Goal: Task Accomplishment & Management: Manage account settings

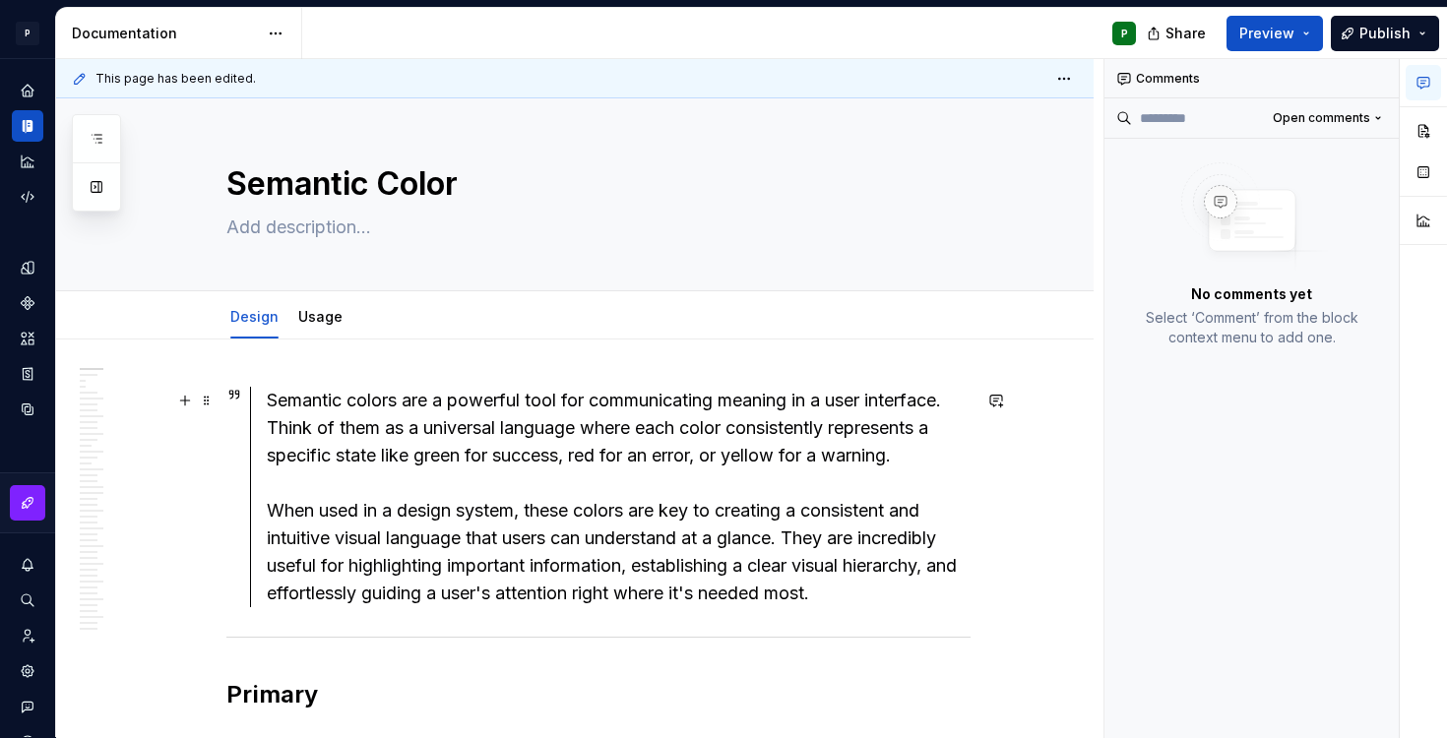
click at [443, 493] on div "Semantic colors are a powerful tool for communicating meaning in a user interfa…" at bounding box center [619, 497] width 704 height 221
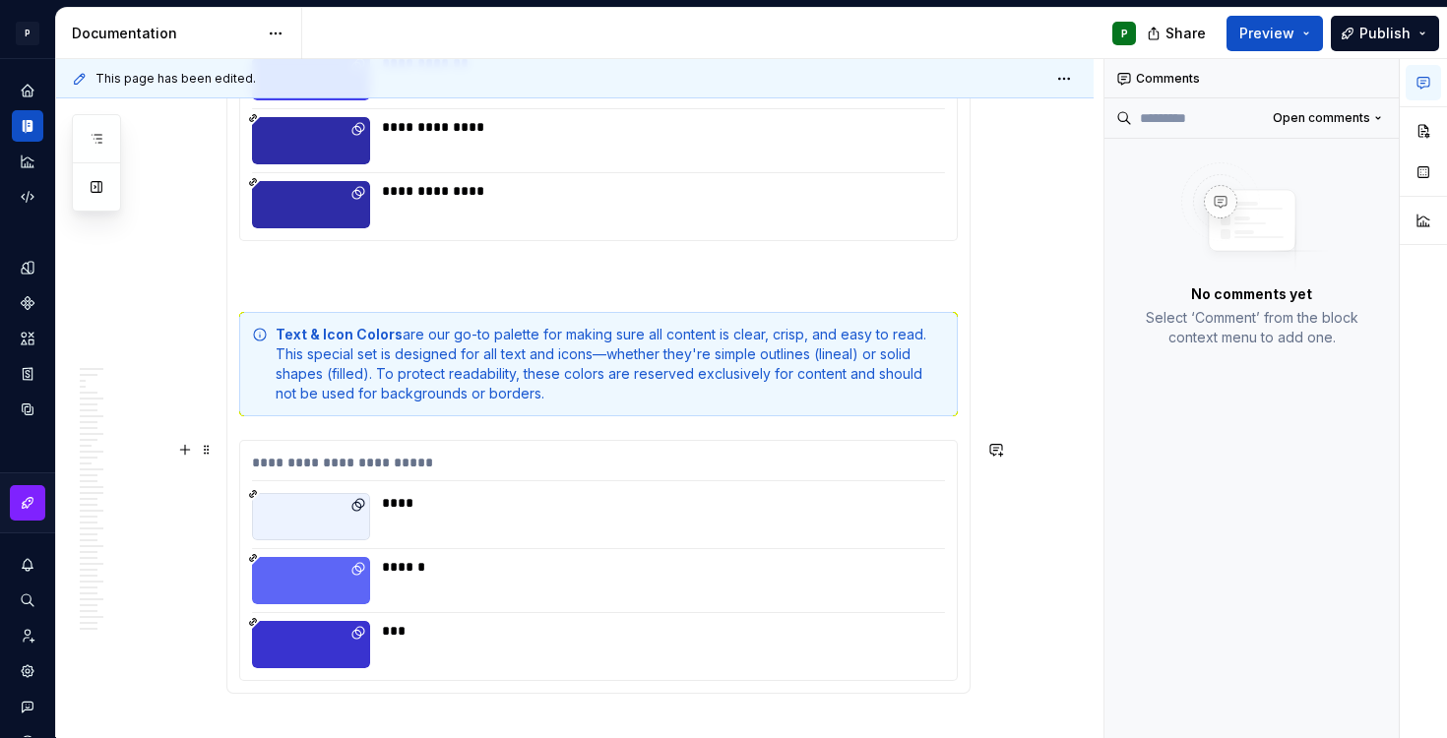
scroll to position [2801, 0]
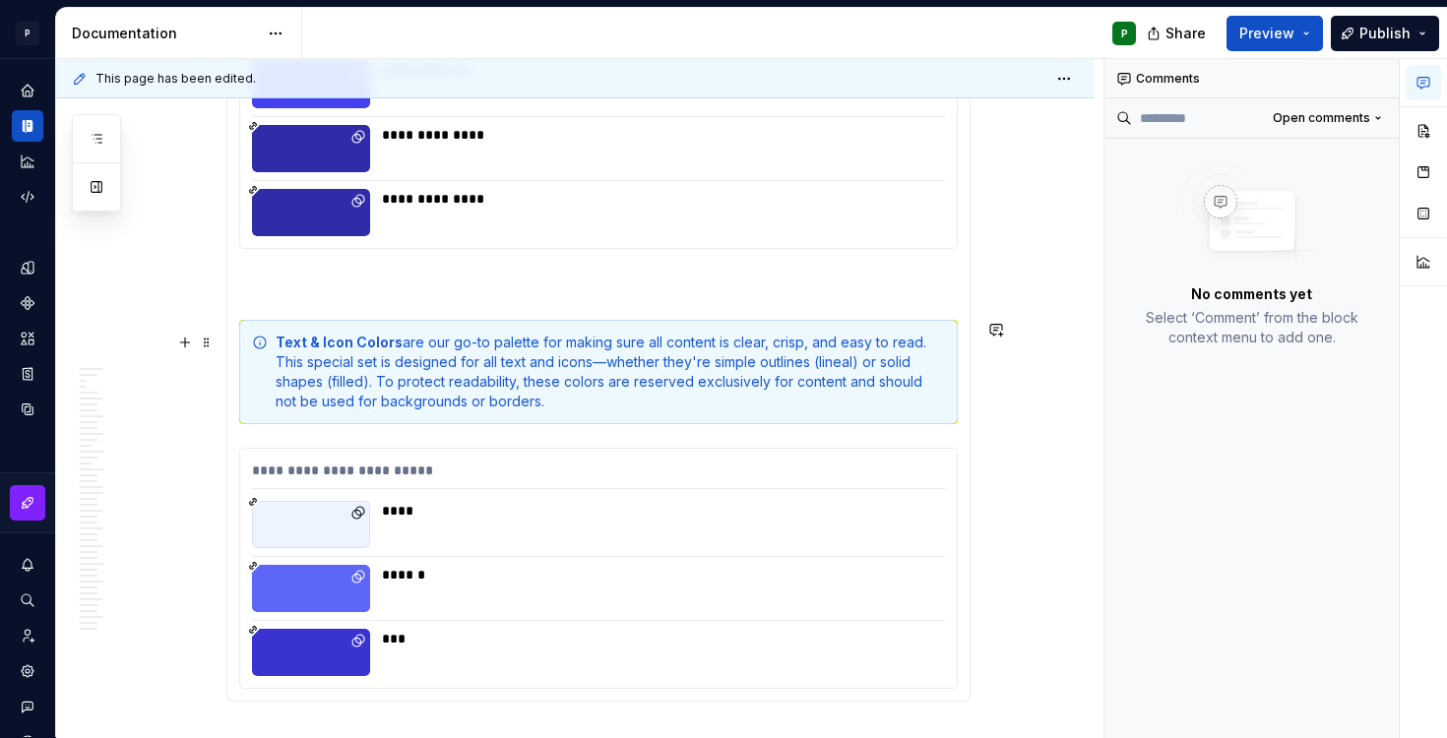
click at [609, 362] on div "Text & Icon Colors are our go-to palette for making sure all content is clear, …" at bounding box center [611, 372] width 670 height 79
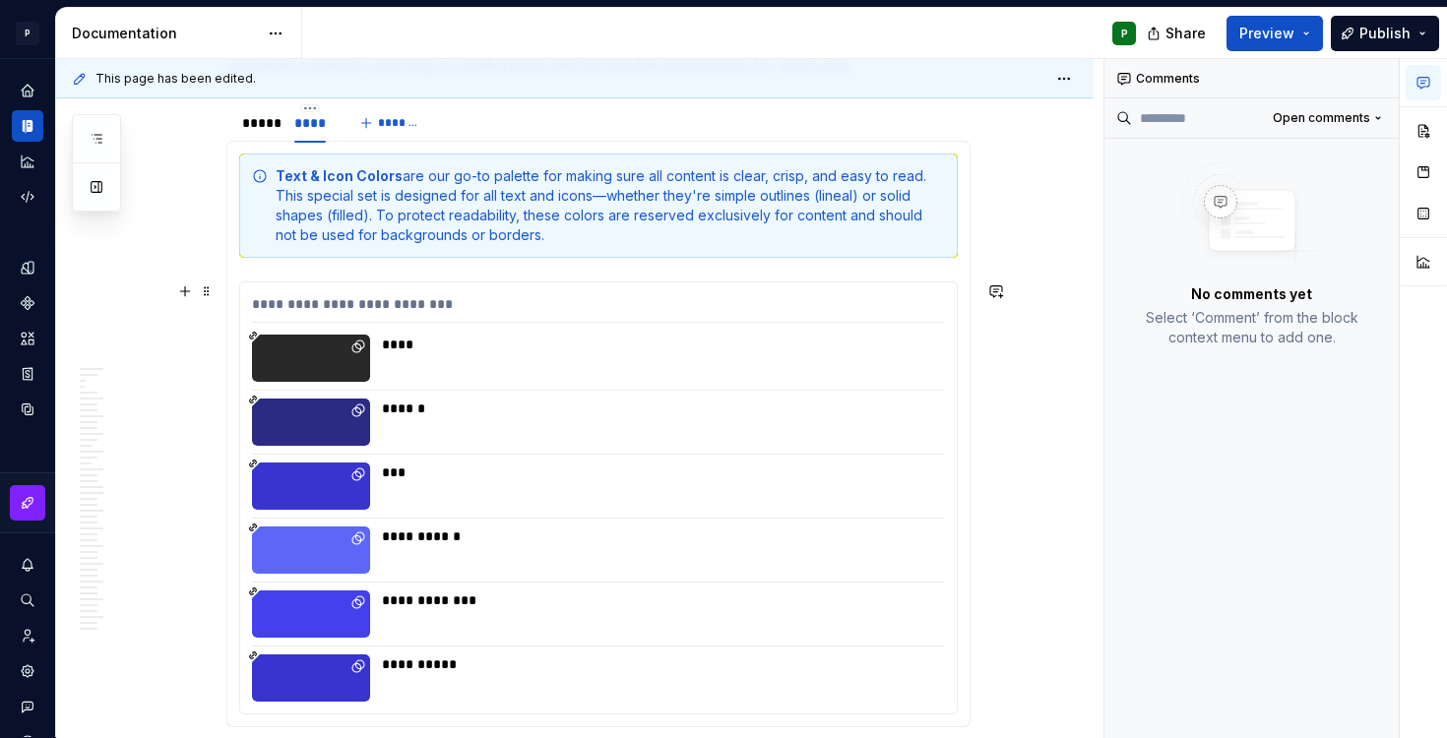
scroll to position [3633, 0]
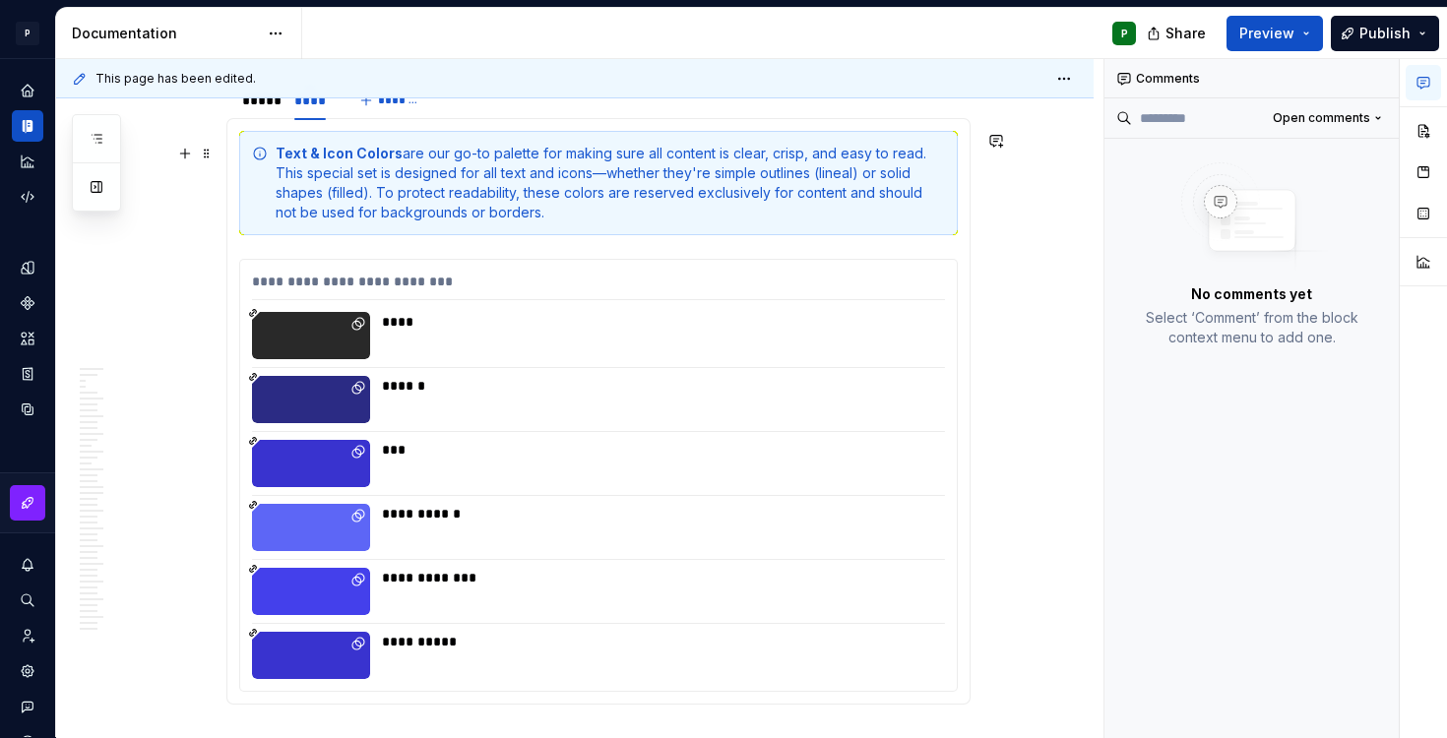
click at [608, 173] on div "Text & Icon Colors are our go-to palette for making sure all content is clear, …" at bounding box center [611, 183] width 670 height 79
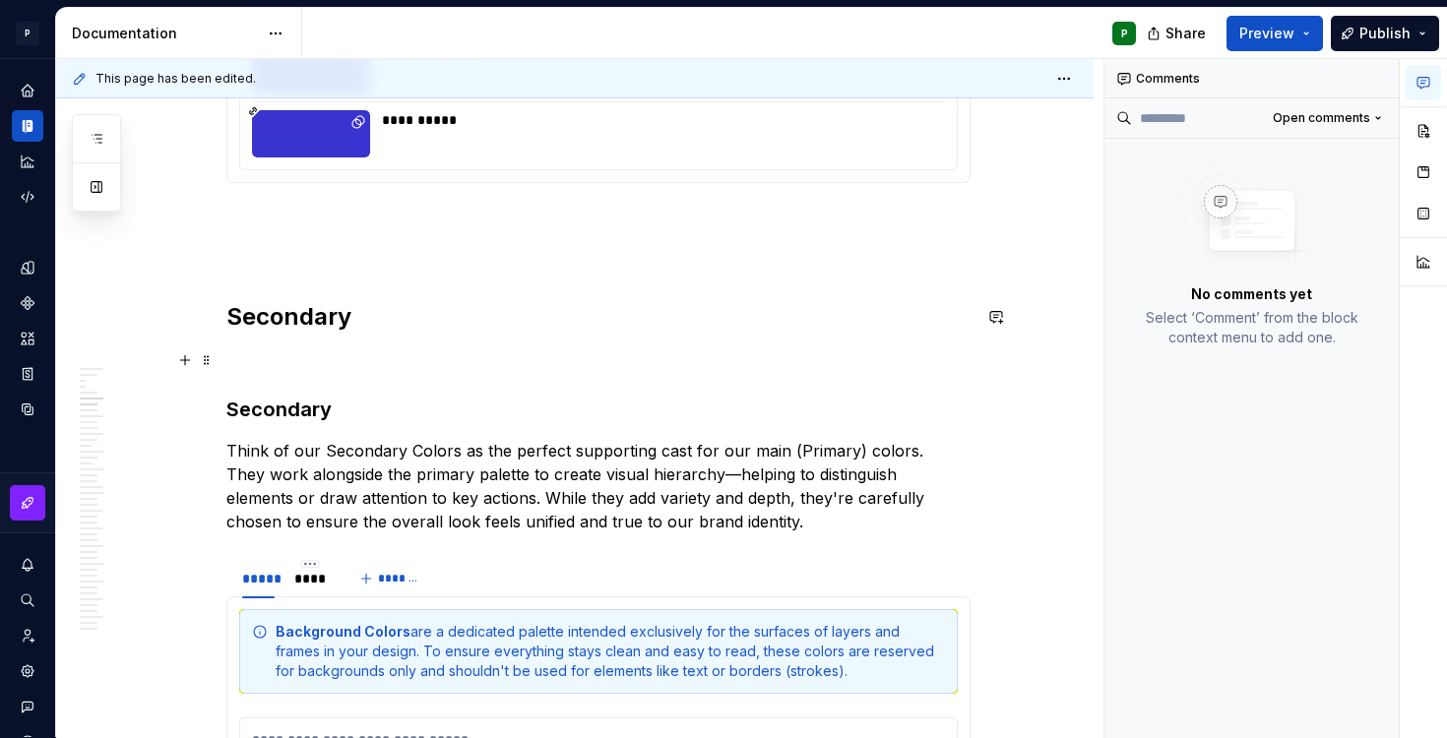
scroll to position [4263, 0]
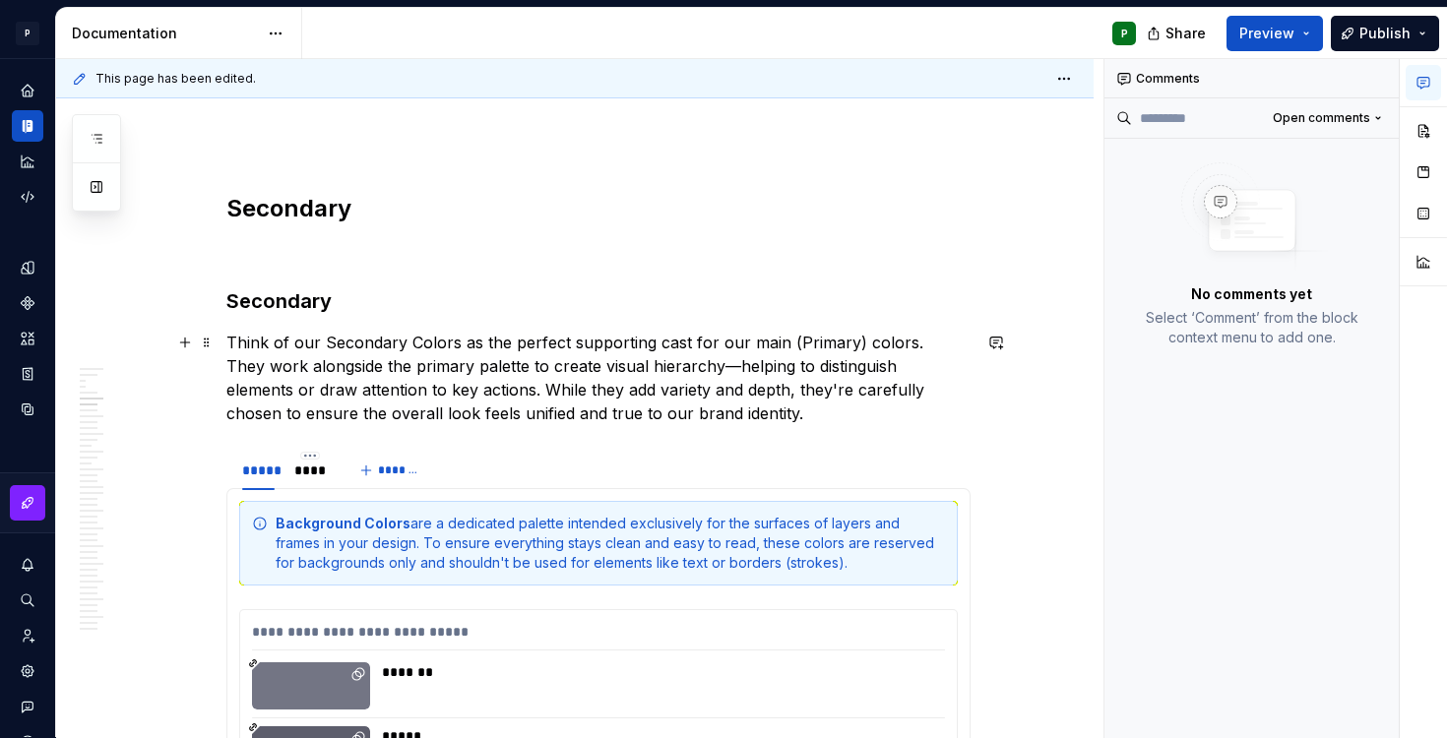
click at [696, 365] on p "Think of our Secondary Colors as the perfect supporting cast for our main (Prim…" at bounding box center [598, 378] width 744 height 95
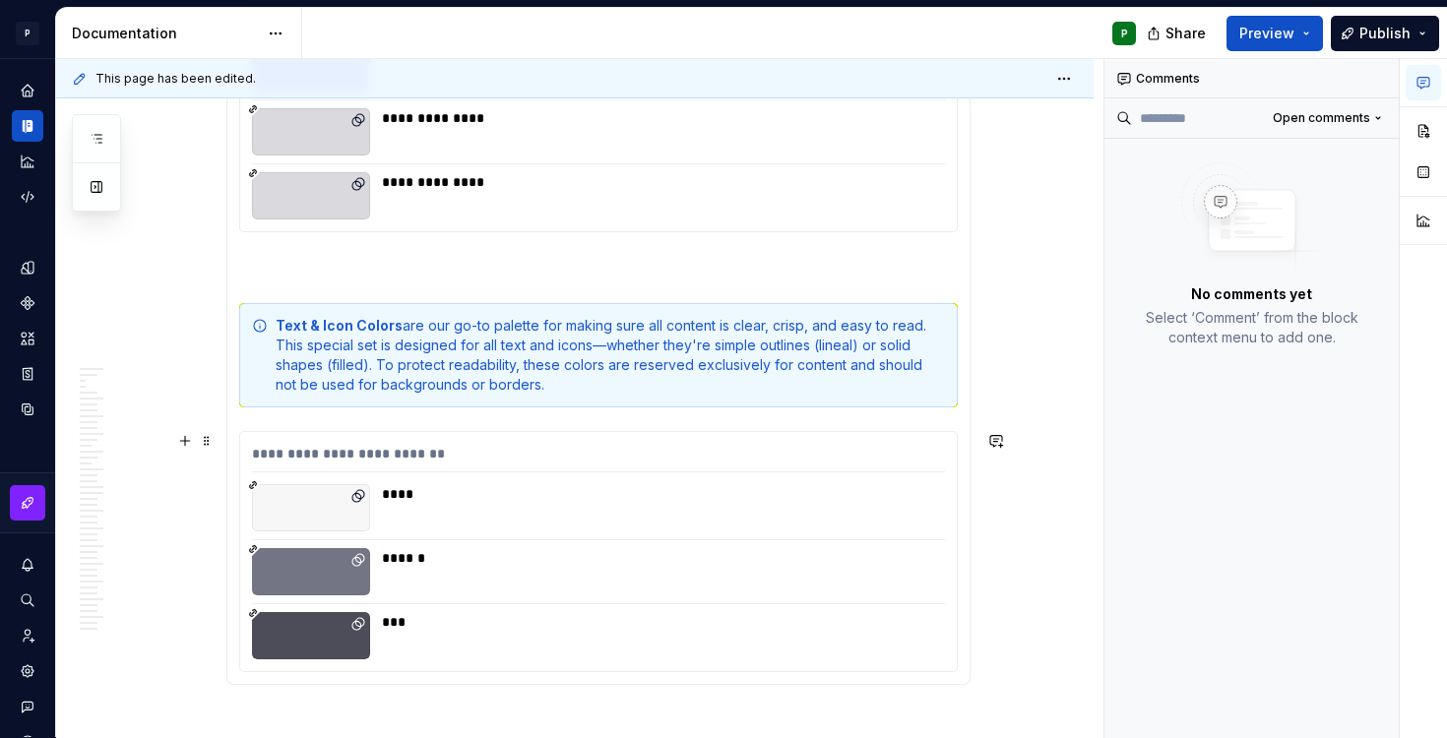
scroll to position [6533, 0]
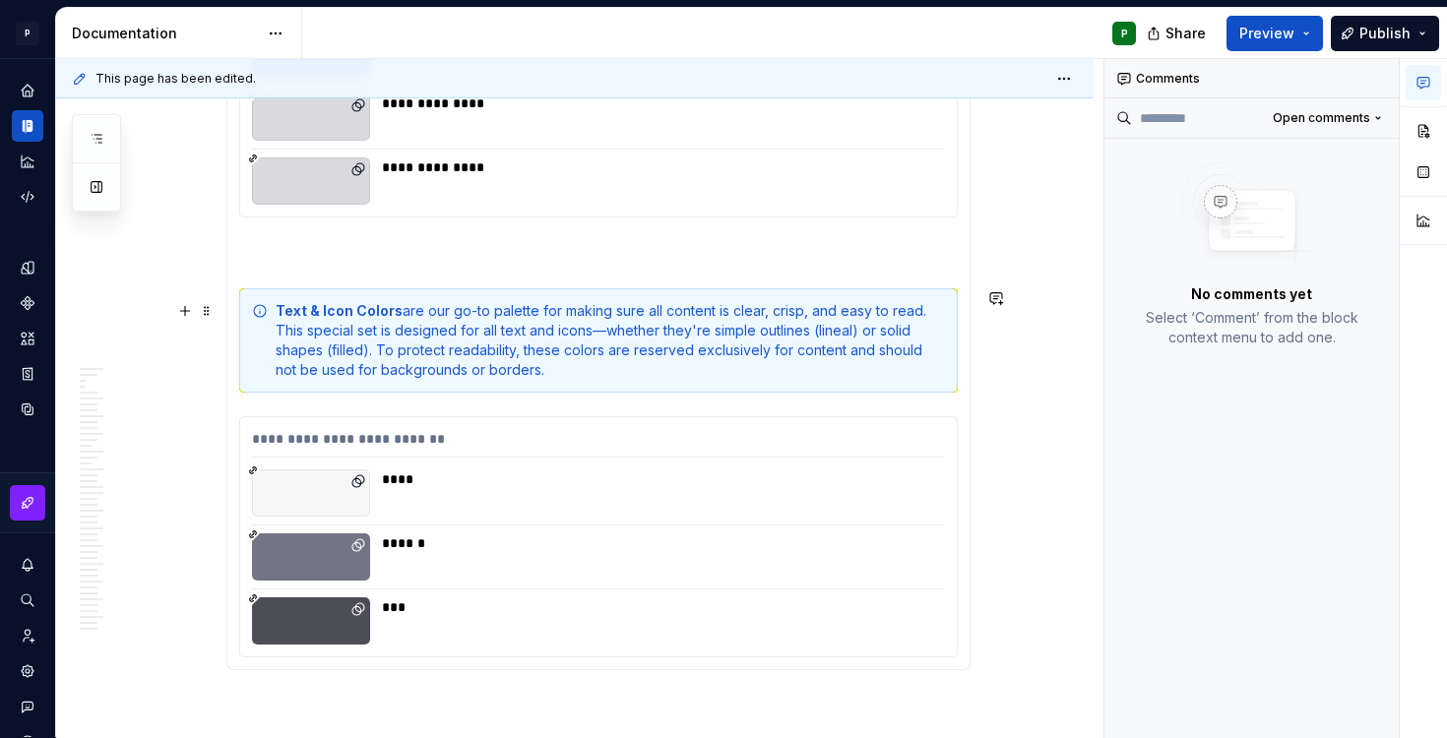
drag, startPoint x: 609, startPoint y: 330, endPoint x: 609, endPoint y: 365, distance: 35.5
click at [609, 330] on div "Text & Icon Colors are our go-to palette for making sure all content is clear, …" at bounding box center [611, 340] width 670 height 79
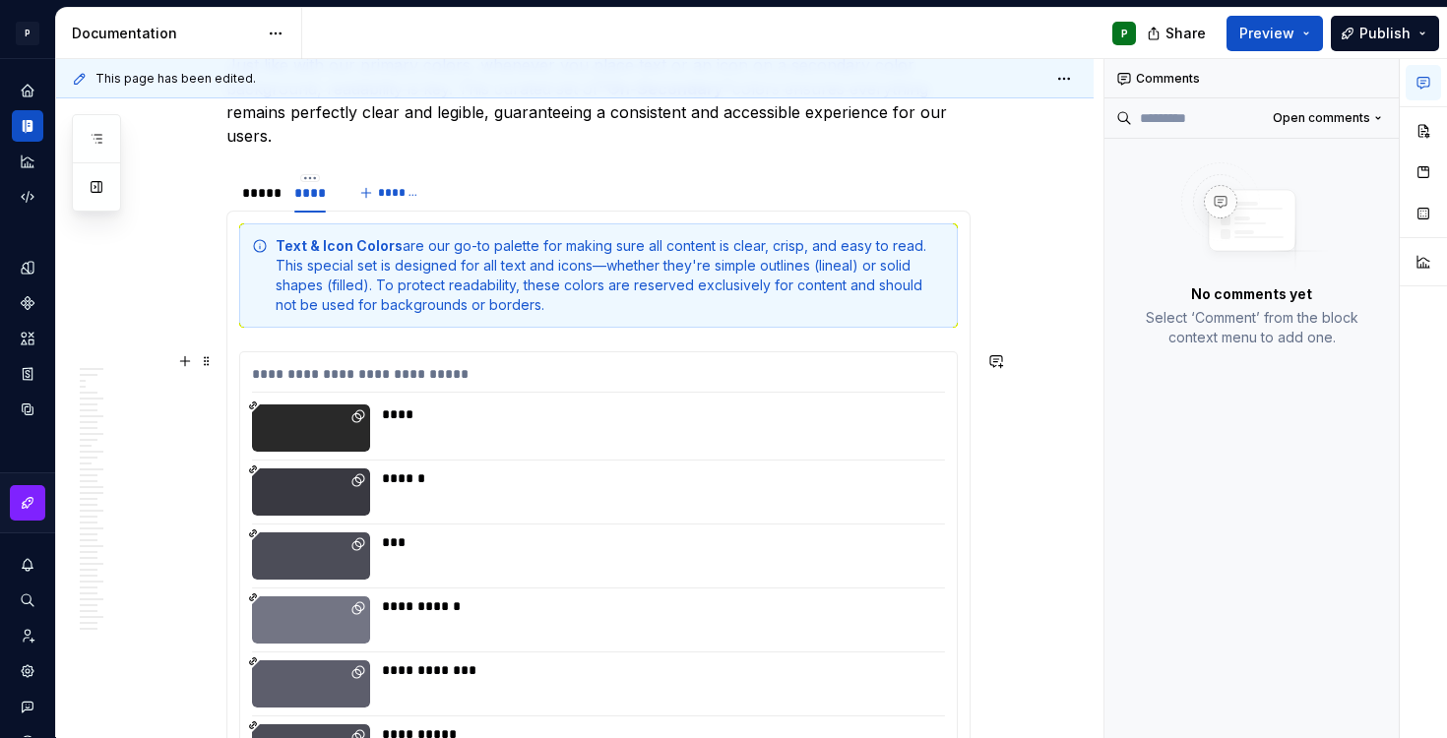
scroll to position [7156, 0]
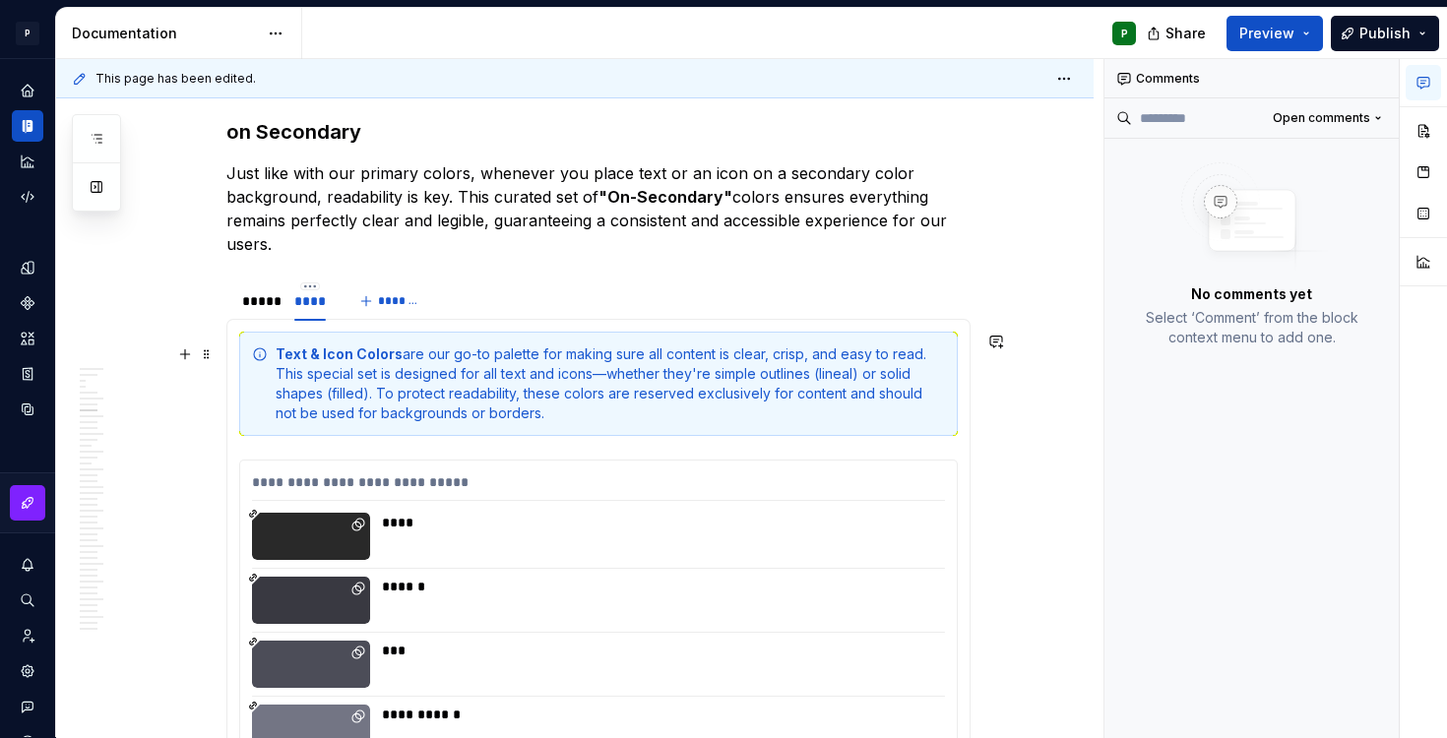
click at [608, 378] on div "Text & Icon Colors are our go-to palette for making sure all content is clear, …" at bounding box center [611, 384] width 670 height 79
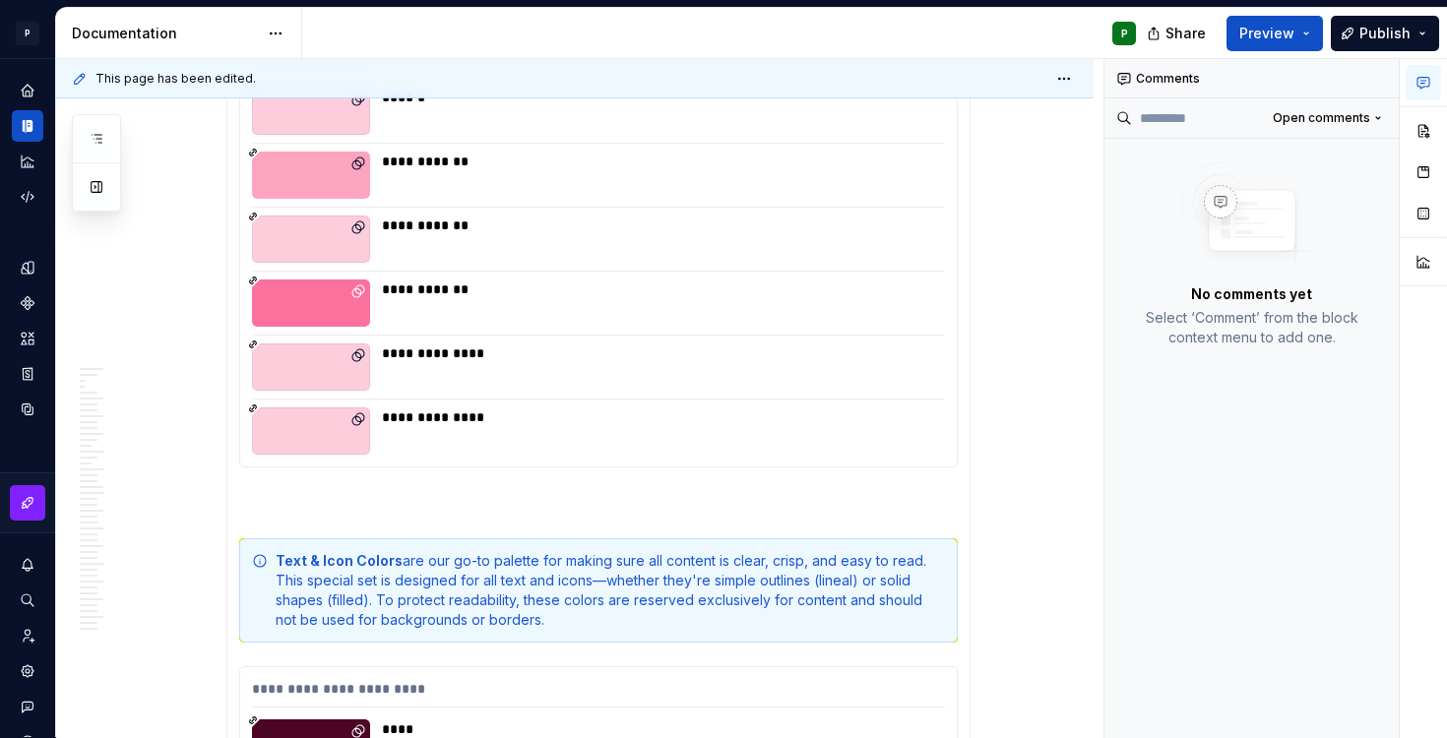
scroll to position [10051, 0]
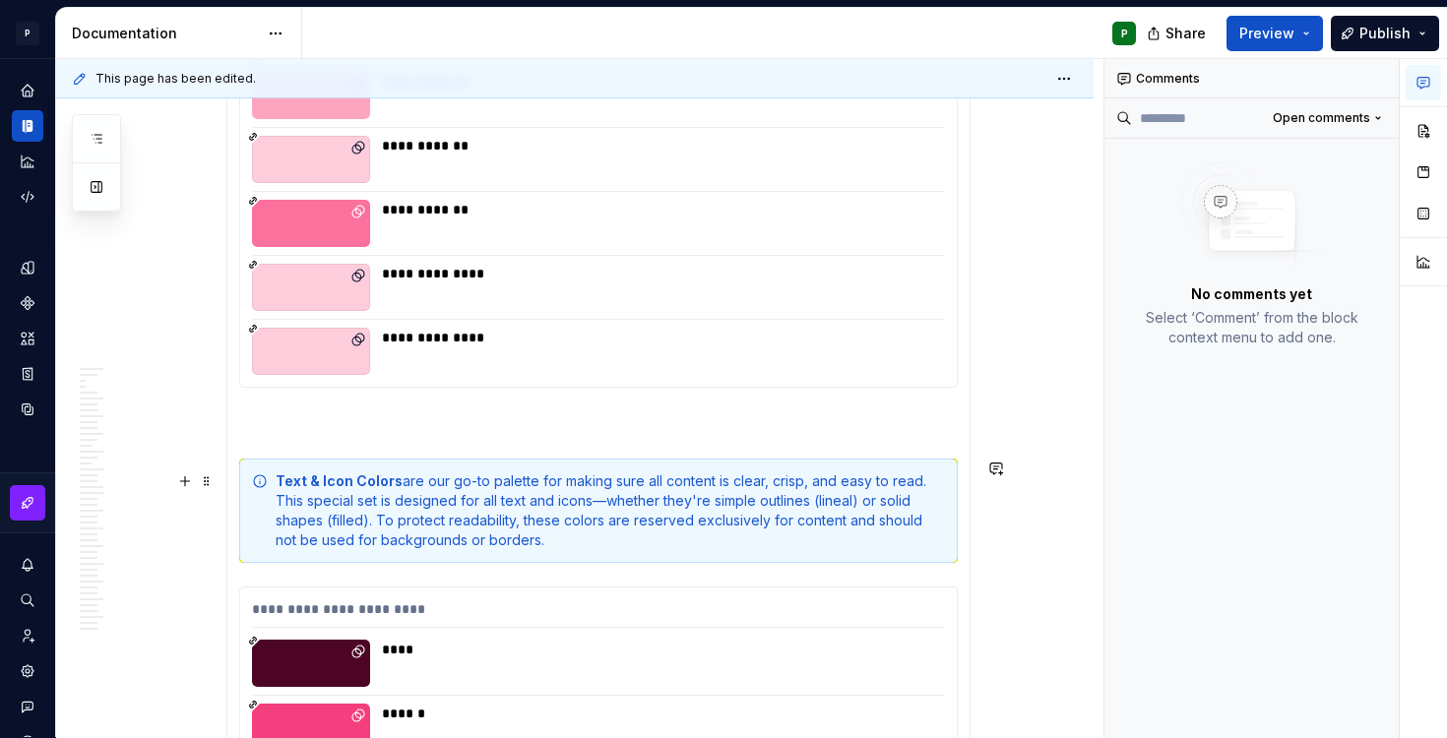
click at [609, 499] on div "Text & Icon Colors are our go-to palette for making sure all content is clear, …" at bounding box center [611, 511] width 670 height 79
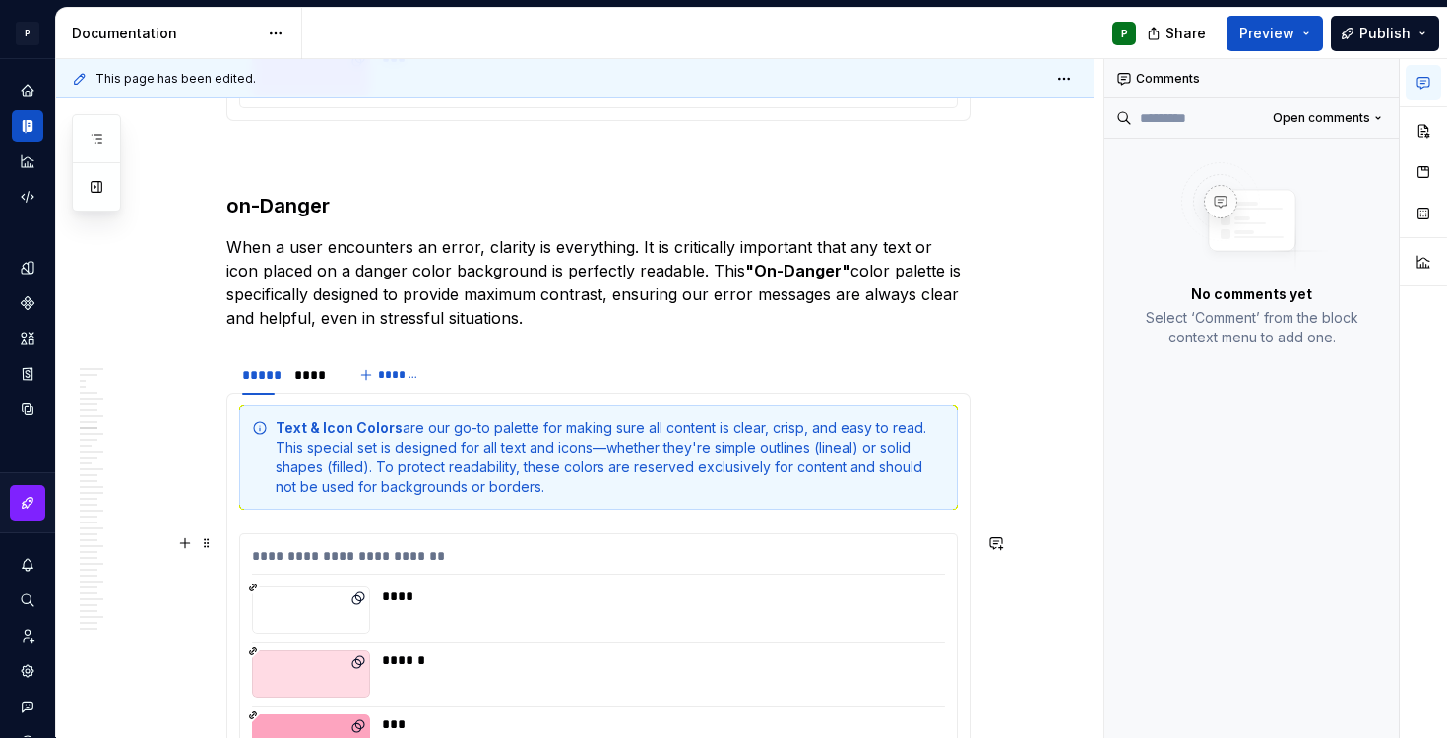
scroll to position [10774, 0]
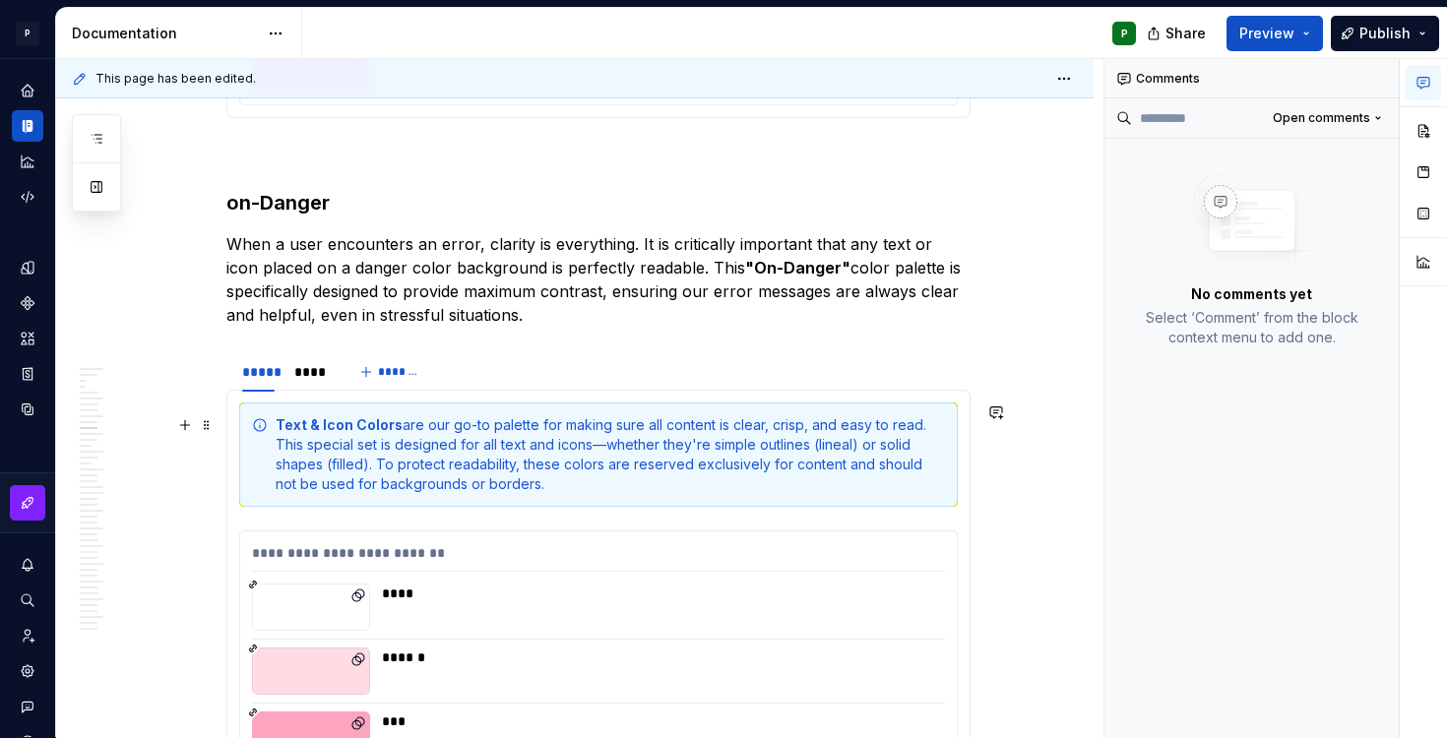
click at [610, 447] on div "Text & Icon Colors are our go-to palette for making sure all content is clear, …" at bounding box center [611, 455] width 670 height 79
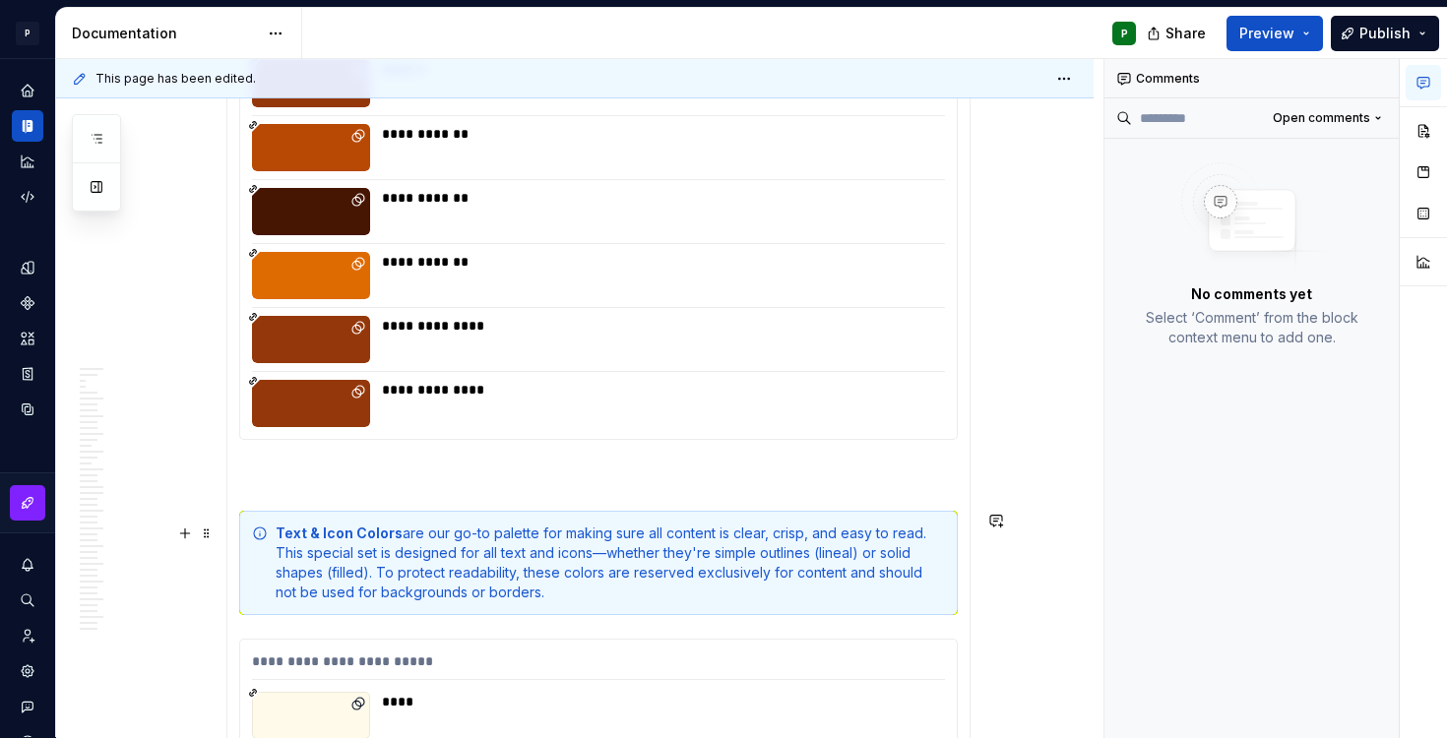
scroll to position [13691, 0]
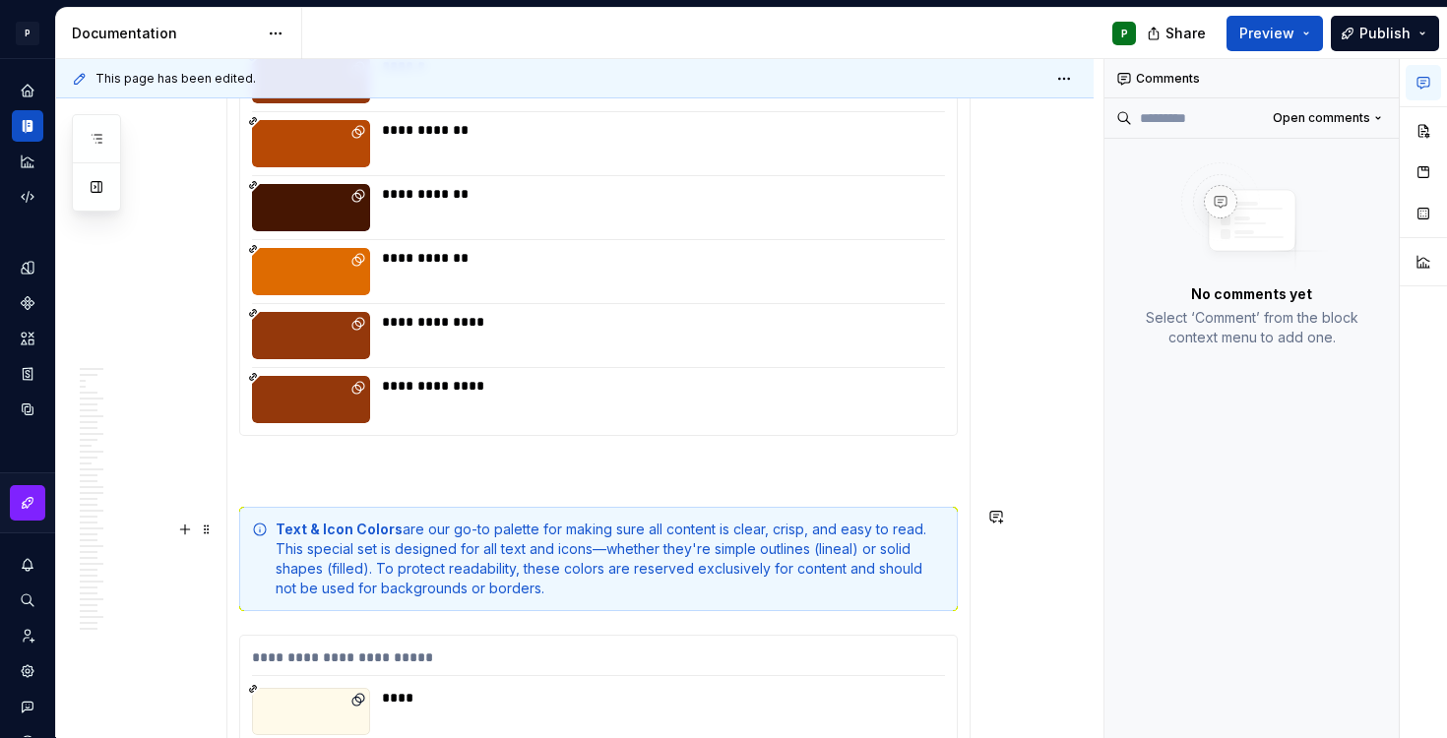
click at [611, 547] on div "Text & Icon Colors are our go-to palette for making sure all content is clear, …" at bounding box center [611, 559] width 670 height 79
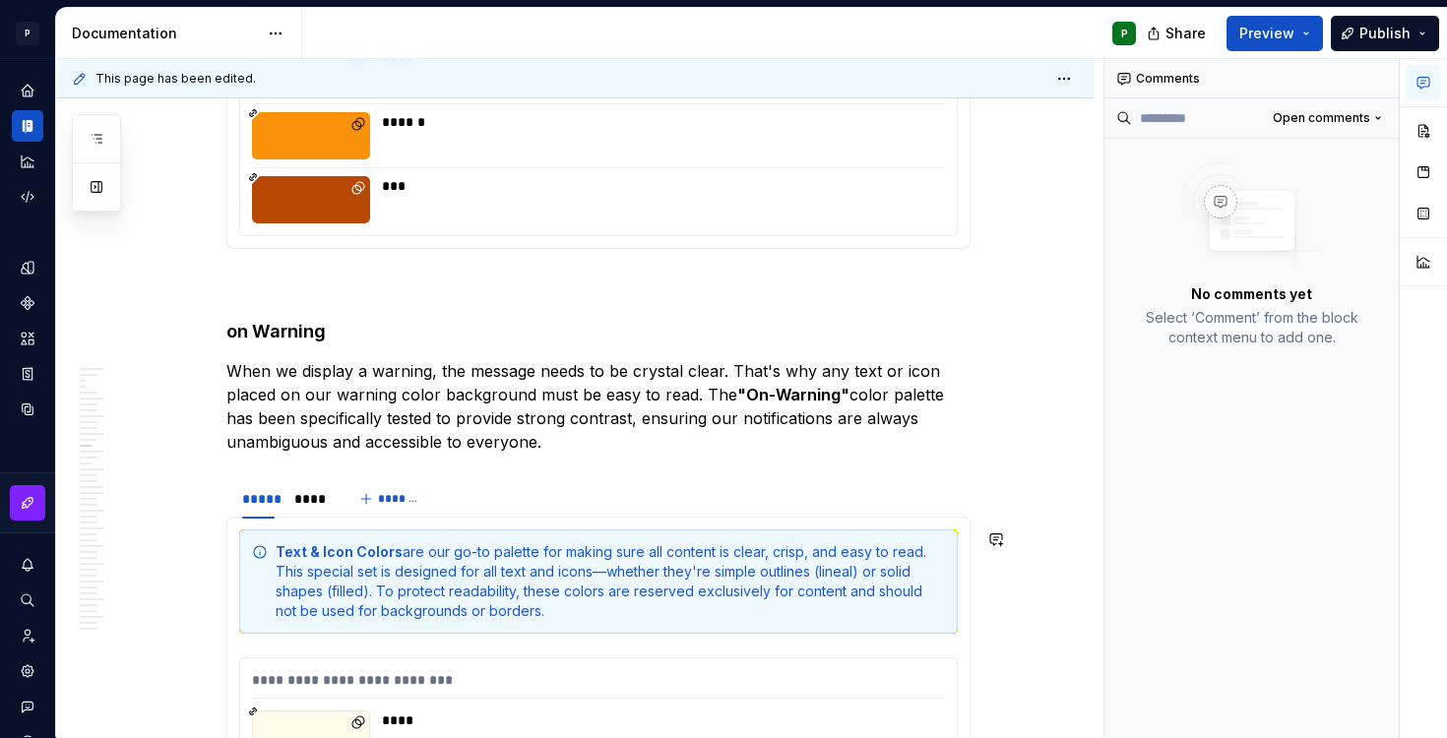
scroll to position [14390, 0]
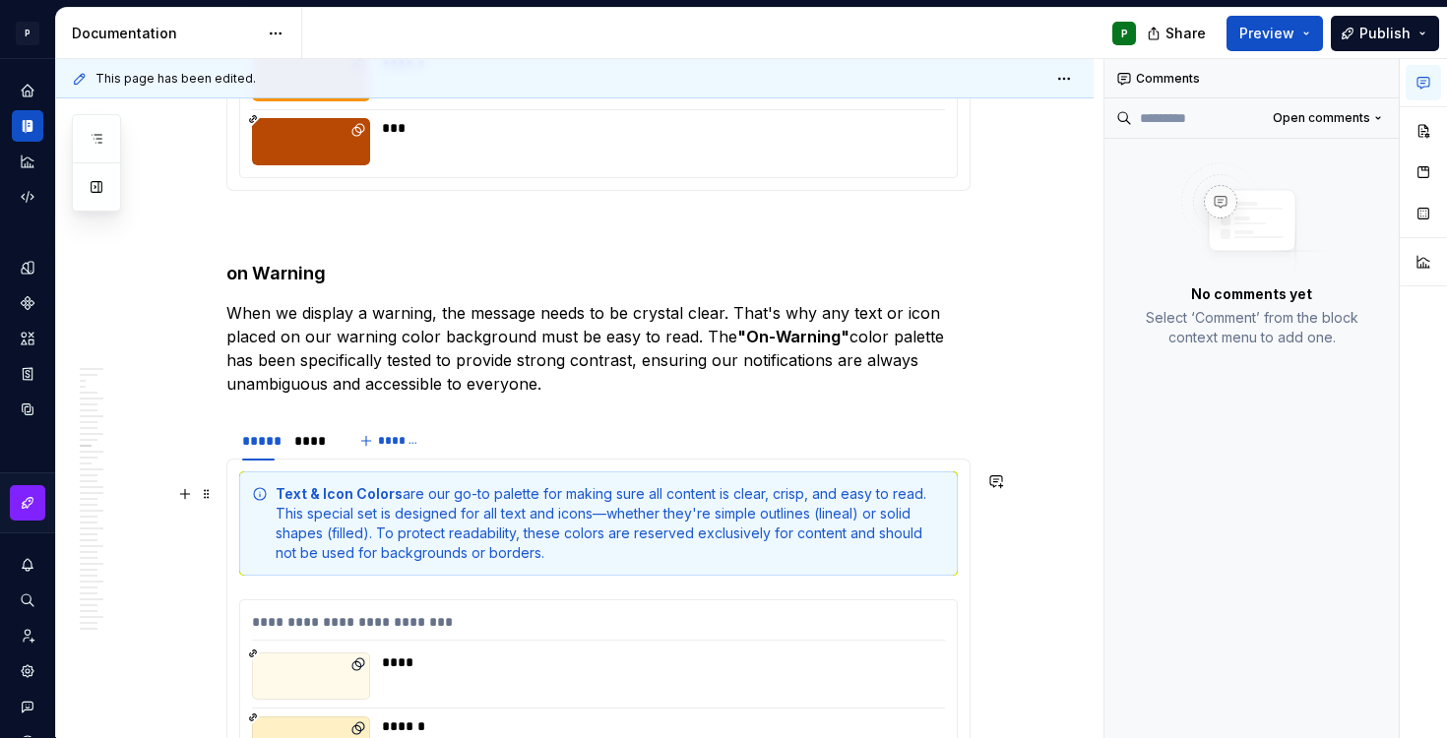
click at [609, 514] on div "Text & Icon Colors are our go-to palette for making sure all content is clear, …" at bounding box center [611, 523] width 670 height 79
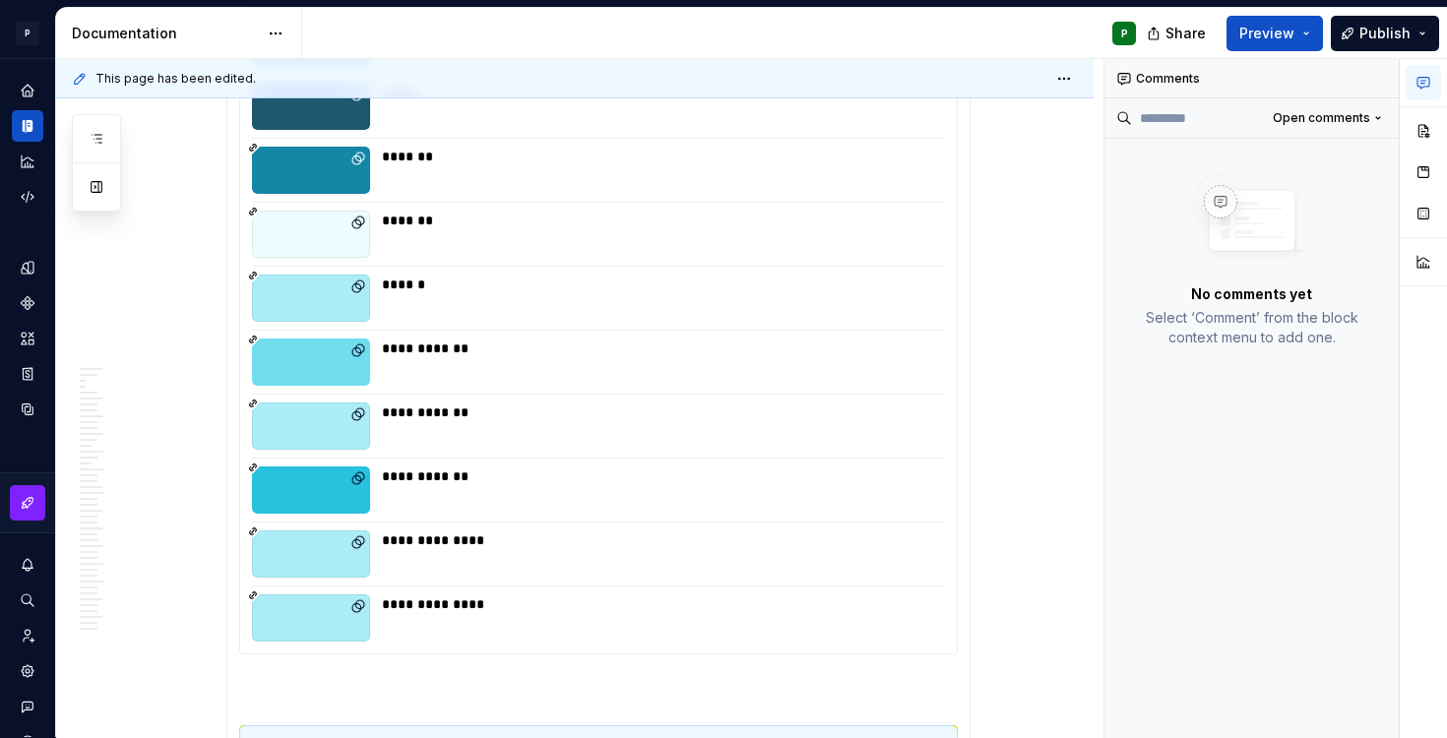
scroll to position [17550, 0]
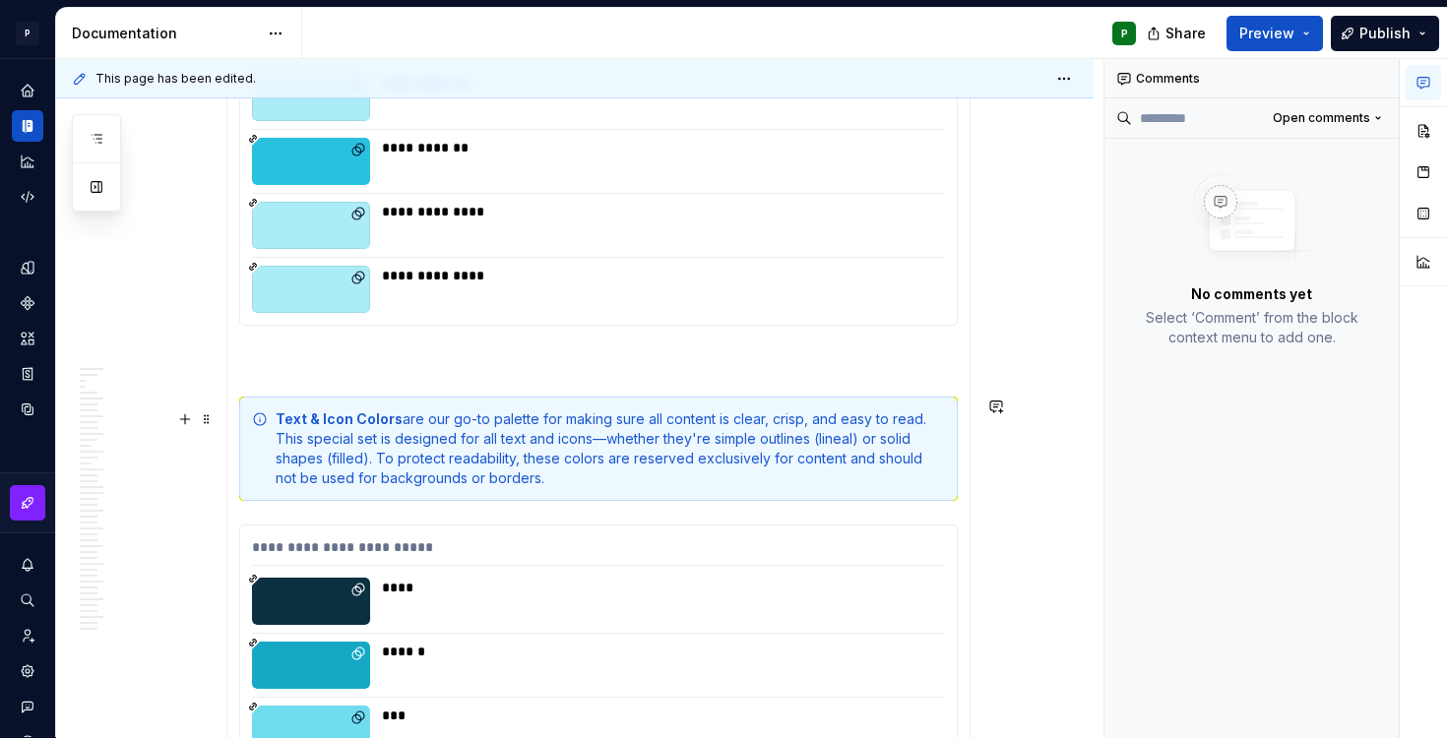
click at [611, 440] on div "Text & Icon Colors are our go-to palette for making sure all content is clear, …" at bounding box center [611, 449] width 670 height 79
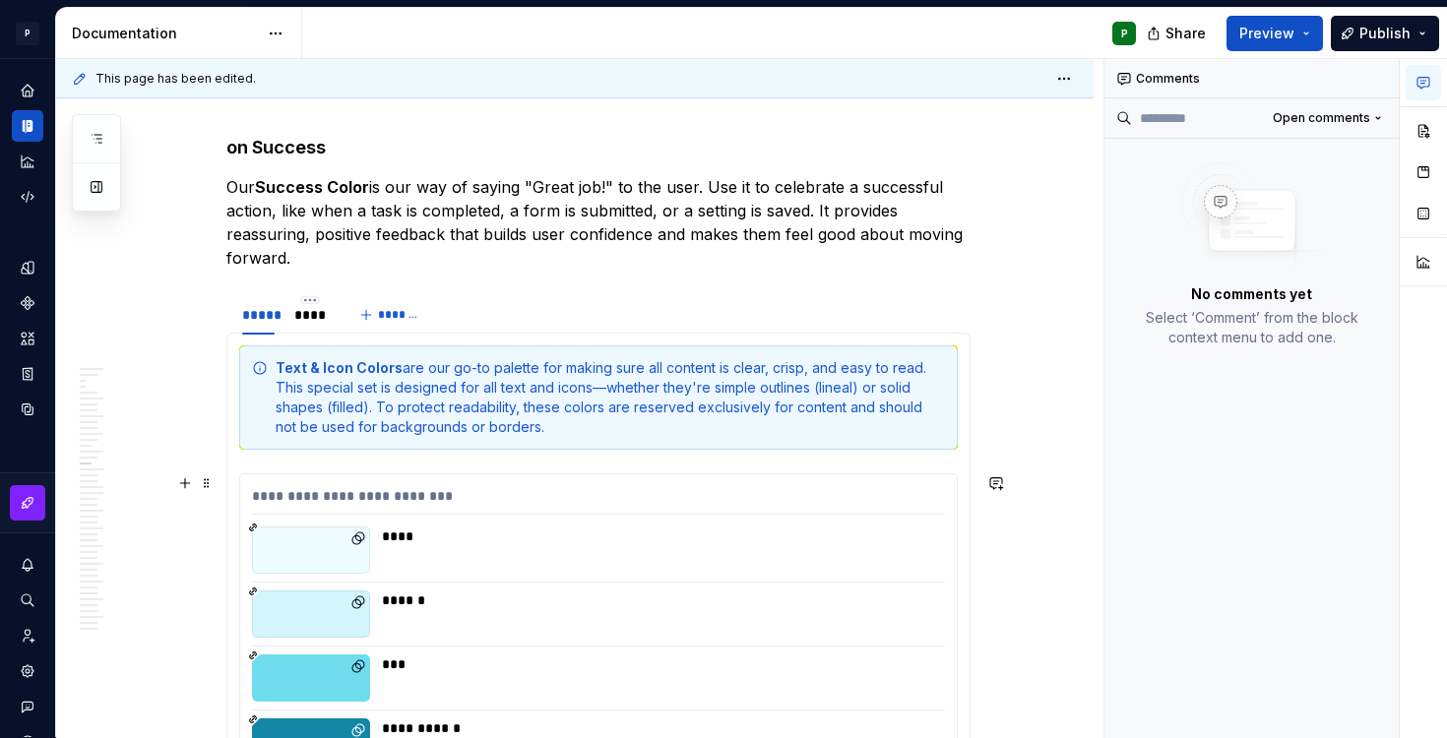
scroll to position [18267, 0]
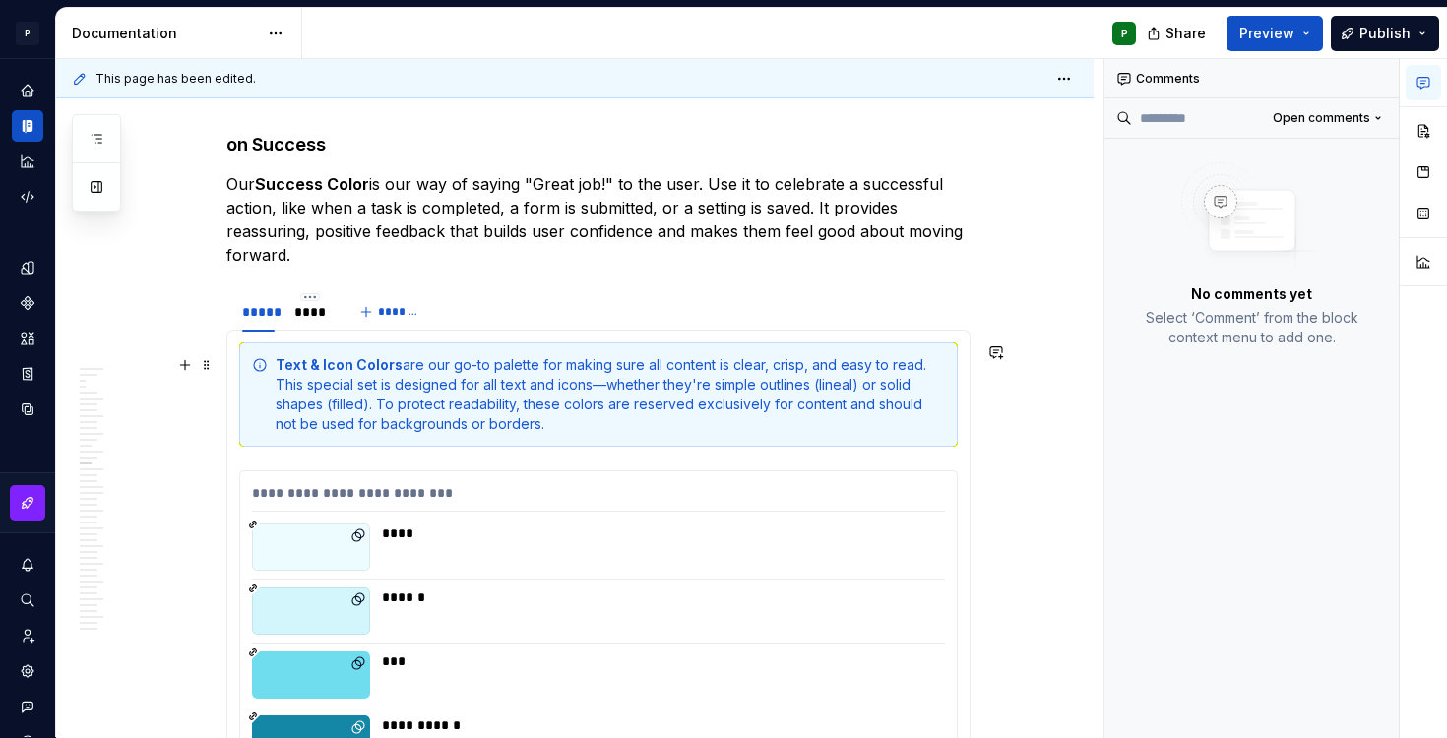
click at [609, 383] on div "Text & Icon Colors are our go-to palette for making sure all content is clear, …" at bounding box center [611, 394] width 670 height 79
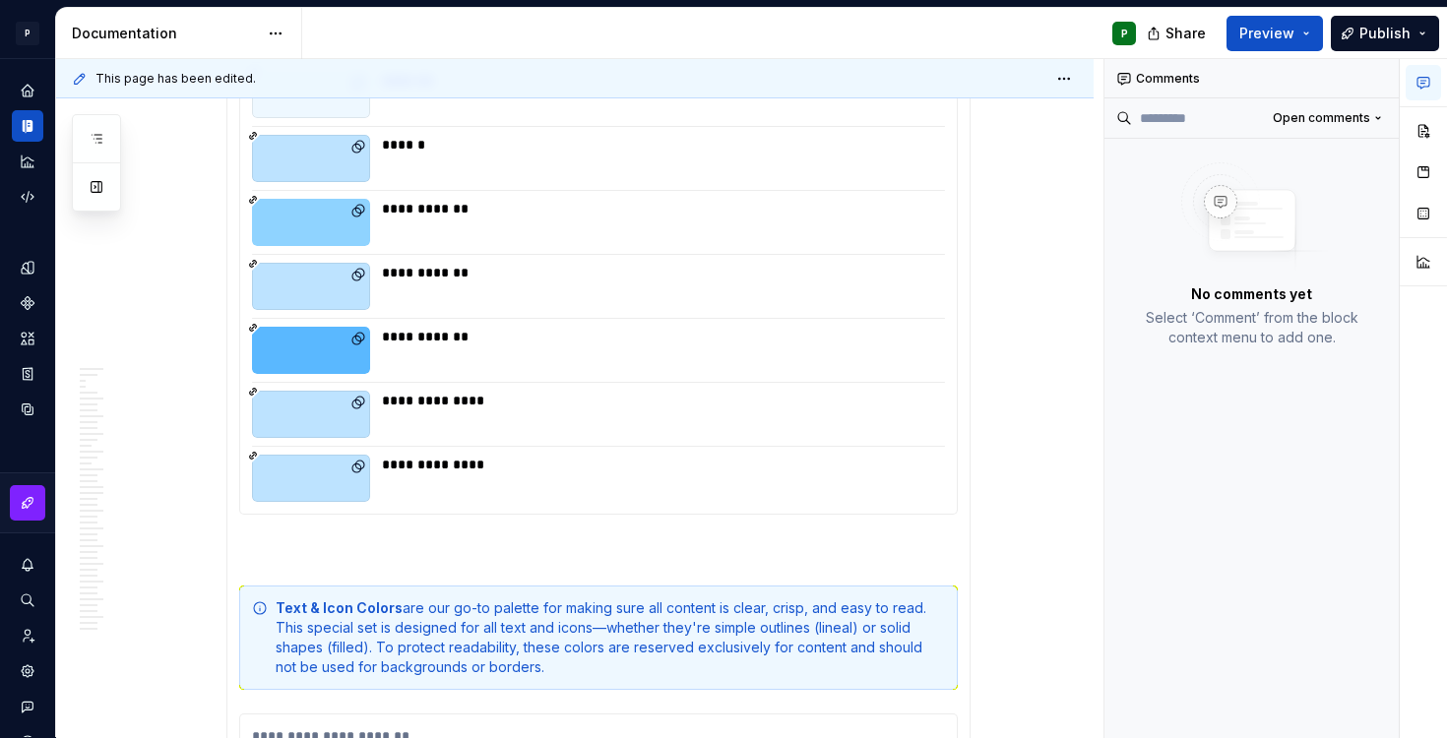
scroll to position [21409, 0]
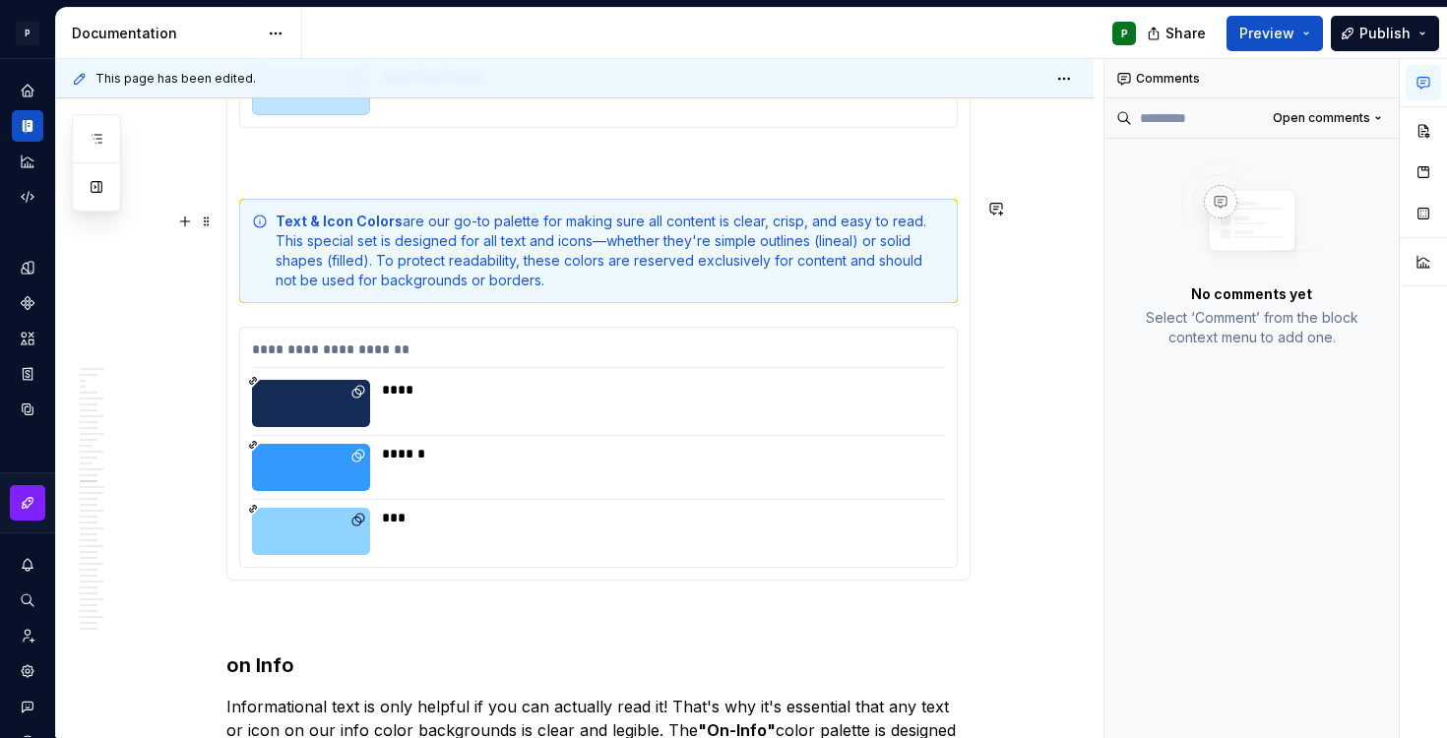
drag, startPoint x: 609, startPoint y: 245, endPoint x: 611, endPoint y: 352, distance: 106.4
click at [609, 245] on div "Text & Icon Colors are our go-to palette for making sure all content is clear, …" at bounding box center [611, 251] width 670 height 79
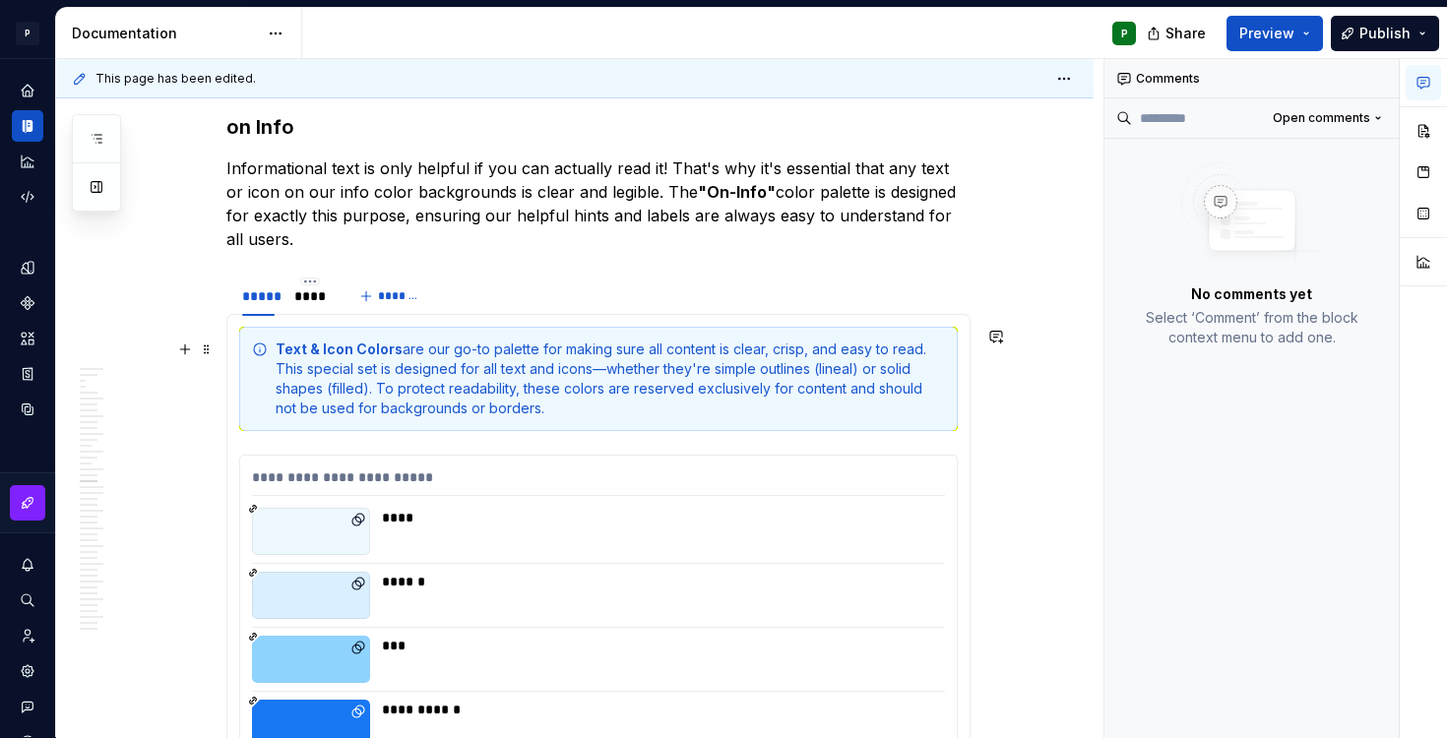
scroll to position [21954, 0]
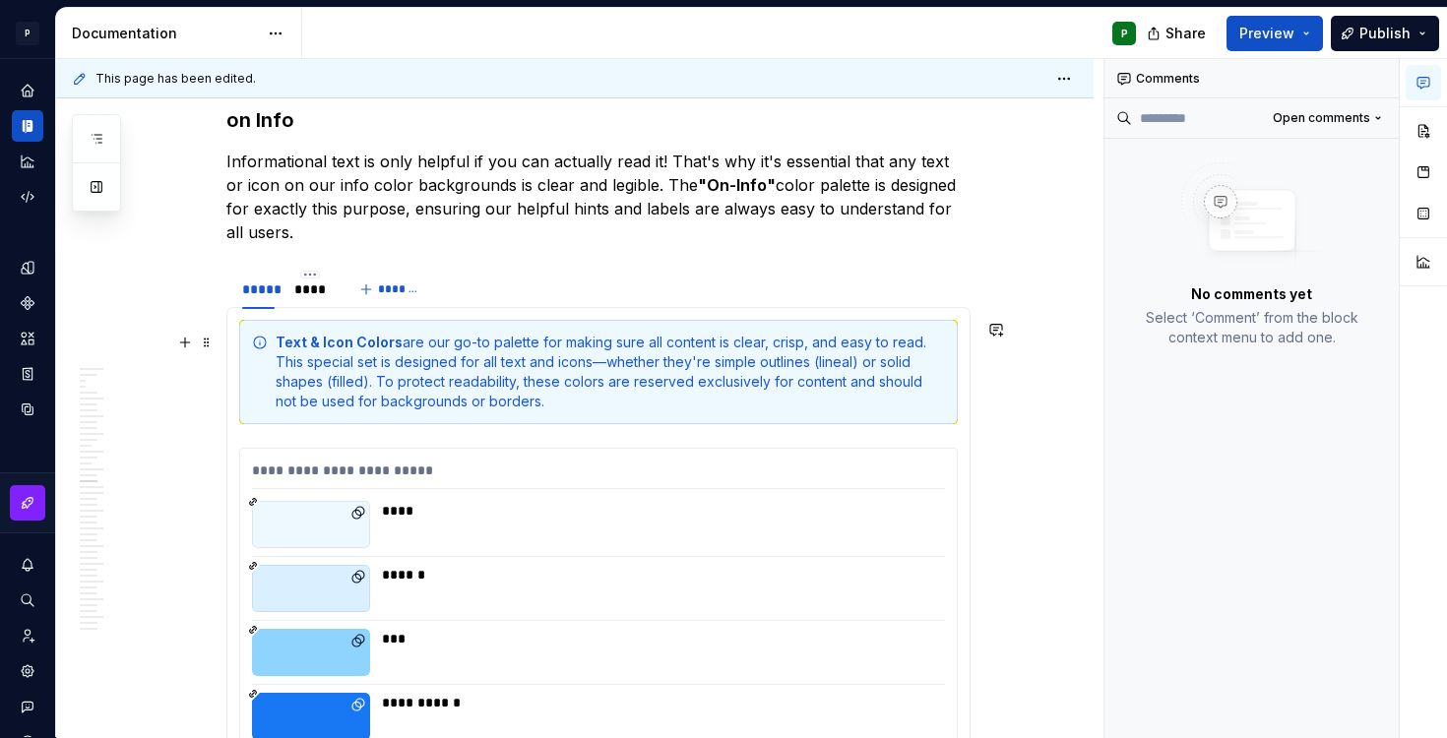
click at [606, 365] on div "Text & Icon Colors are our go-to palette for making sure all content is clear, …" at bounding box center [611, 372] width 670 height 79
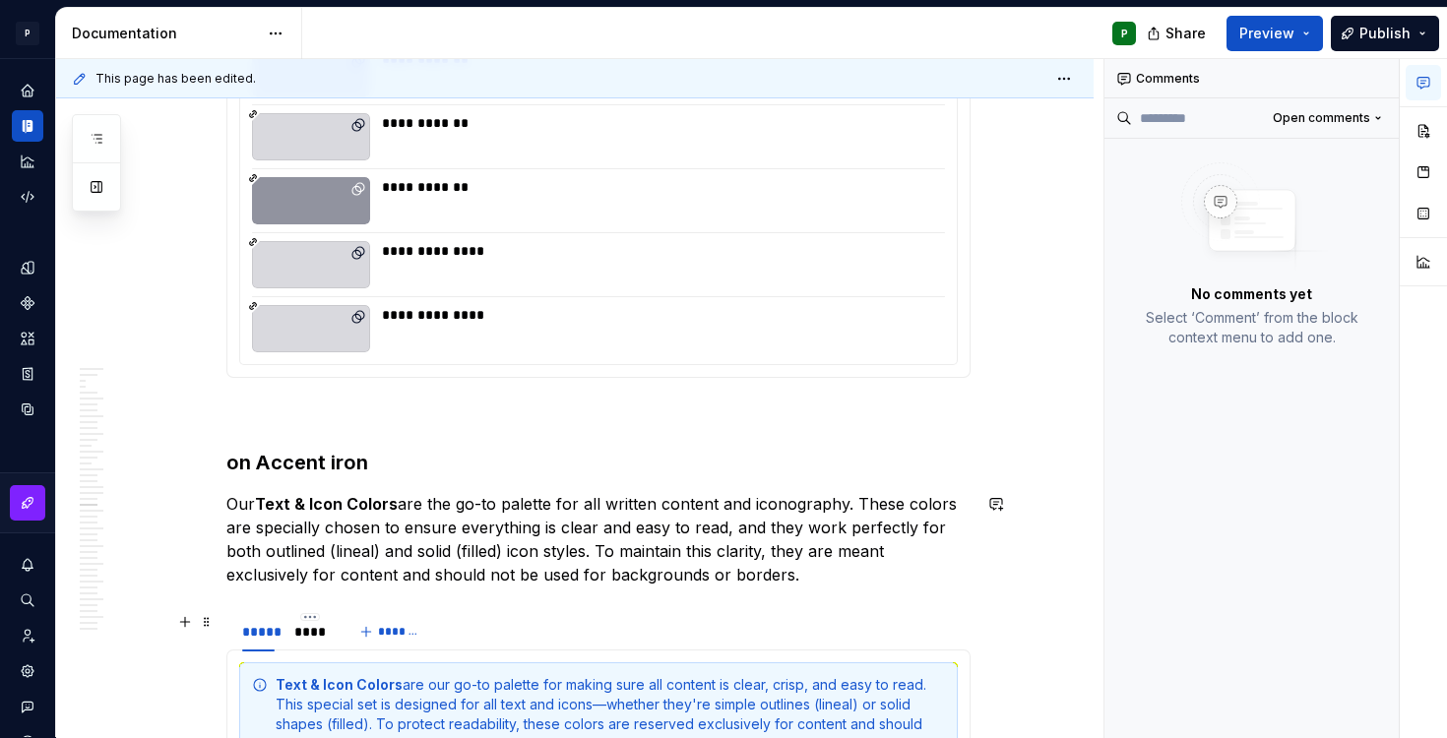
scroll to position [24969, 0]
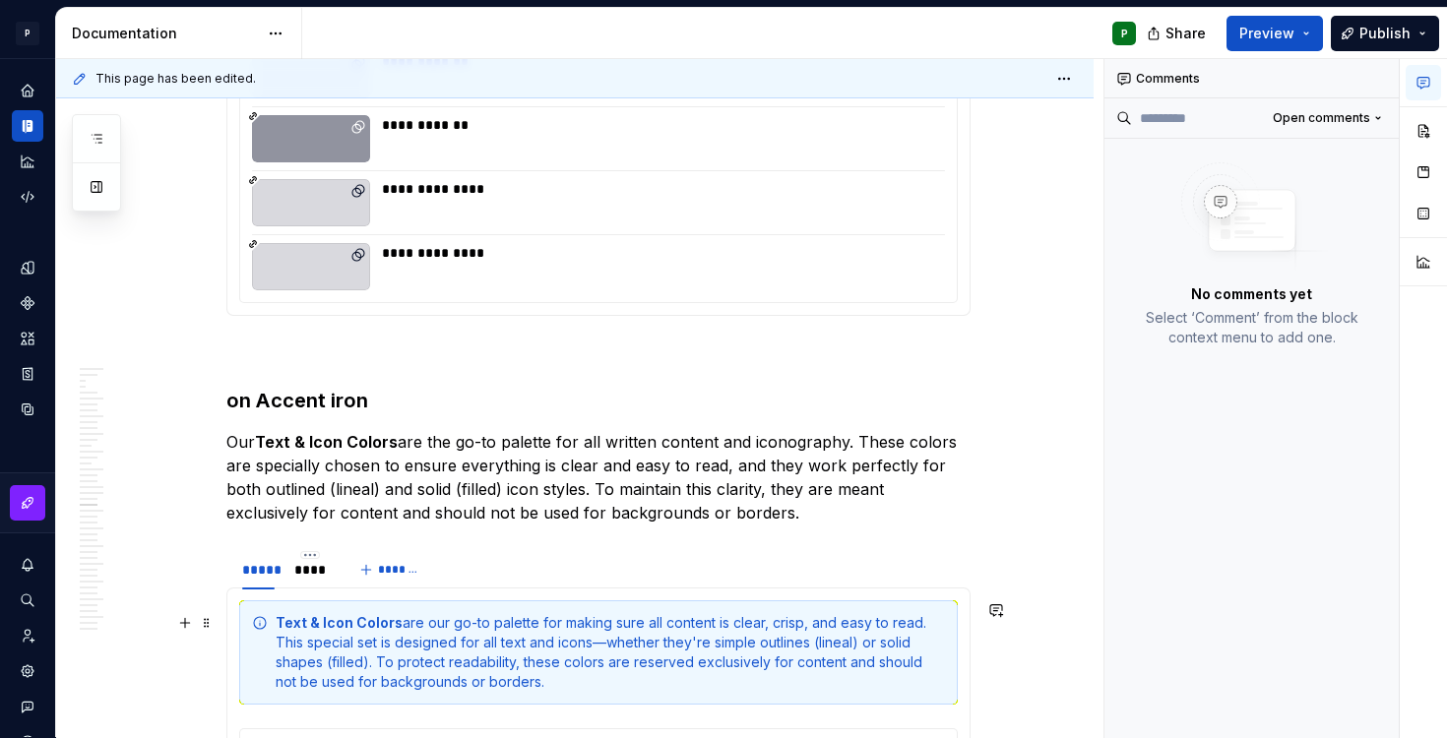
click at [608, 643] on div "Text & Icon Colors are our go-to palette for making sure all content is clear, …" at bounding box center [611, 652] width 670 height 79
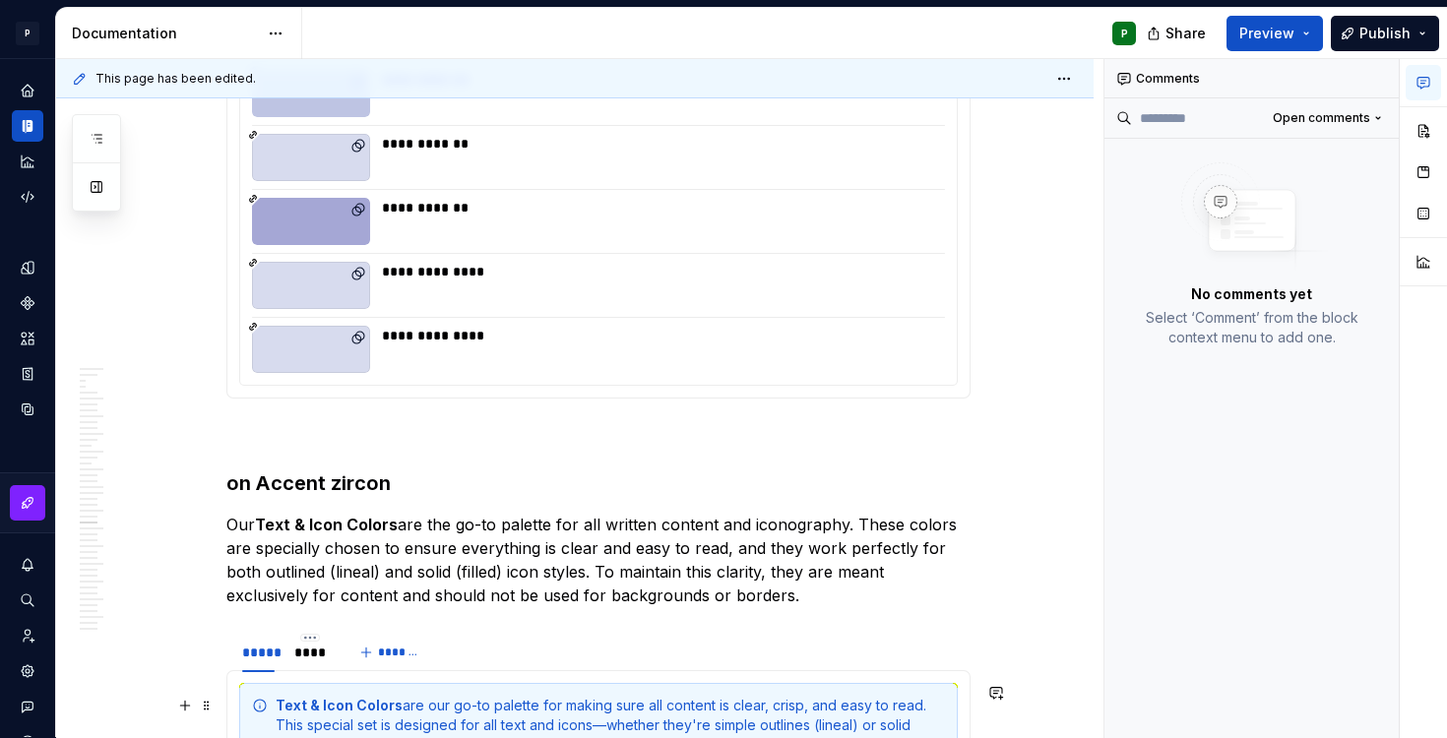
scroll to position [28312, 0]
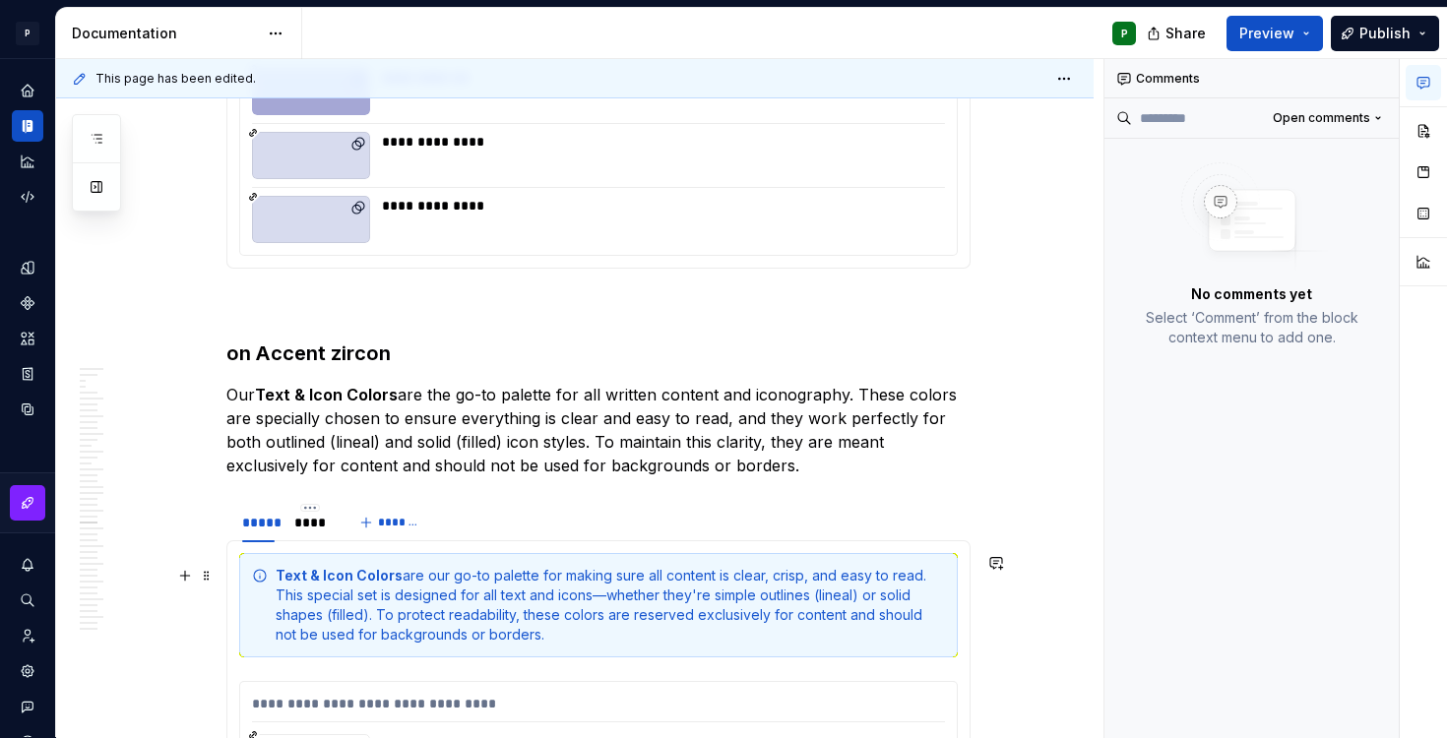
click at [609, 592] on div "Text & Icon Colors are our go-to palette for making sure all content is clear, …" at bounding box center [611, 605] width 670 height 79
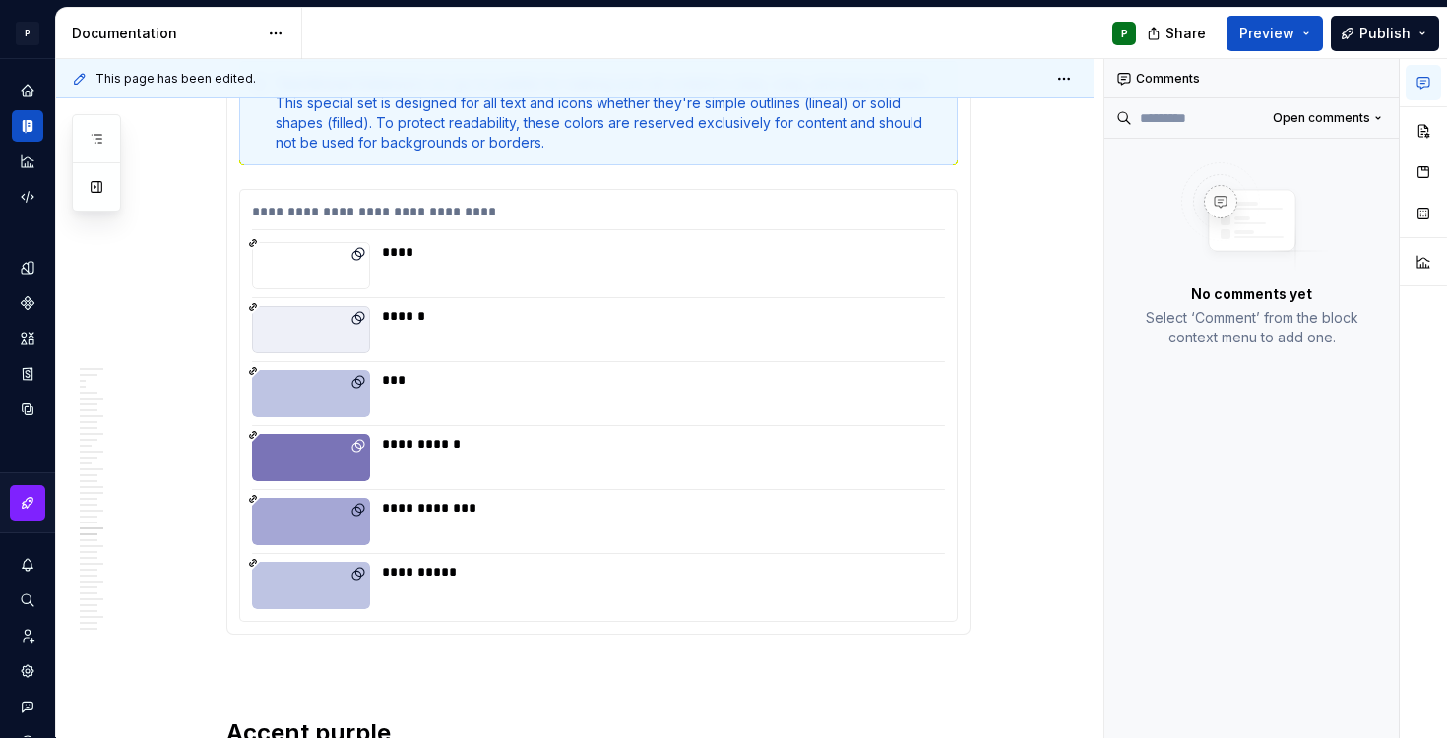
scroll to position [29137, 0]
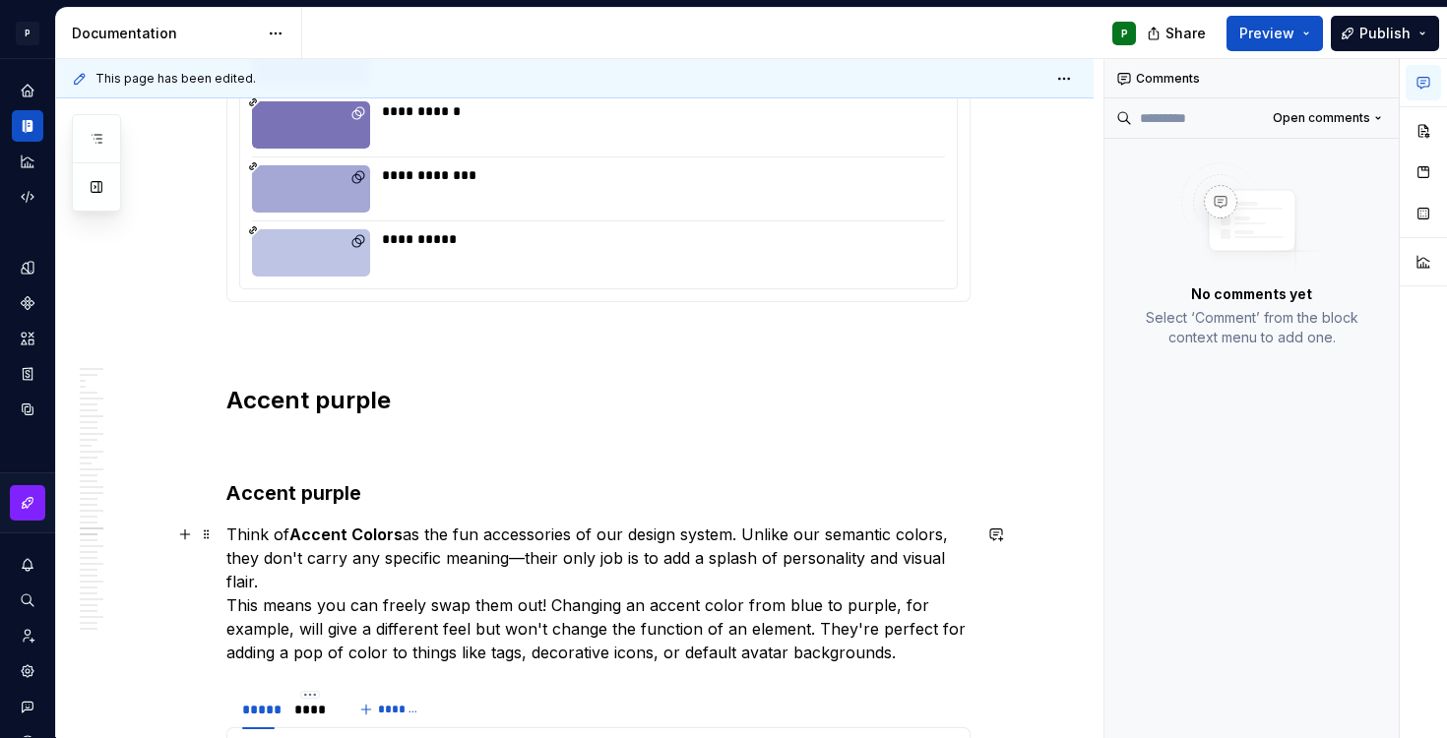
click at [527, 560] on p "Think of Accent Colors as the fun accessories of our design system. Unlike our …" at bounding box center [598, 594] width 744 height 142
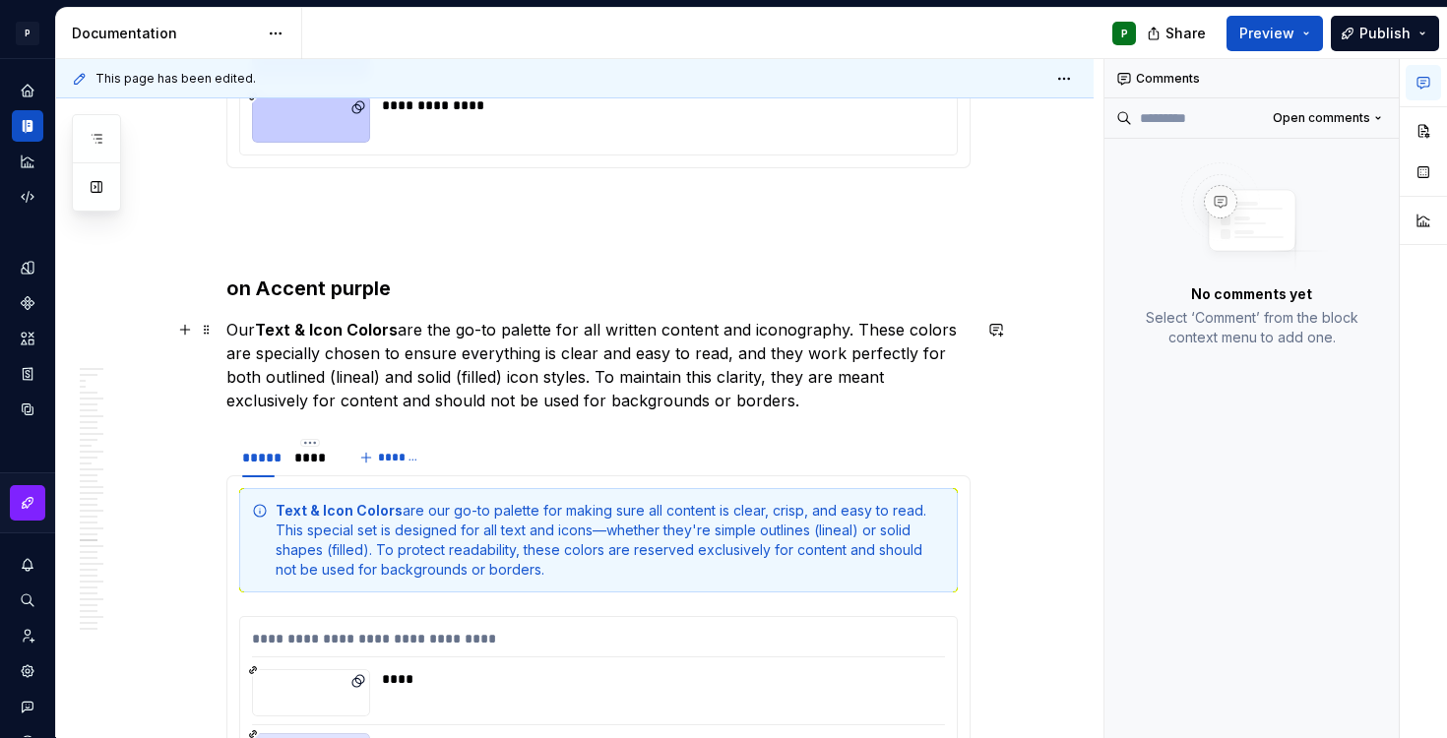
scroll to position [31691, 0]
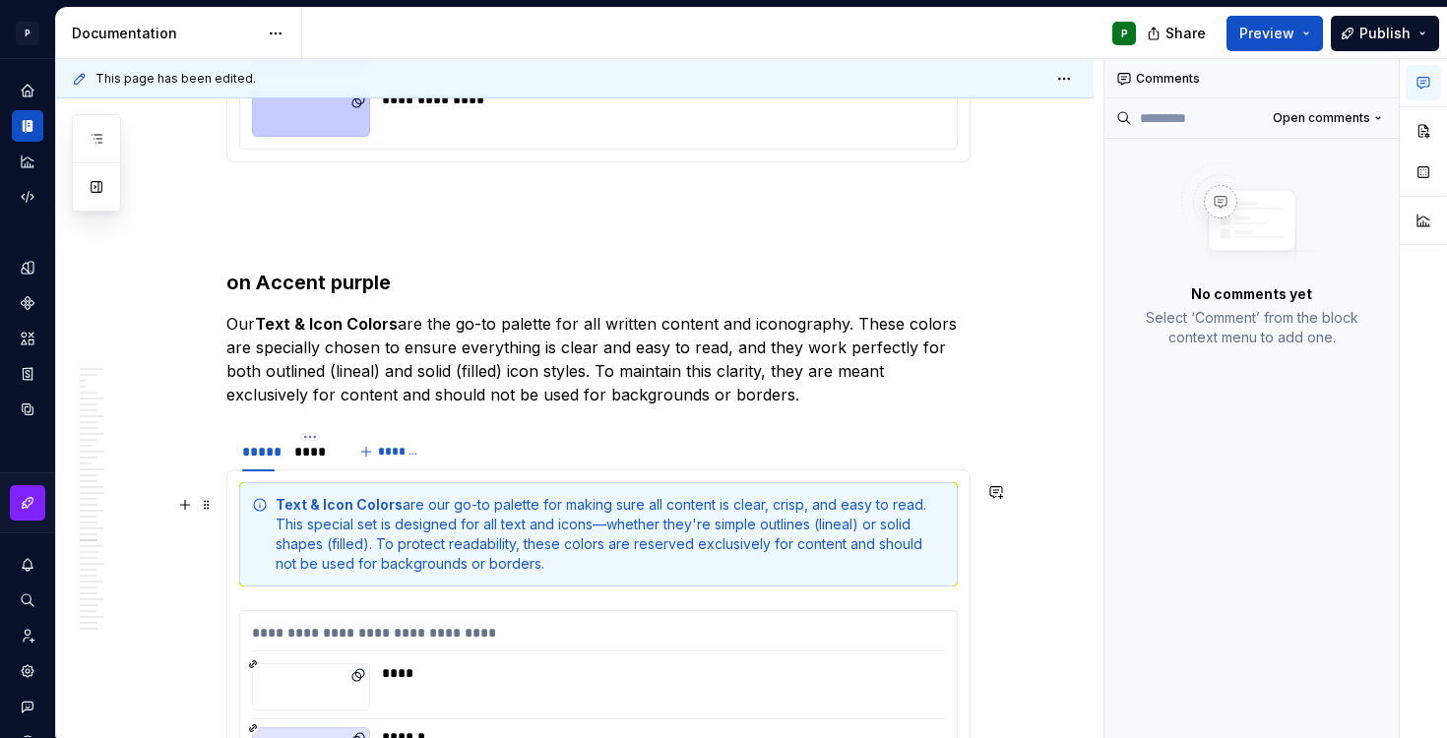
click at [609, 525] on div "Text & Icon Colors are our go-to palette for making sure all content is clear, …" at bounding box center [611, 534] width 670 height 79
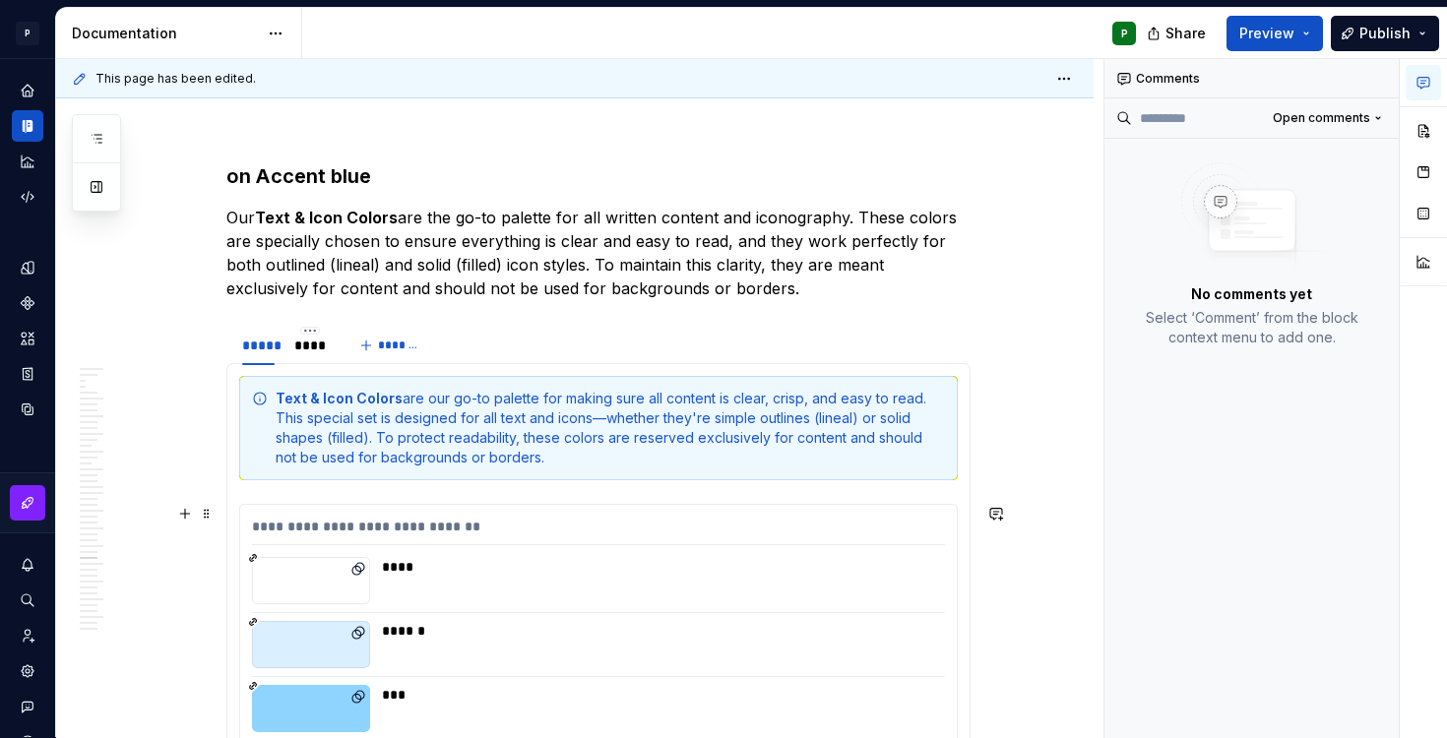
scroll to position [34783, 0]
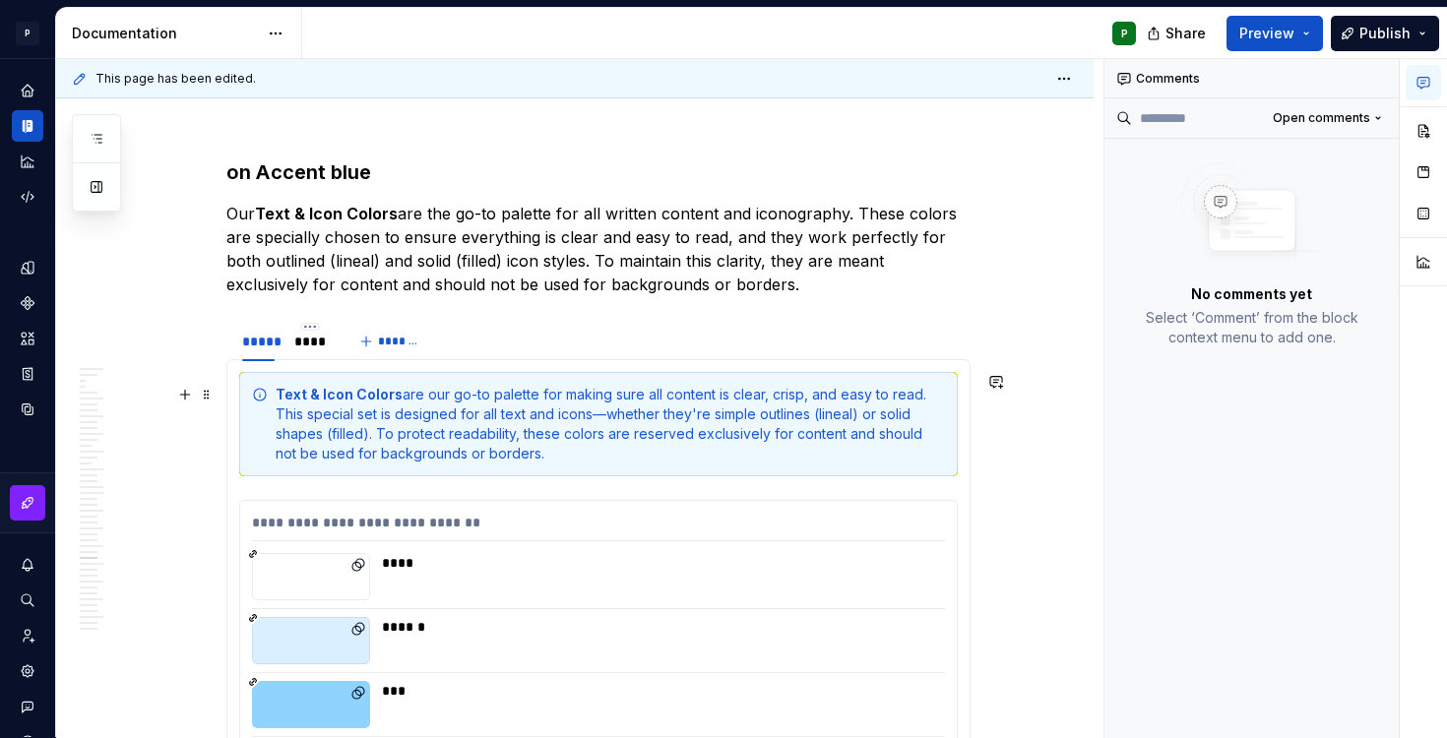
click at [610, 412] on div "Text & Icon Colors are our go-to palette for making sure all content is clear, …" at bounding box center [611, 424] width 670 height 79
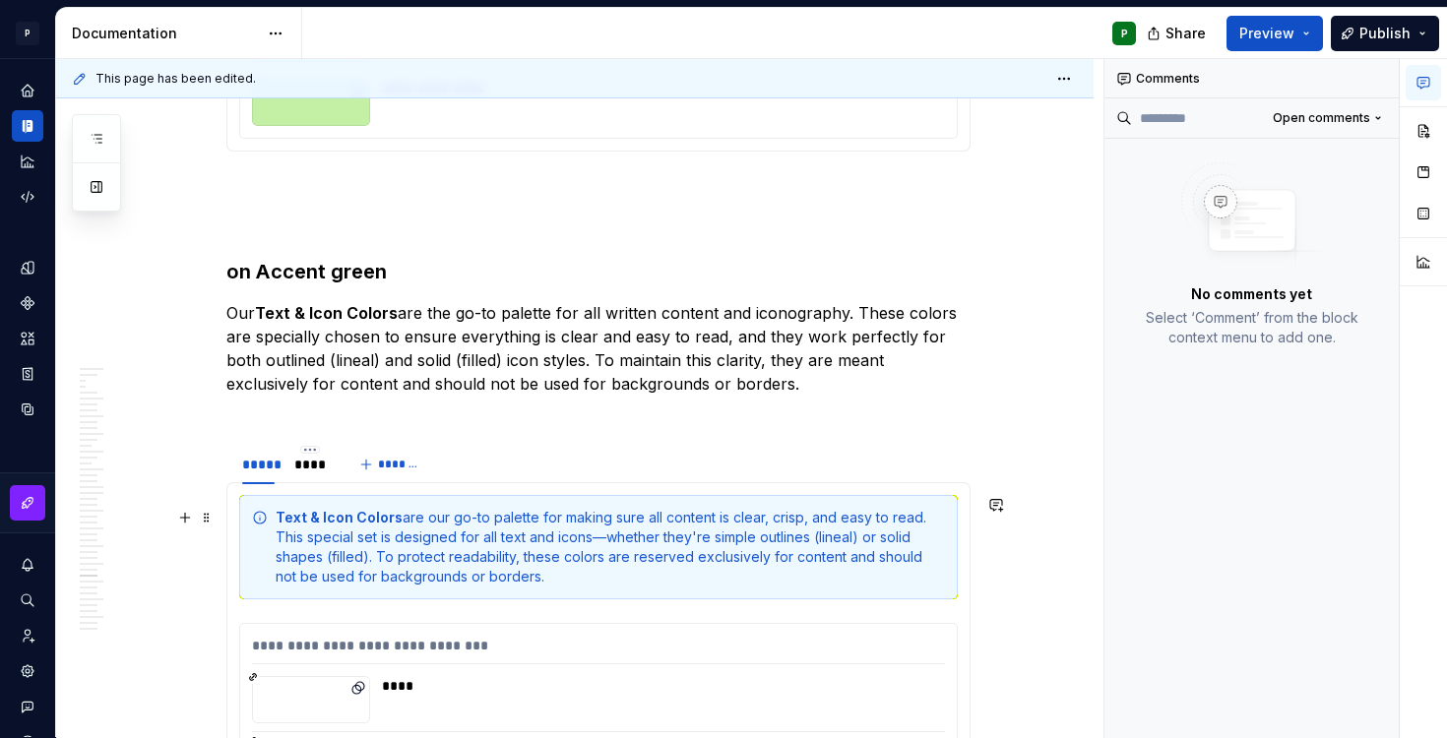
scroll to position [38076, 0]
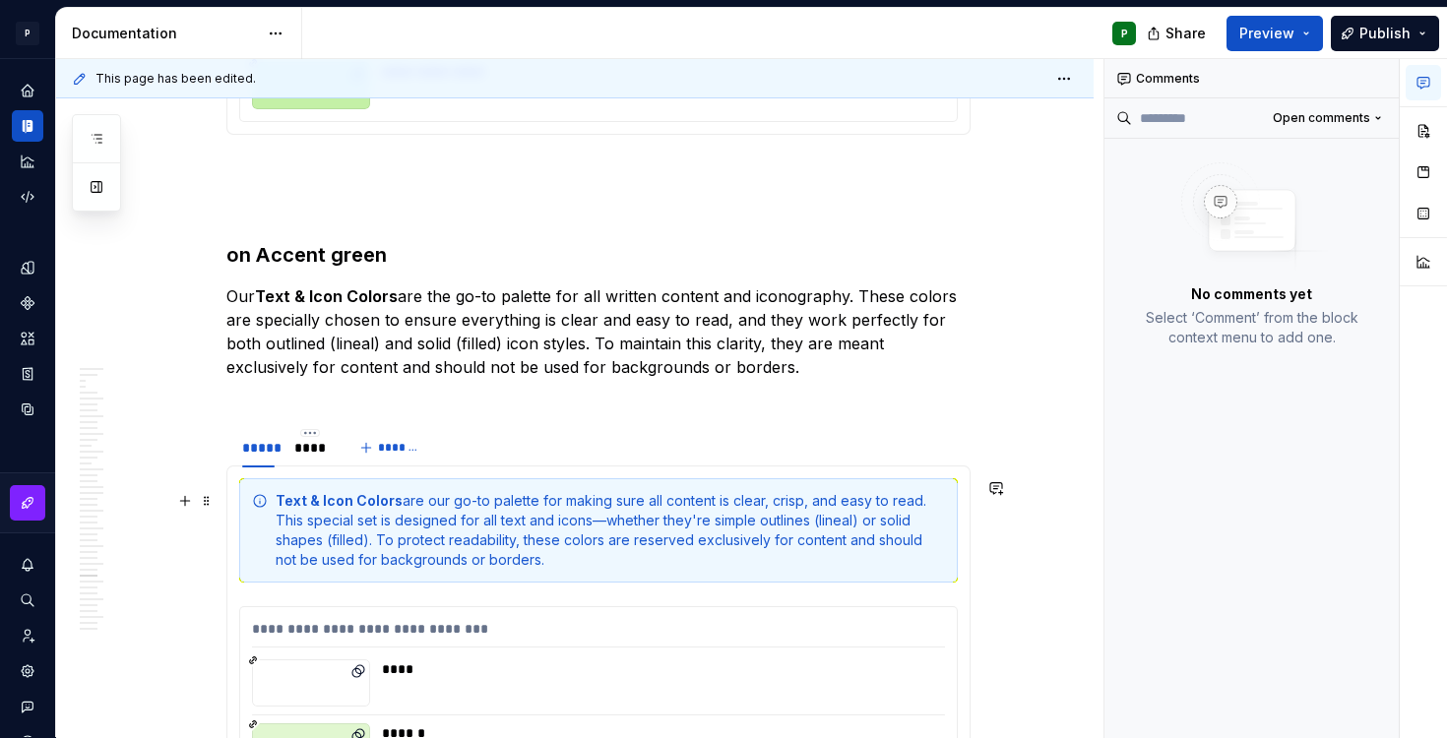
click at [609, 520] on div "Text & Icon Colors are our go-to palette for making sure all content is clear, …" at bounding box center [611, 530] width 670 height 79
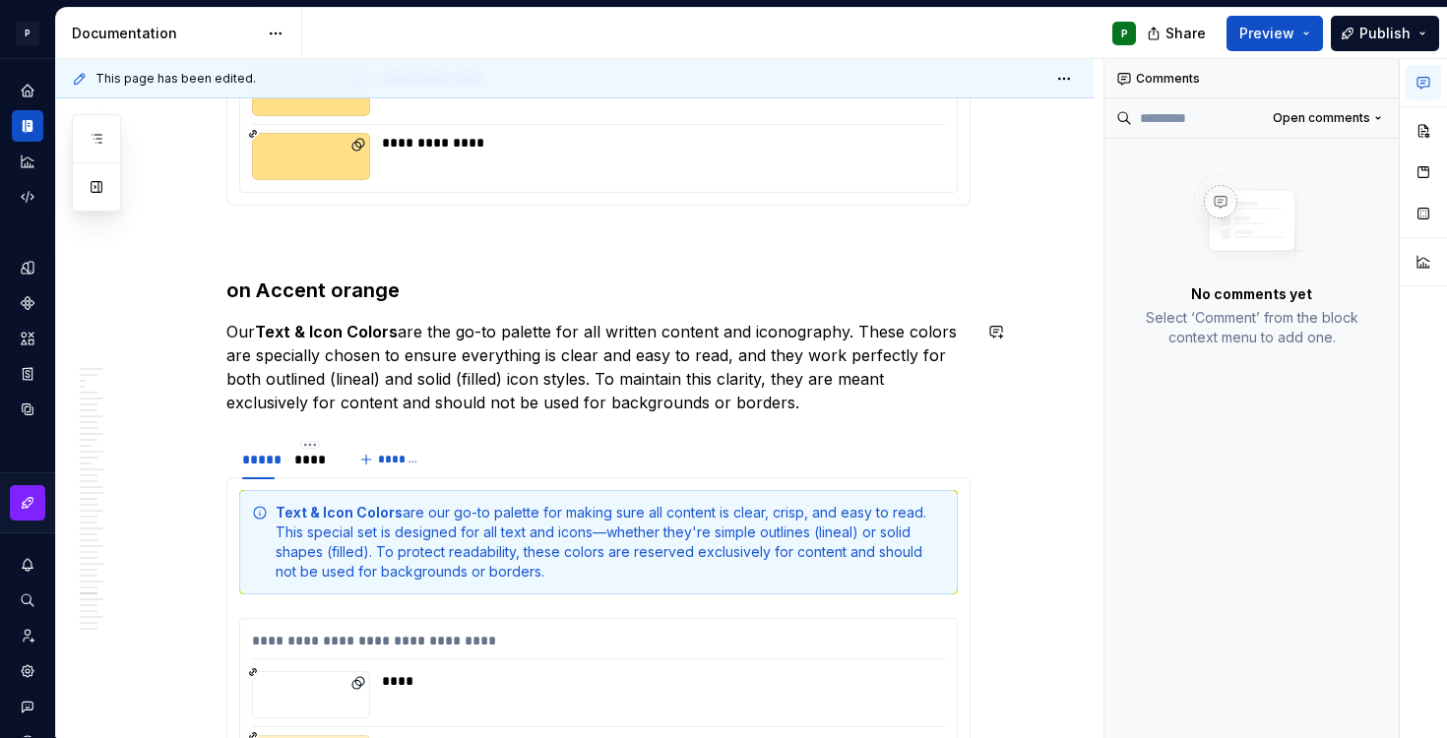
scroll to position [41430, 0]
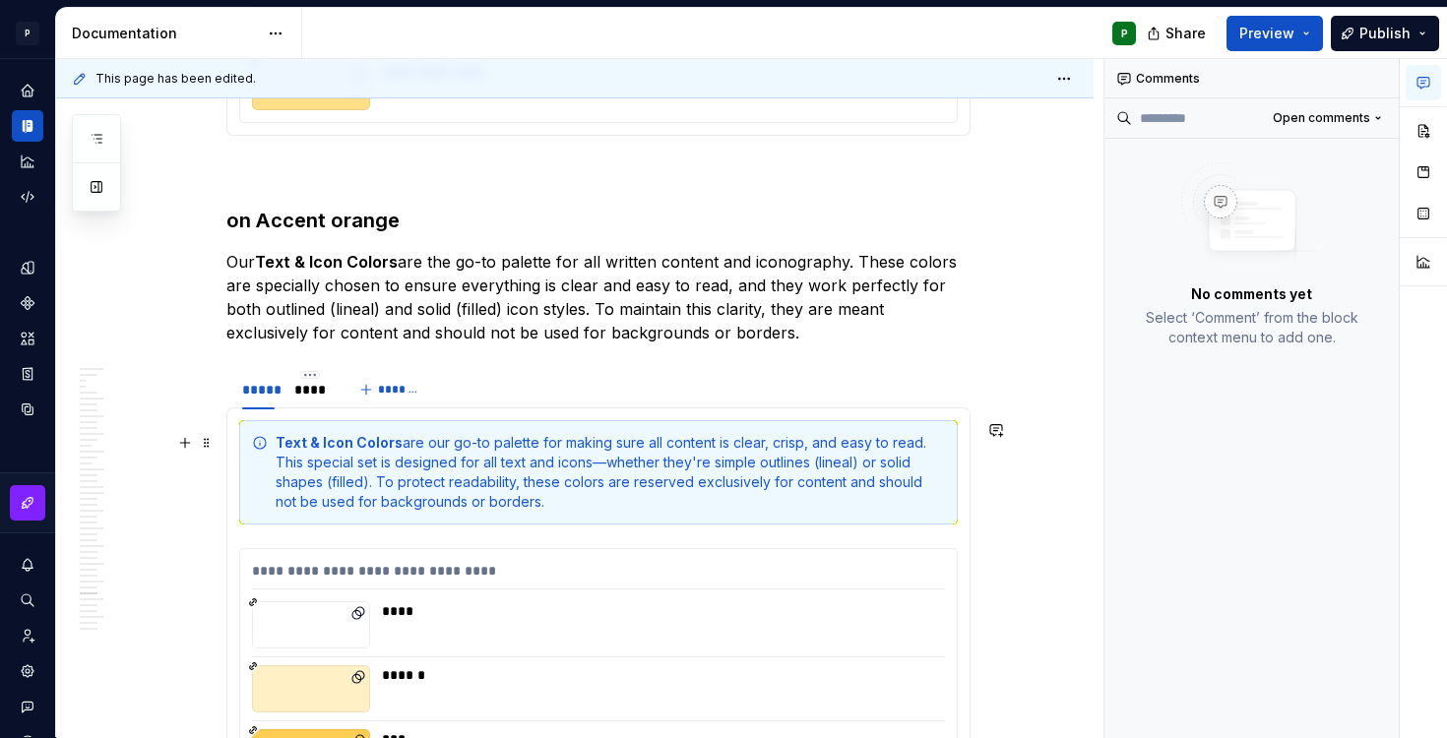
click at [607, 461] on div "Text & Icon Colors are our go-to palette for making sure all content is clear, …" at bounding box center [611, 472] width 670 height 79
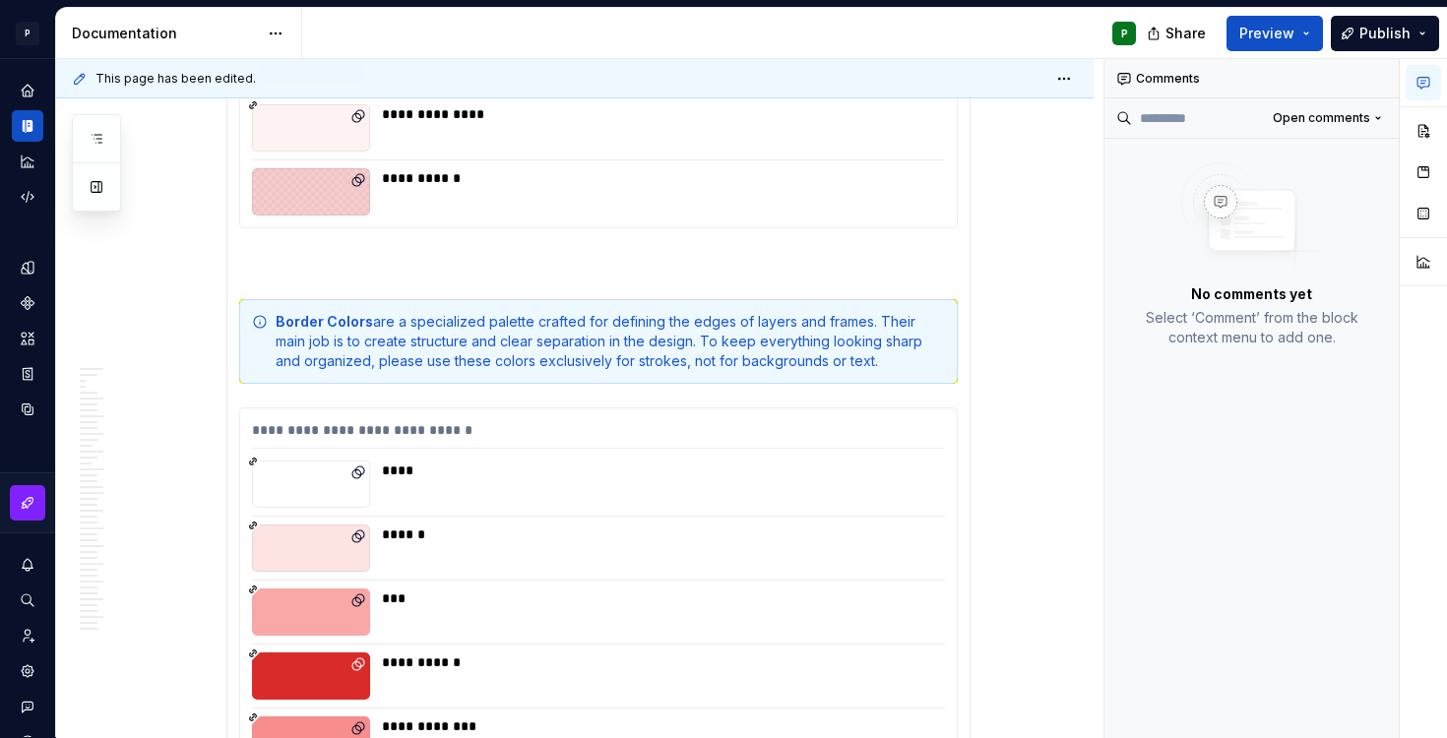
scroll to position [44245, 0]
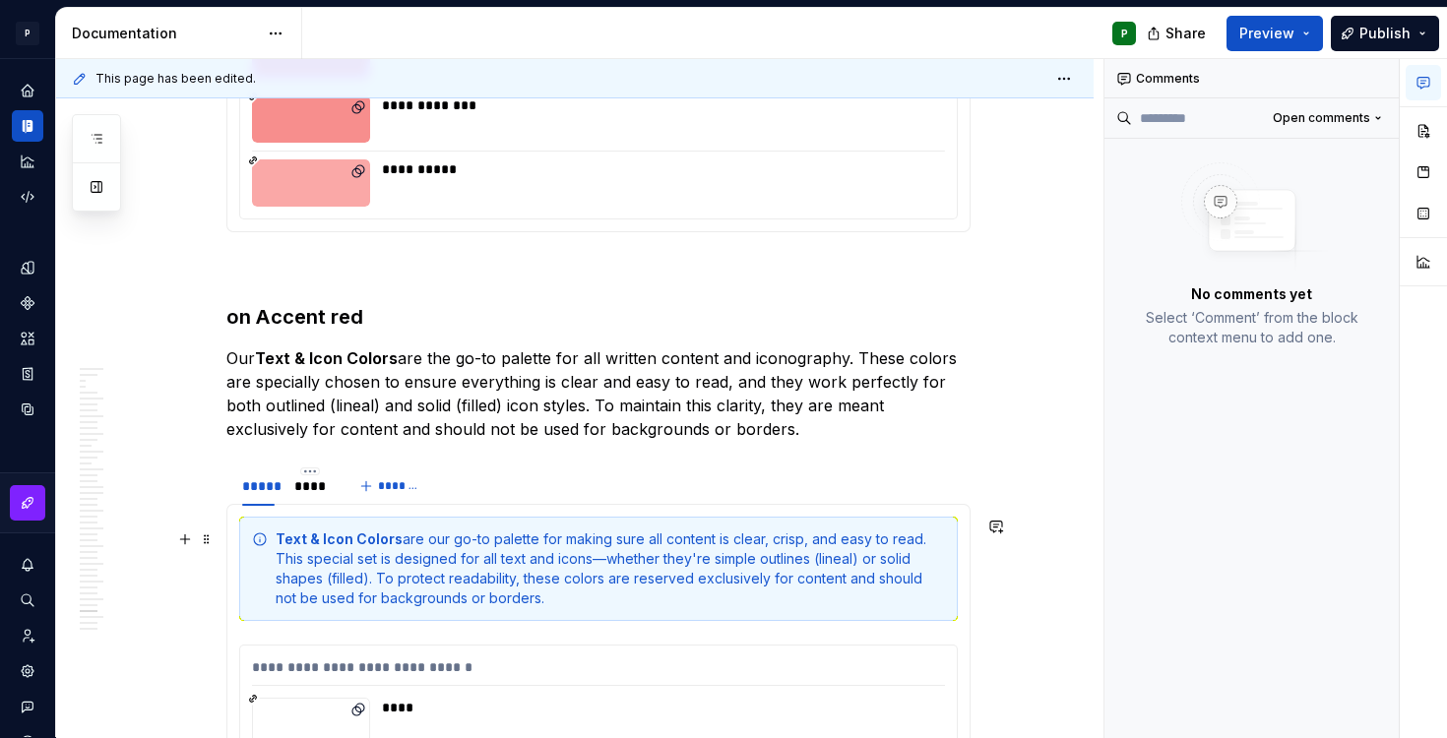
drag, startPoint x: 611, startPoint y: 562, endPoint x: 611, endPoint y: 631, distance: 68.9
click at [611, 563] on div "Text & Icon Colors are our go-to palette for making sure all content is clear, …" at bounding box center [611, 569] width 670 height 79
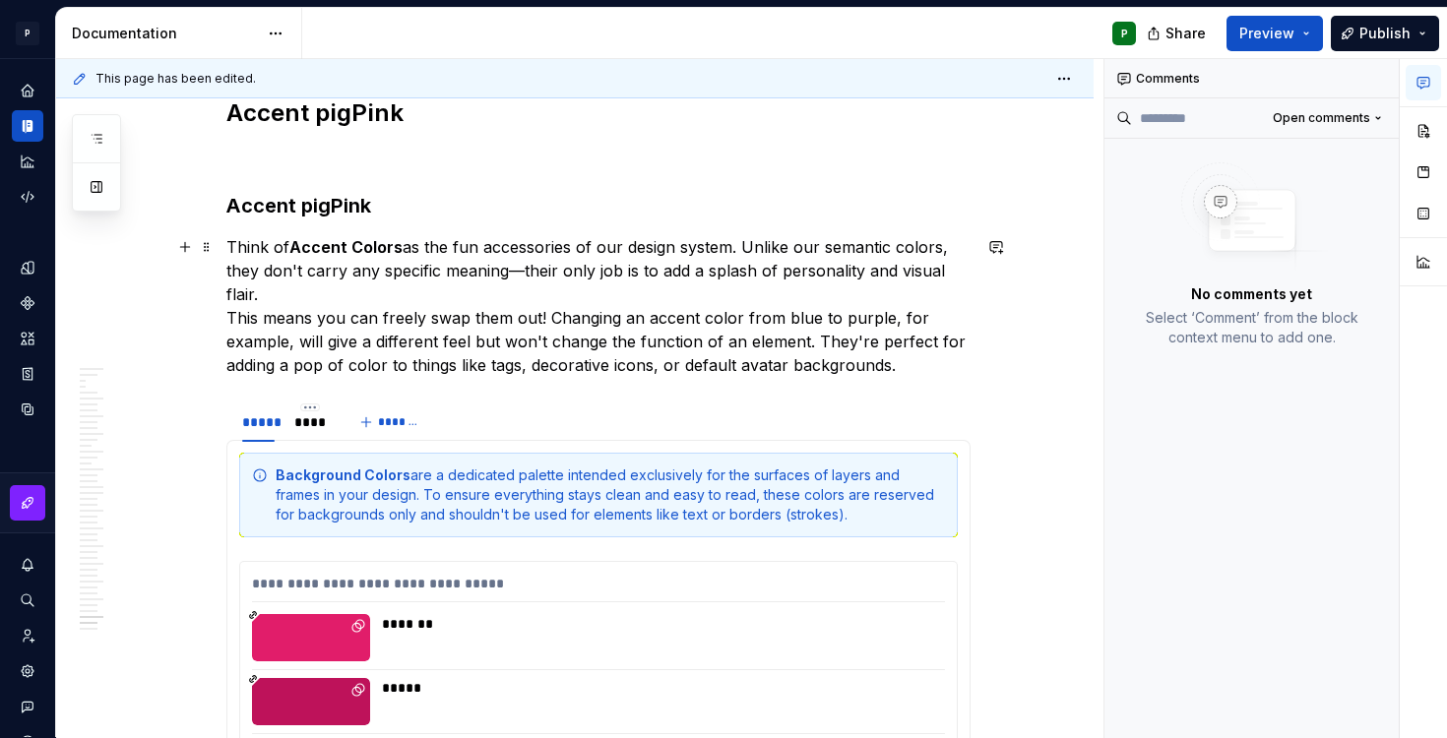
scroll to position [45248, 0]
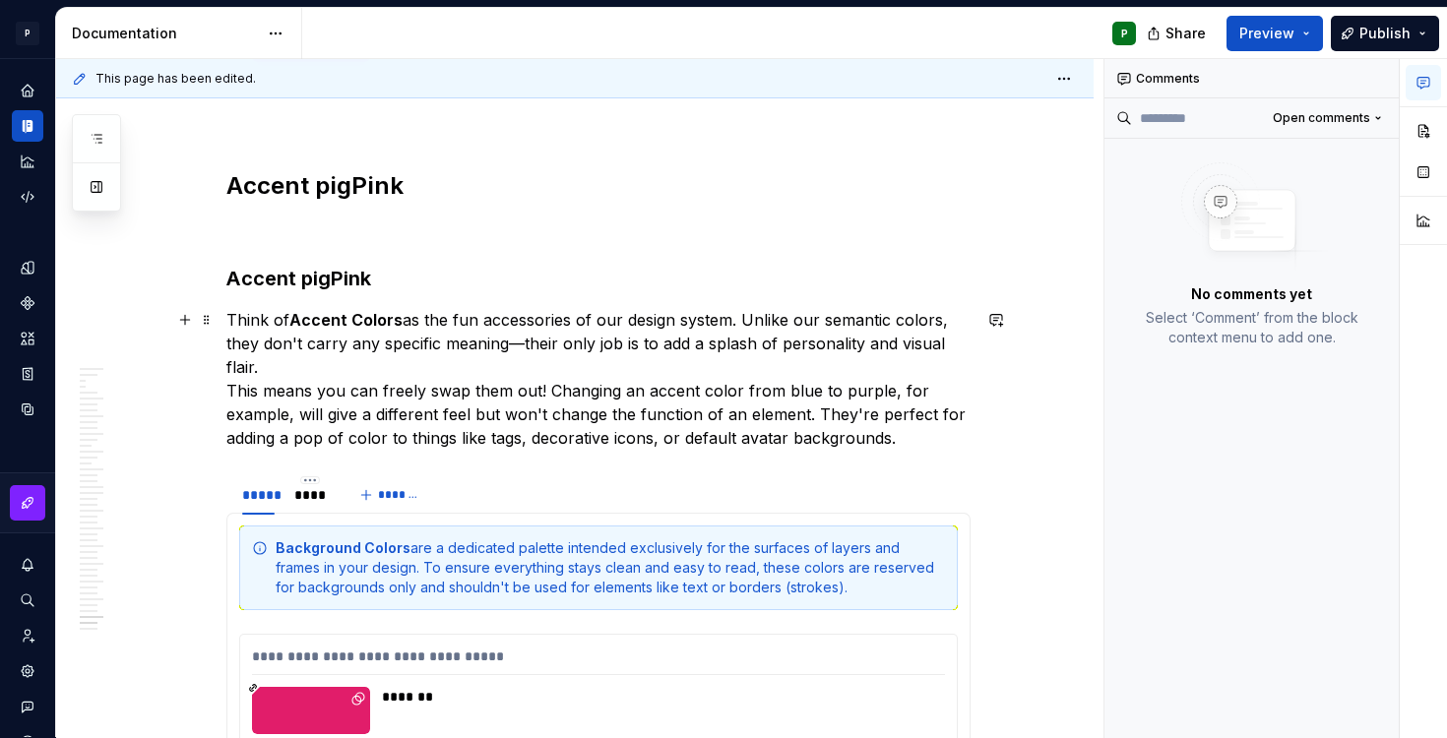
click at [528, 345] on p "Think of Accent Colors as the fun accessories of our design system. Unlike our …" at bounding box center [598, 379] width 744 height 142
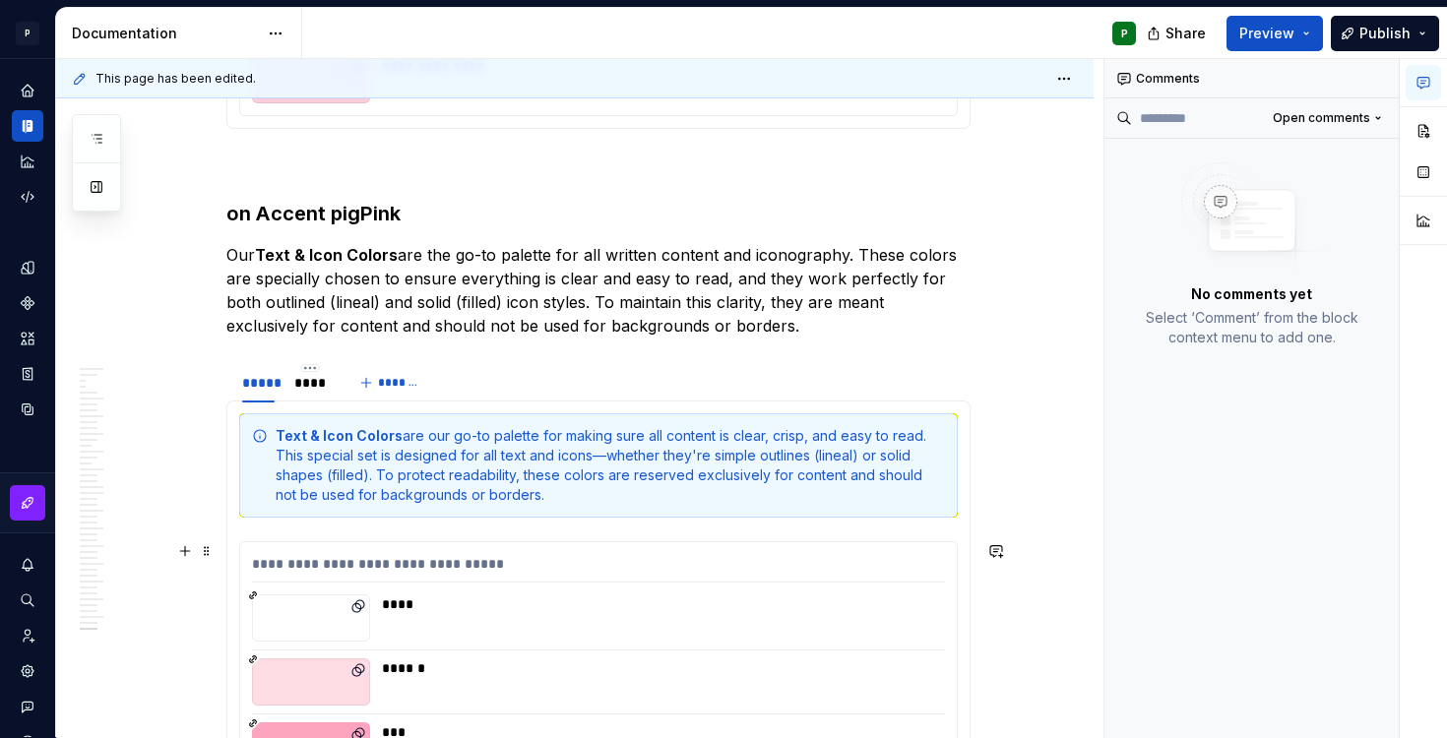
scroll to position [47621, 0]
click at [609, 453] on div "Text & Icon Colors are our go-to palette for making sure all content is clear, …" at bounding box center [611, 464] width 670 height 79
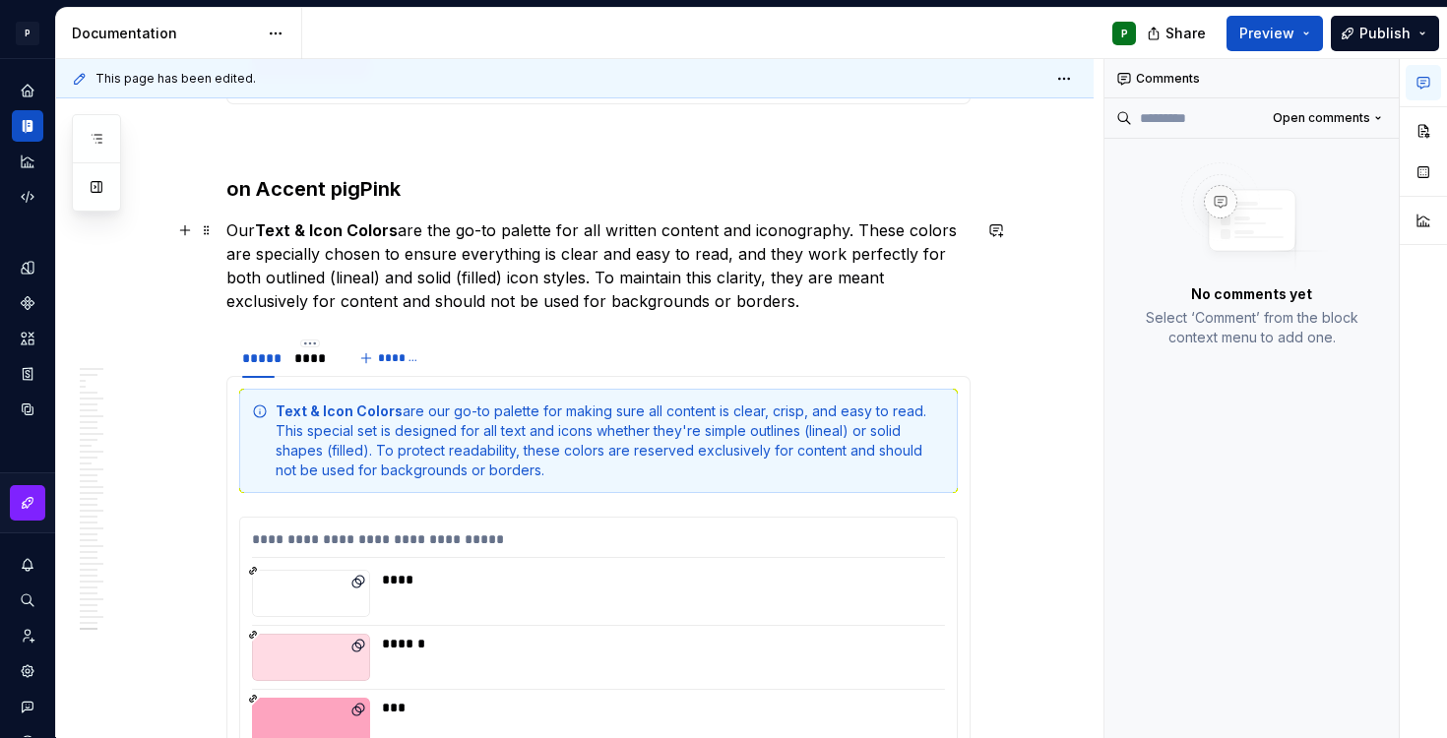
click at [486, 226] on p "Our Text & Icon Colors are the go-to palette for all written content and iconog…" at bounding box center [598, 266] width 744 height 95
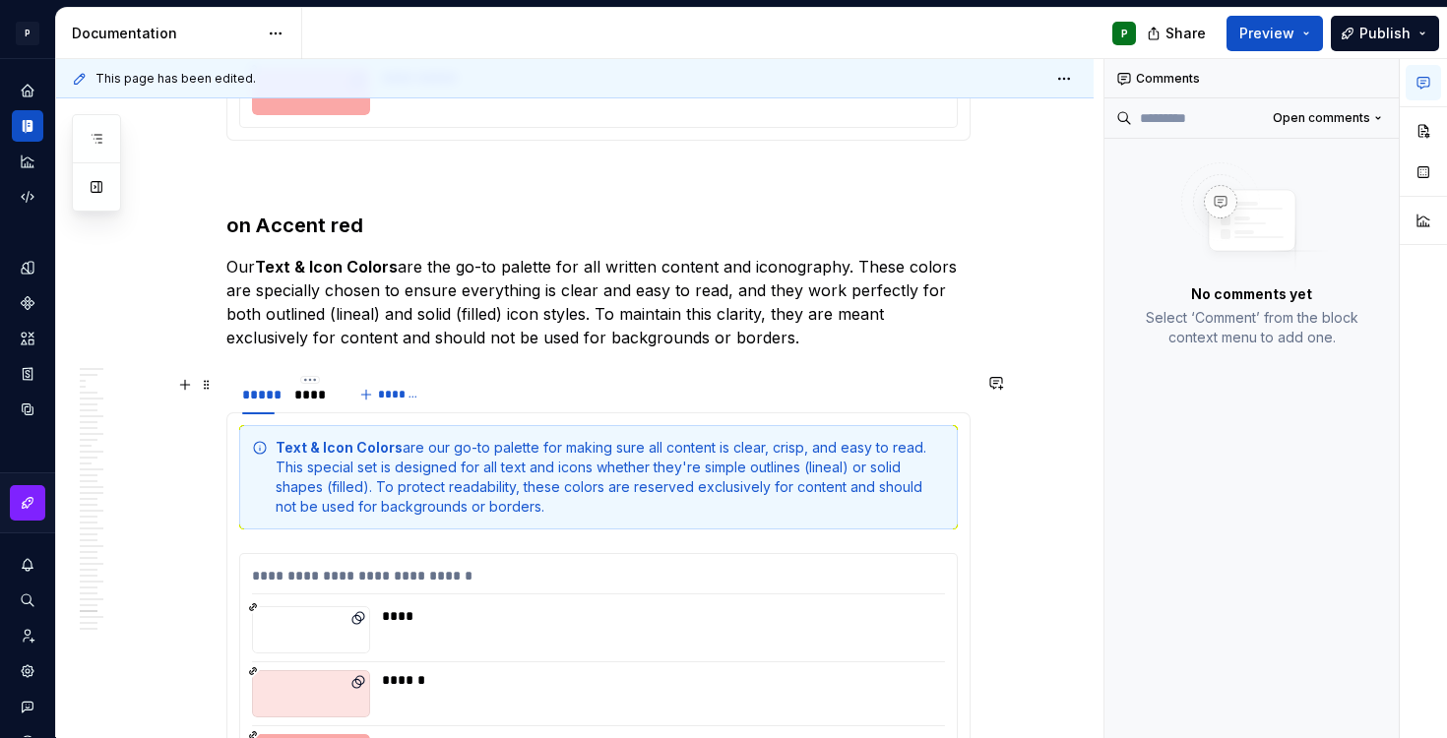
scroll to position [44284, 0]
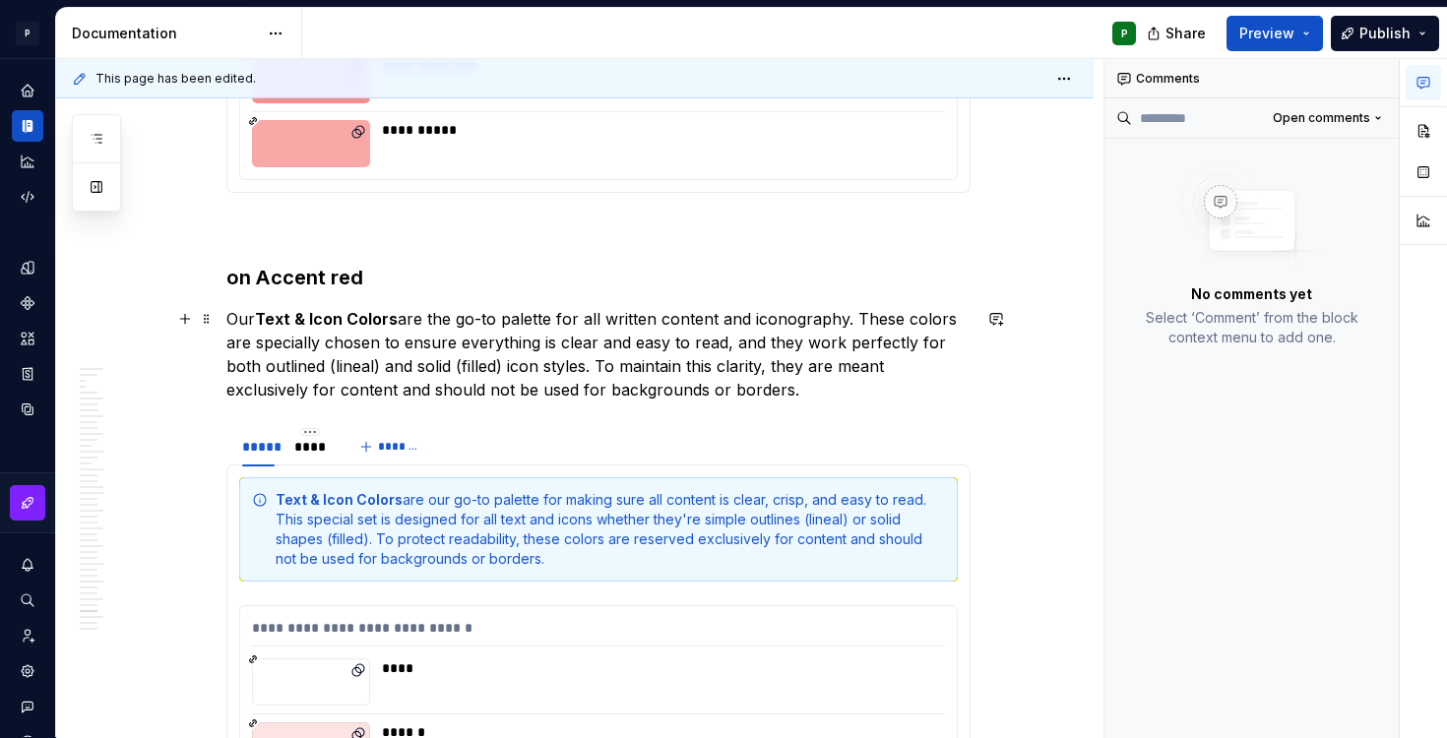
click at [483, 320] on p "Our Text & Icon Colors are the go-to palette for all written content and iconog…" at bounding box center [598, 354] width 744 height 95
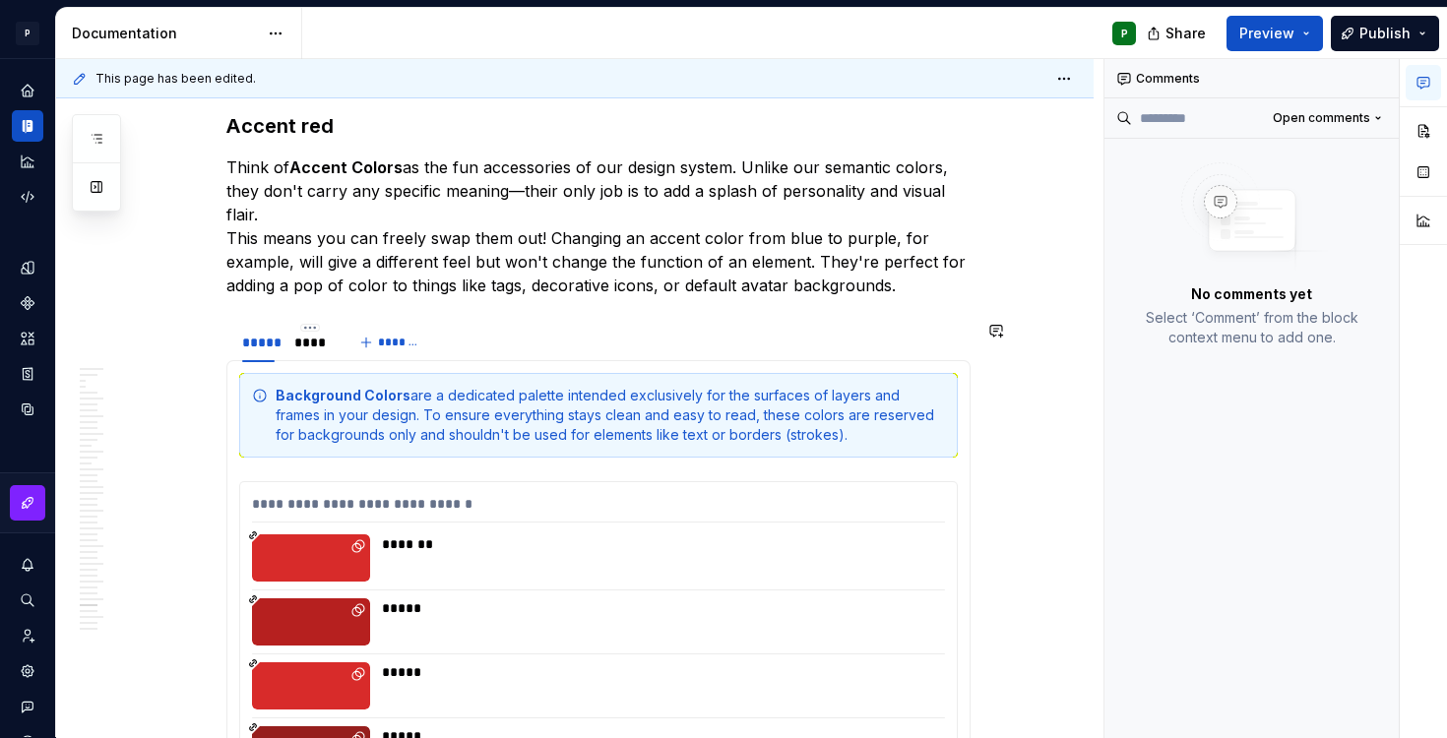
scroll to position [42446, 0]
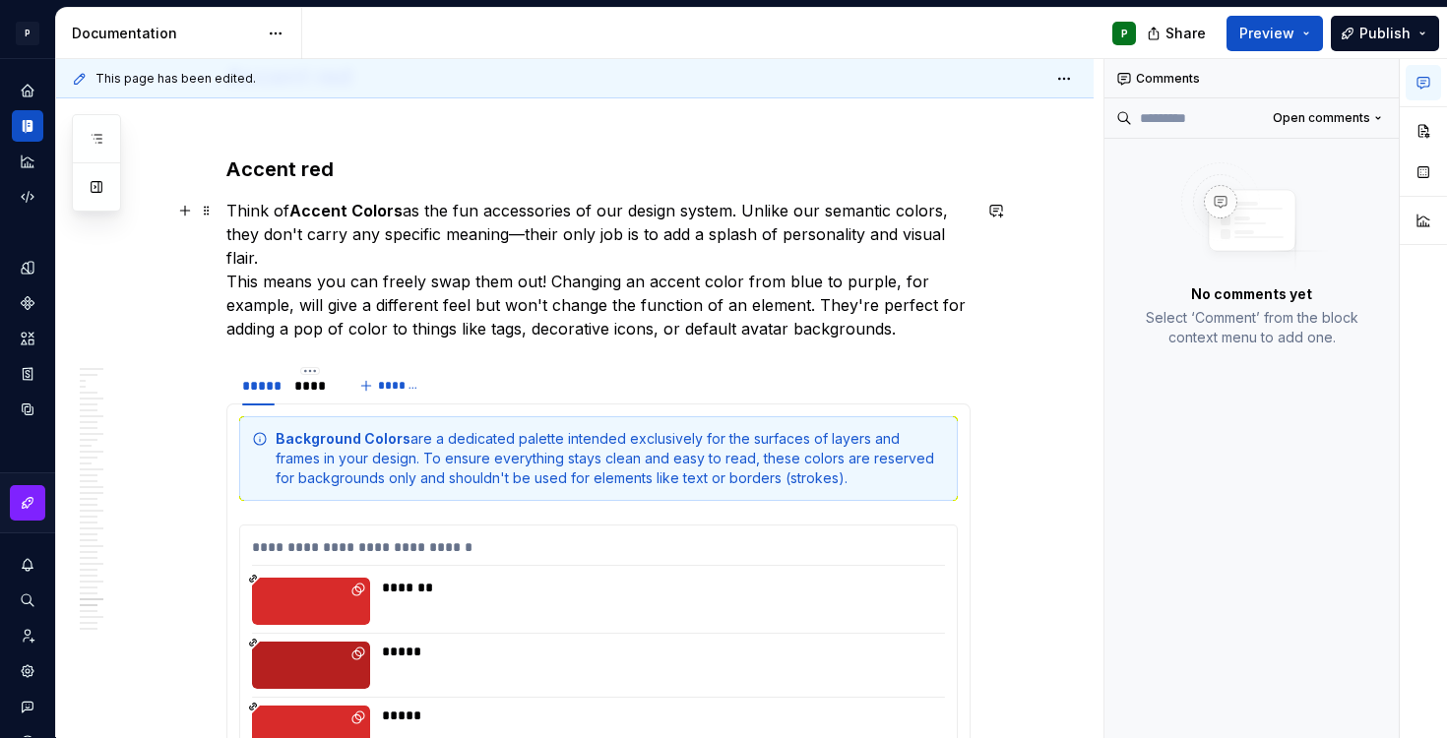
click at [526, 233] on p "Think of Accent Colors as the fun accessories of our design system. Unlike our …" at bounding box center [598, 270] width 744 height 142
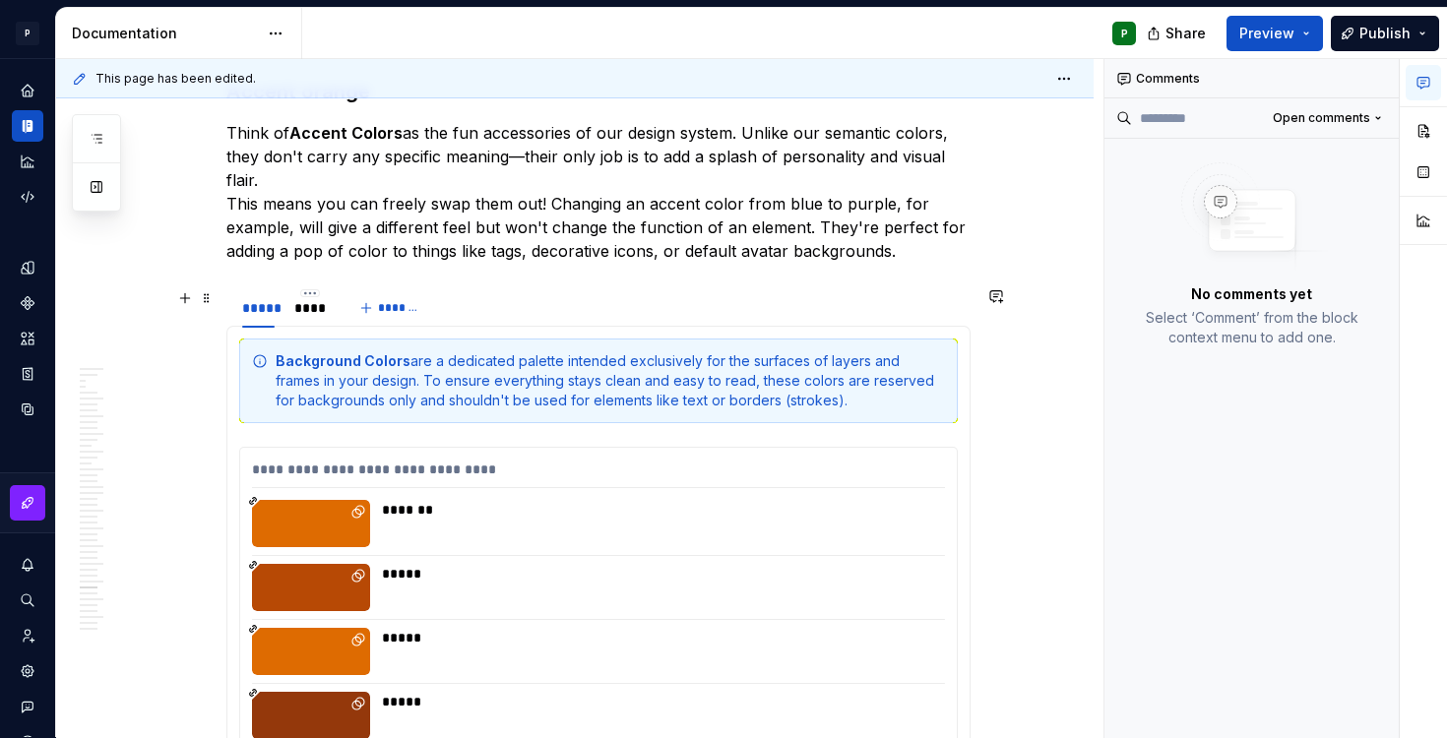
scroll to position [39217, 0]
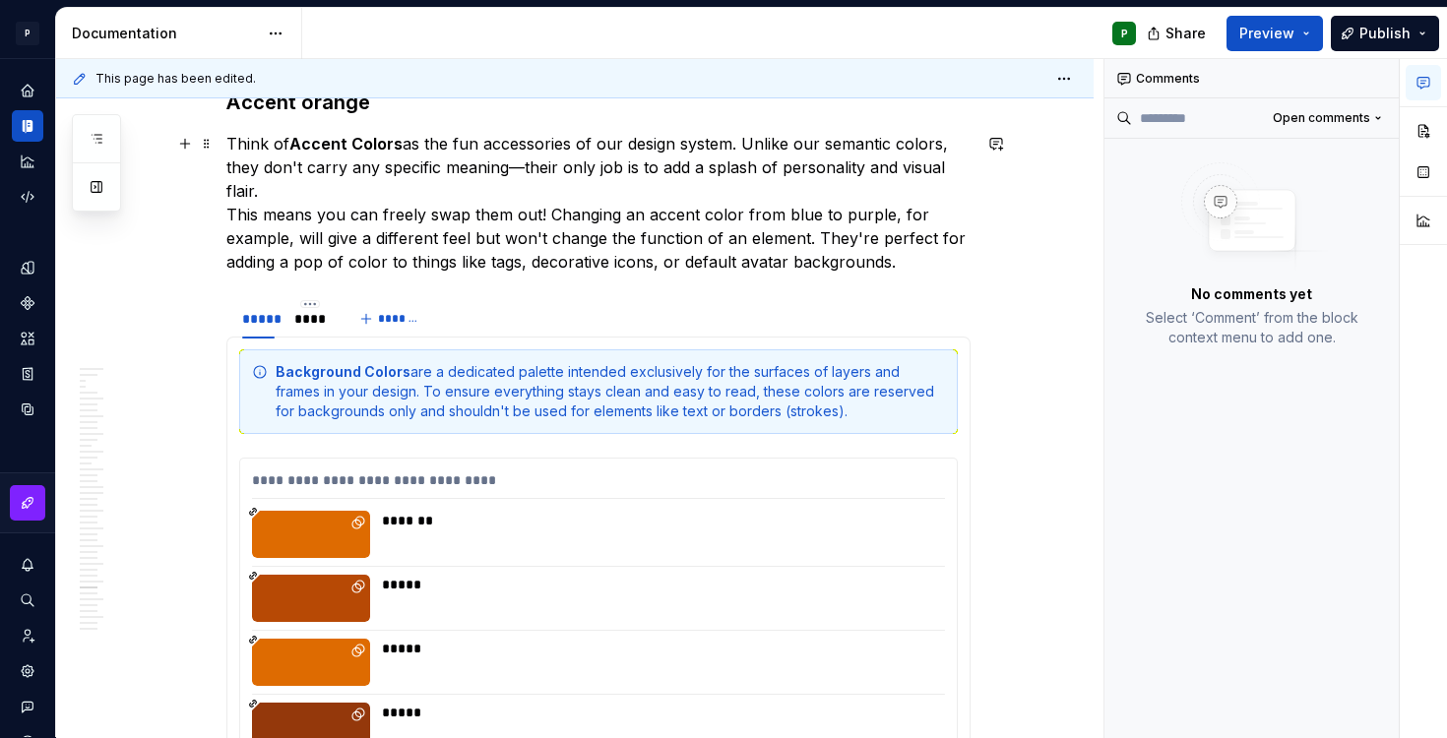
click at [527, 168] on p "Think of Accent Colors as the fun accessories of our design system. Unlike our …" at bounding box center [598, 203] width 744 height 142
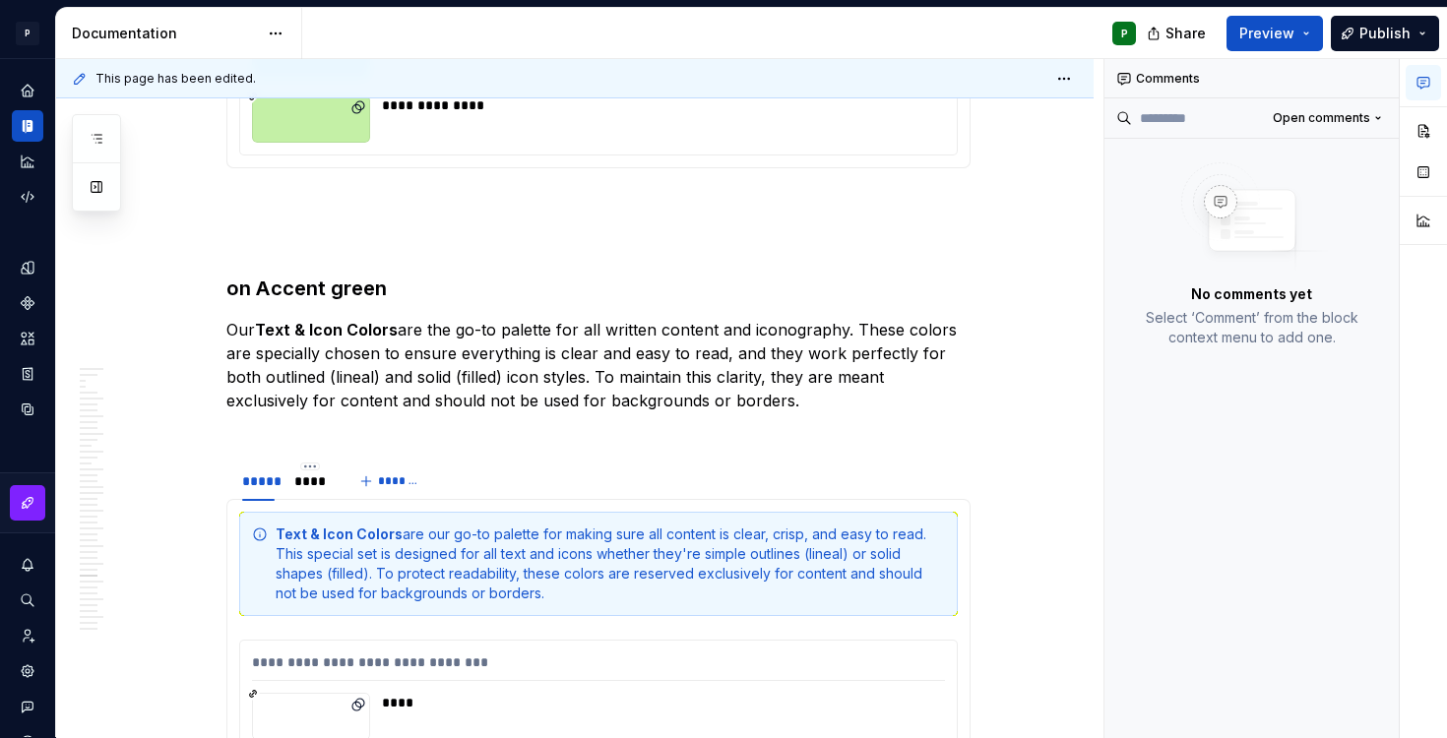
scroll to position [37929, 0]
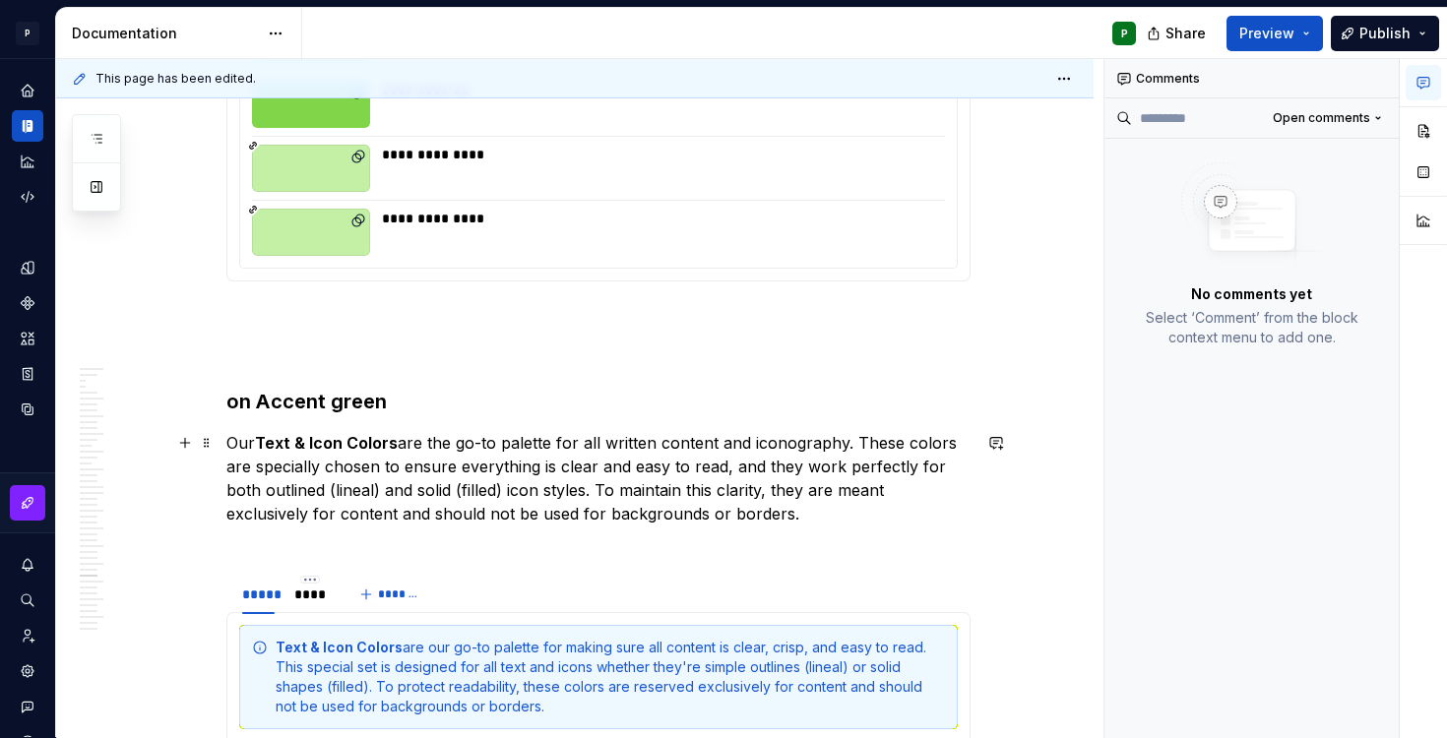
click at [486, 444] on p "Our Text & Icon Colors are the go-to palette for all written content and iconog…" at bounding box center [598, 490] width 744 height 118
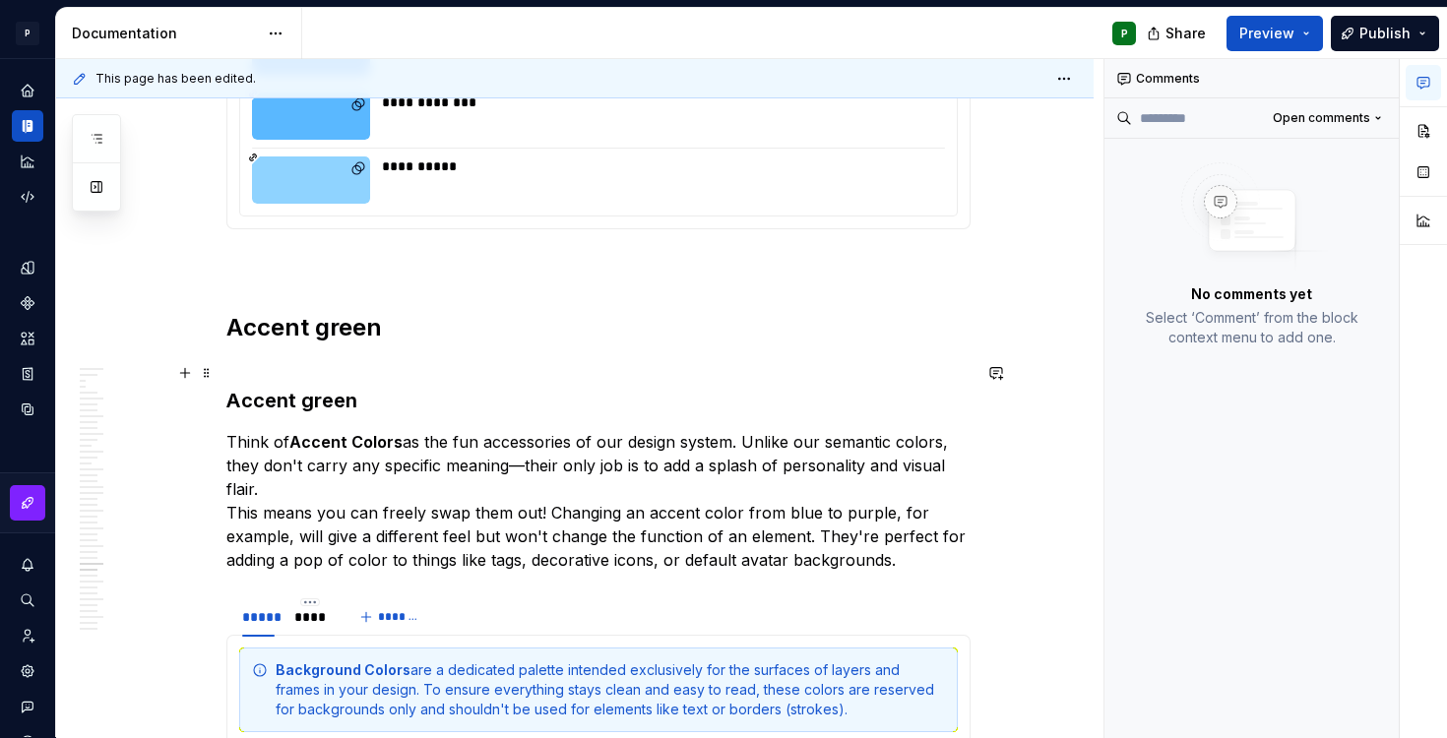
scroll to position [35462, 0]
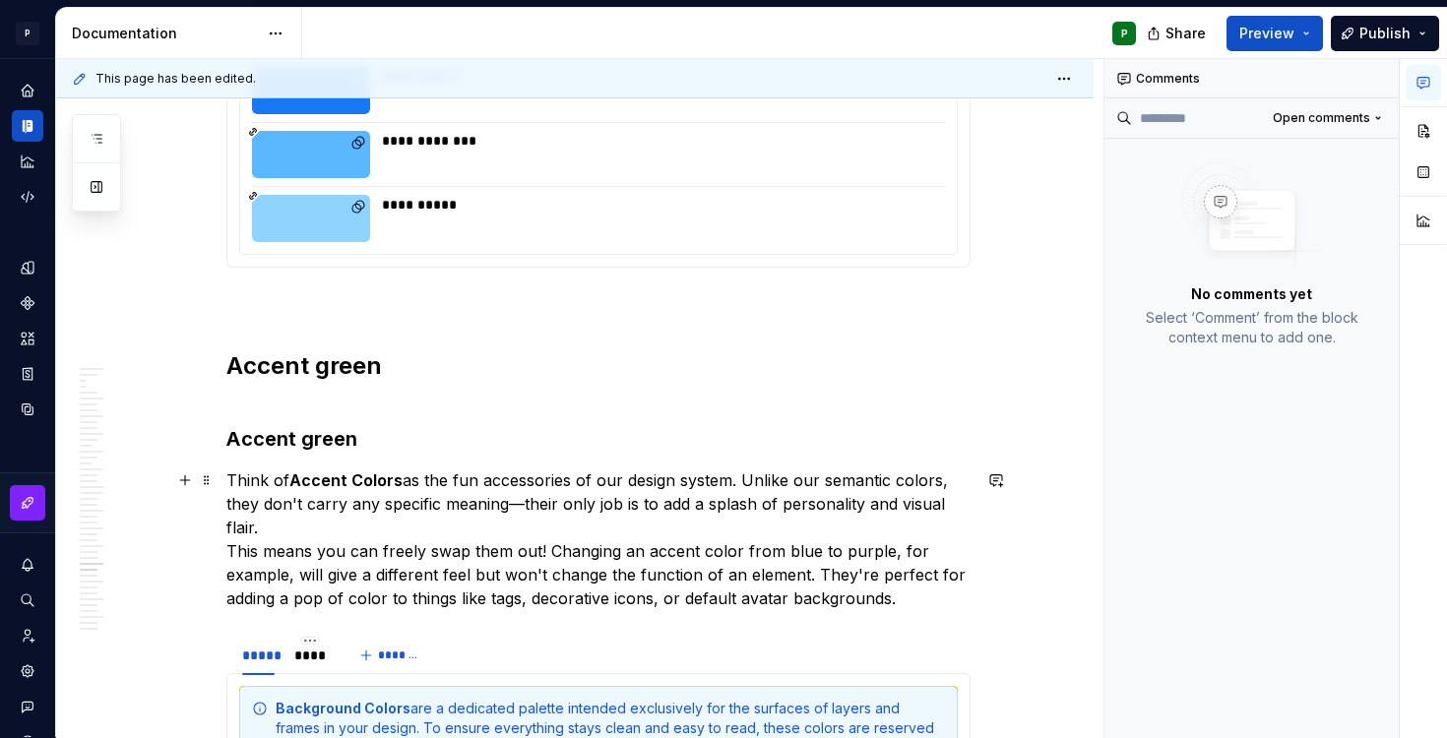
drag, startPoint x: 527, startPoint y: 500, endPoint x: 527, endPoint y: 539, distance: 38.4
click at [527, 500] on p "Think of Accent Colors as the fun accessories of our design system. Unlike our …" at bounding box center [598, 540] width 744 height 142
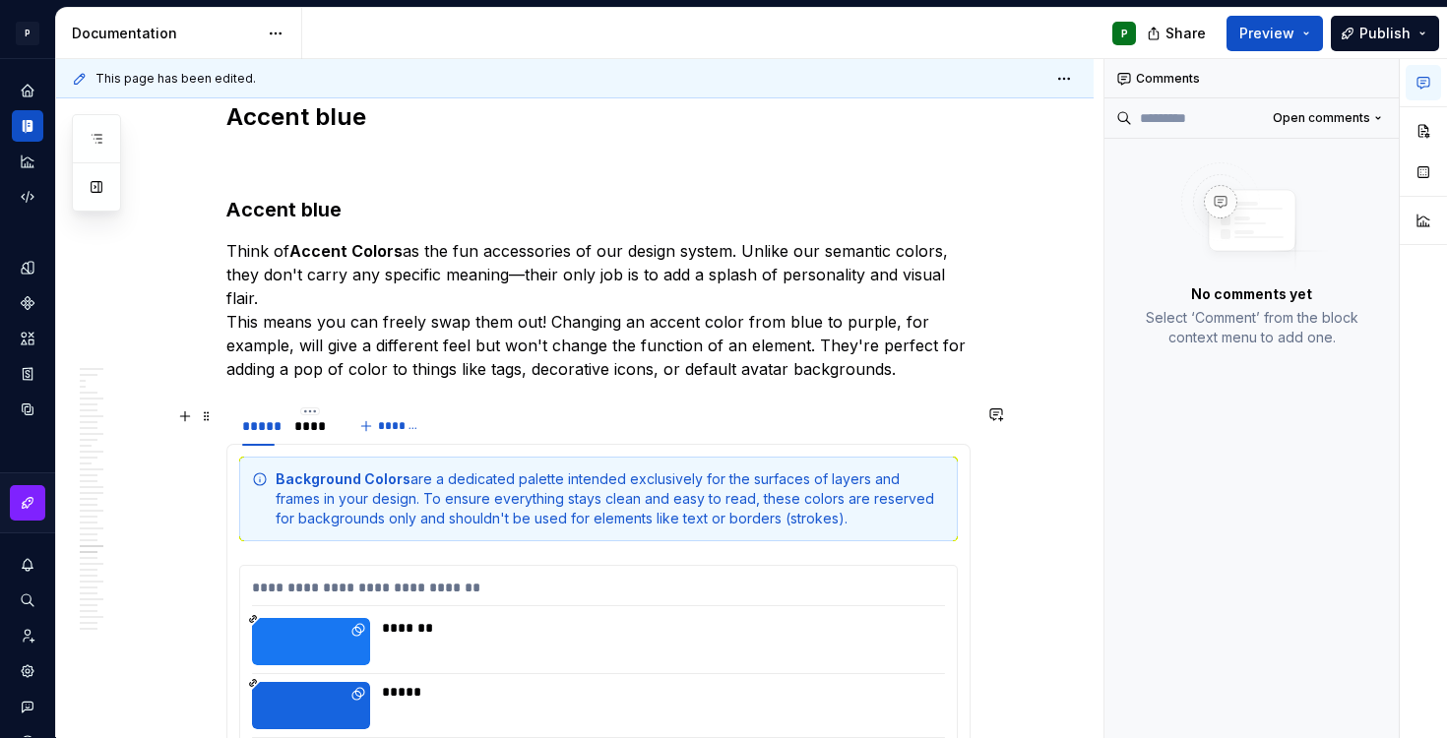
scroll to position [32713, 0]
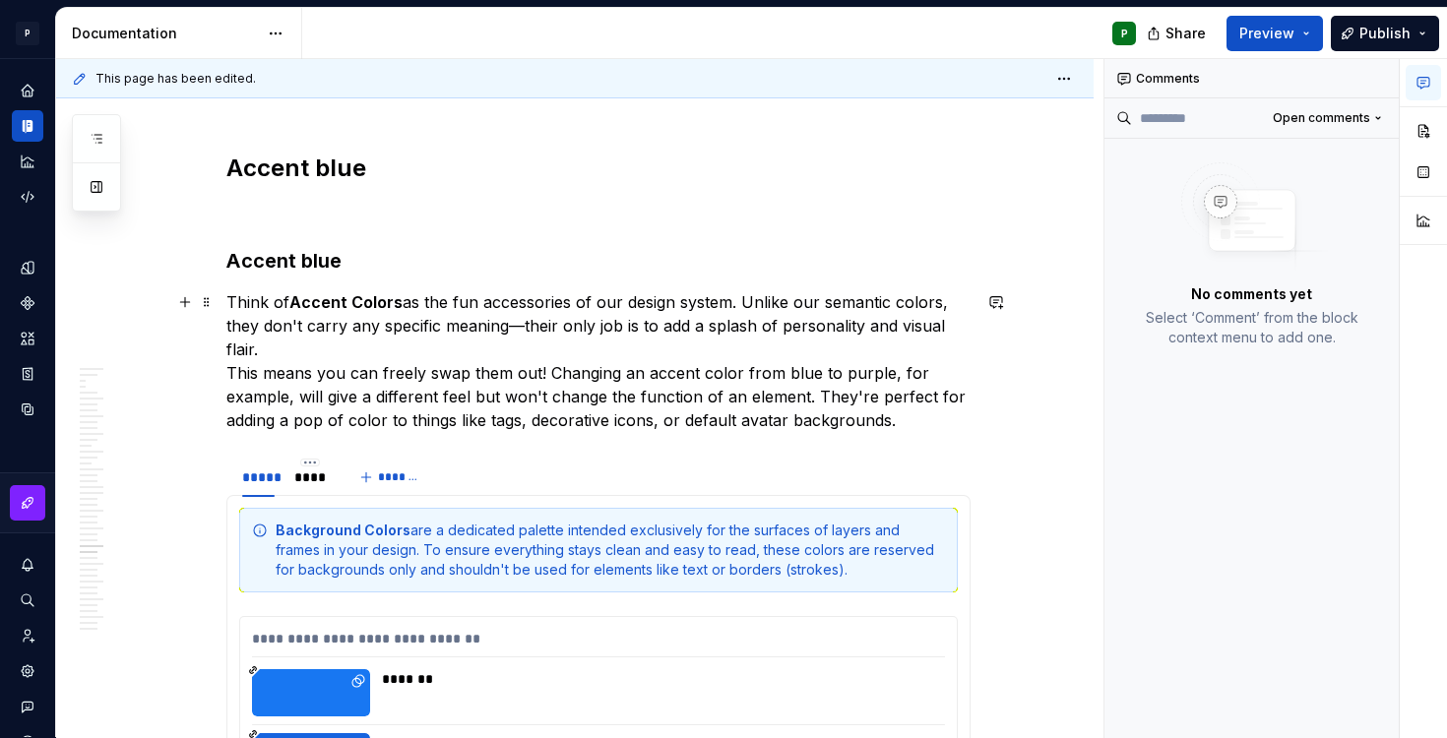
click at [531, 322] on p "Think of Accent Colors as the fun accessories of our design system. Unlike our …" at bounding box center [598, 361] width 744 height 142
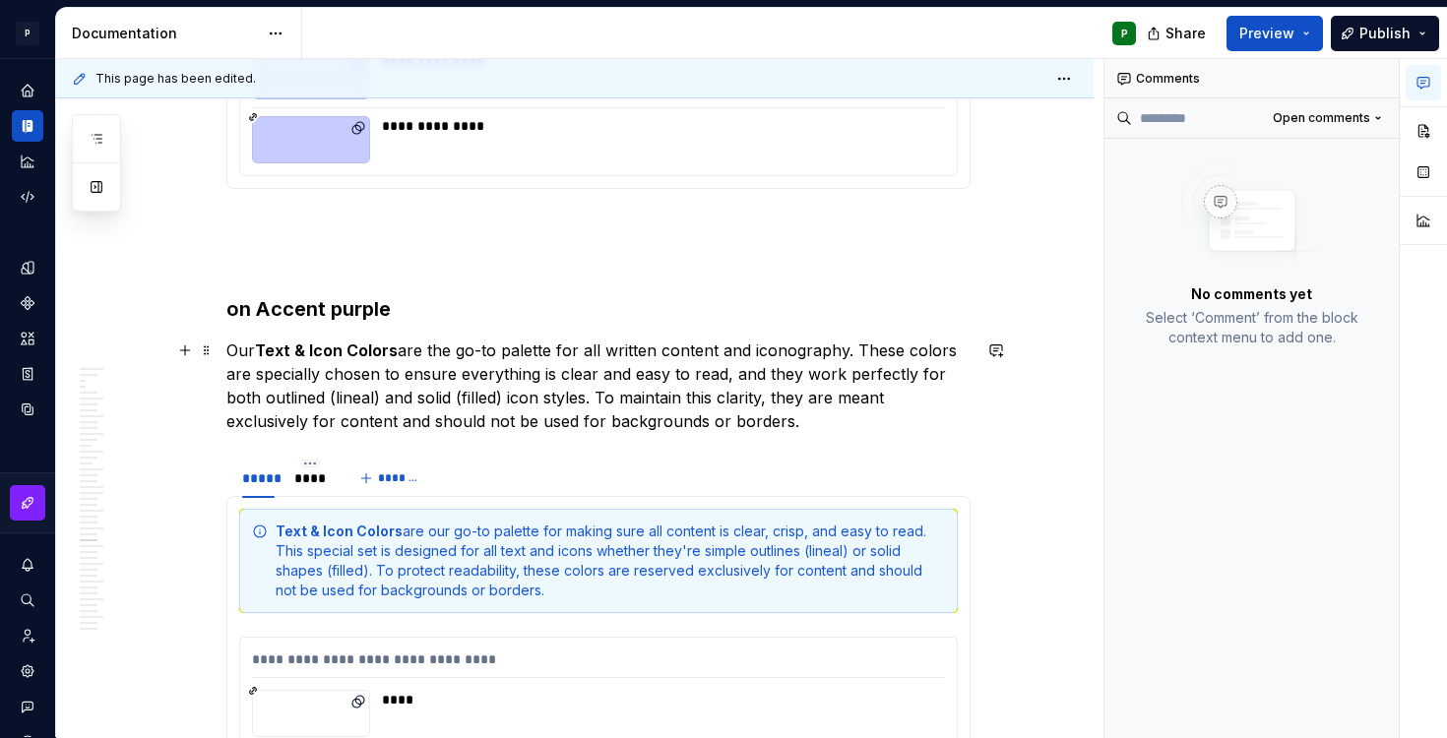
scroll to position [31652, 0]
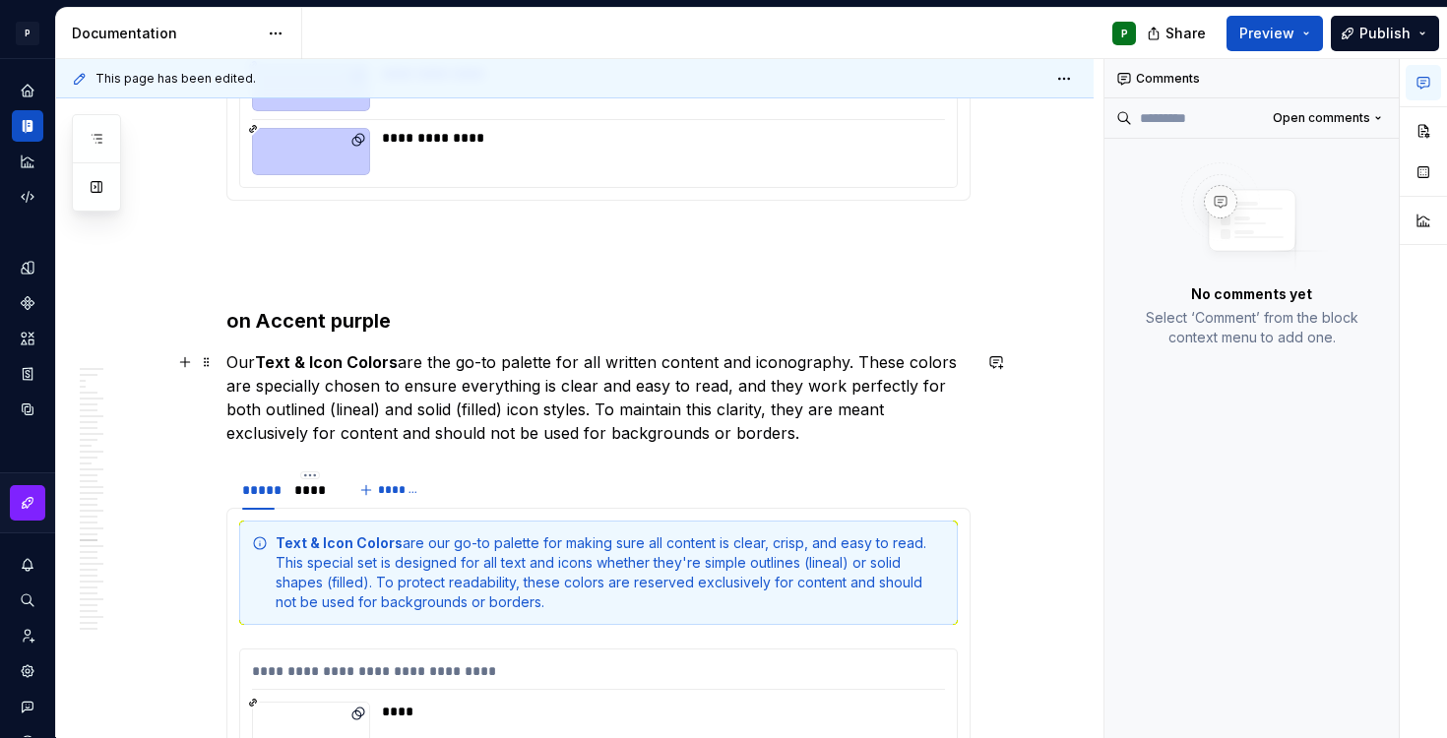
click at [488, 362] on p "Our Text & Icon Colors are the go-to palette for all written content and iconog…" at bounding box center [598, 398] width 744 height 95
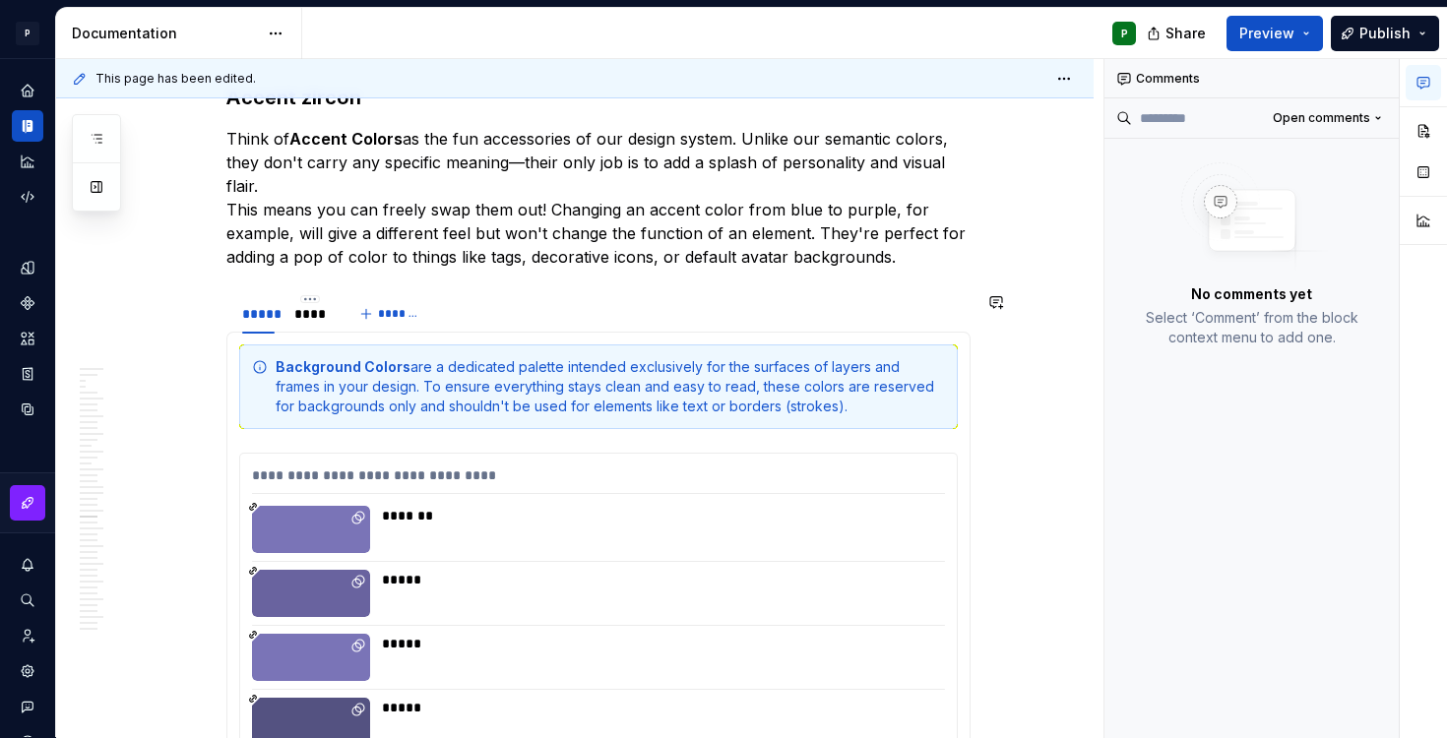
scroll to position [25881, 0]
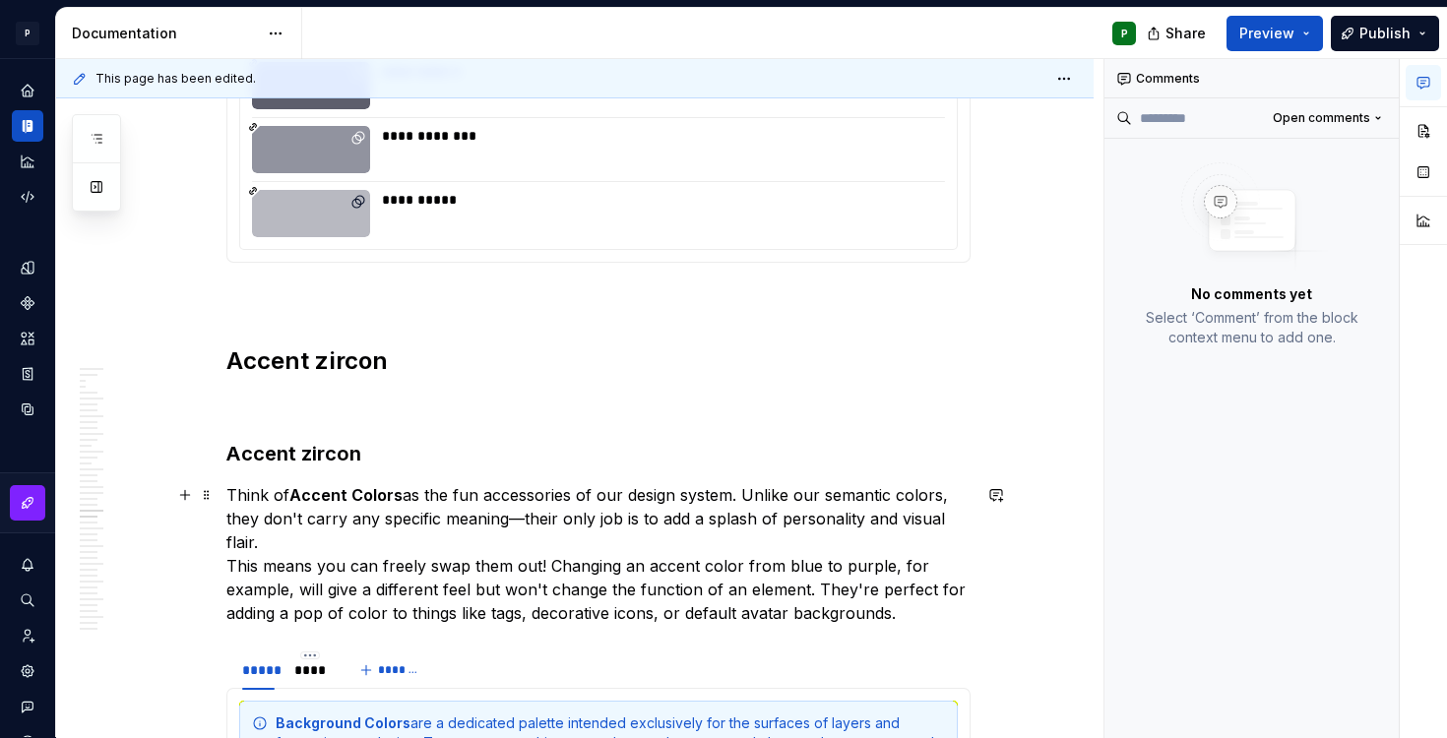
click at [526, 519] on p "Think of Accent Colors as the fun accessories of our design system. Unlike our …" at bounding box center [598, 554] width 744 height 142
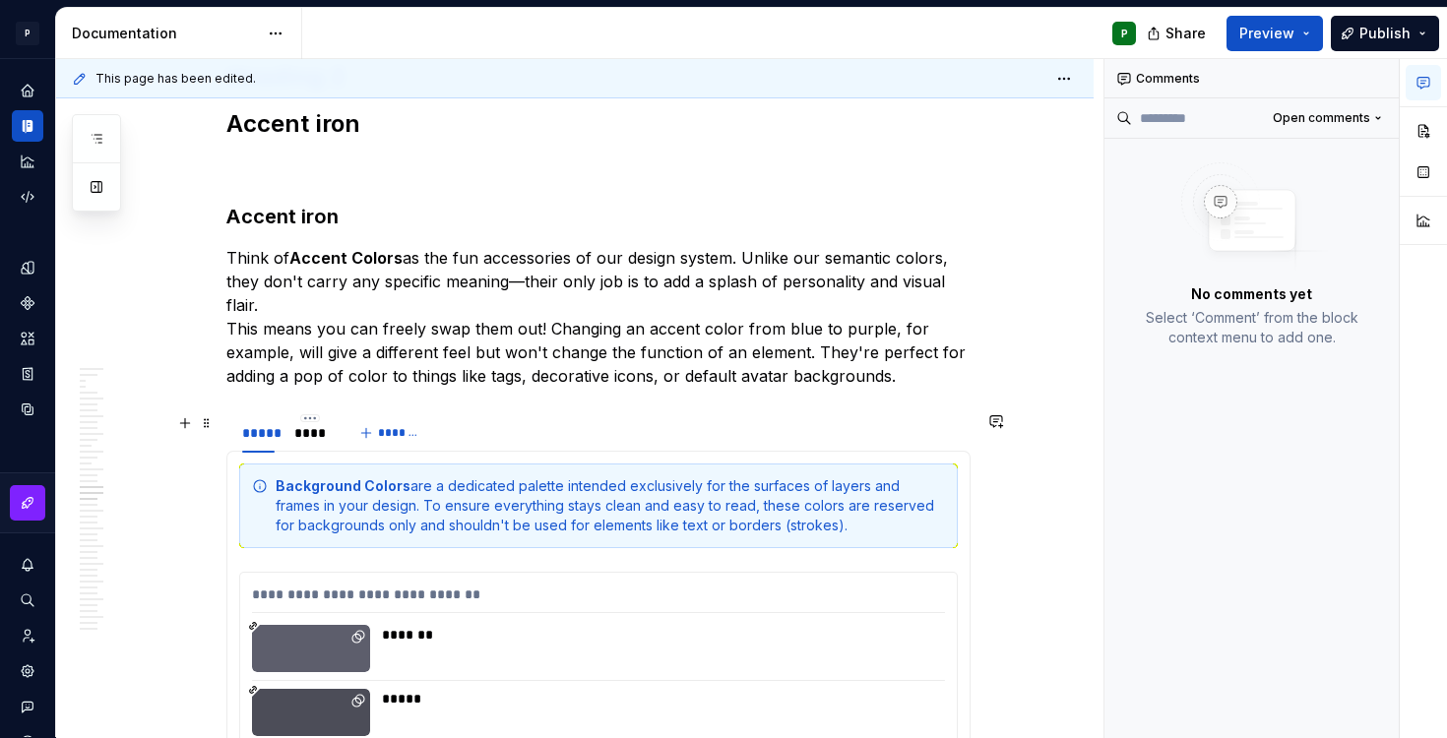
scroll to position [22721, 0]
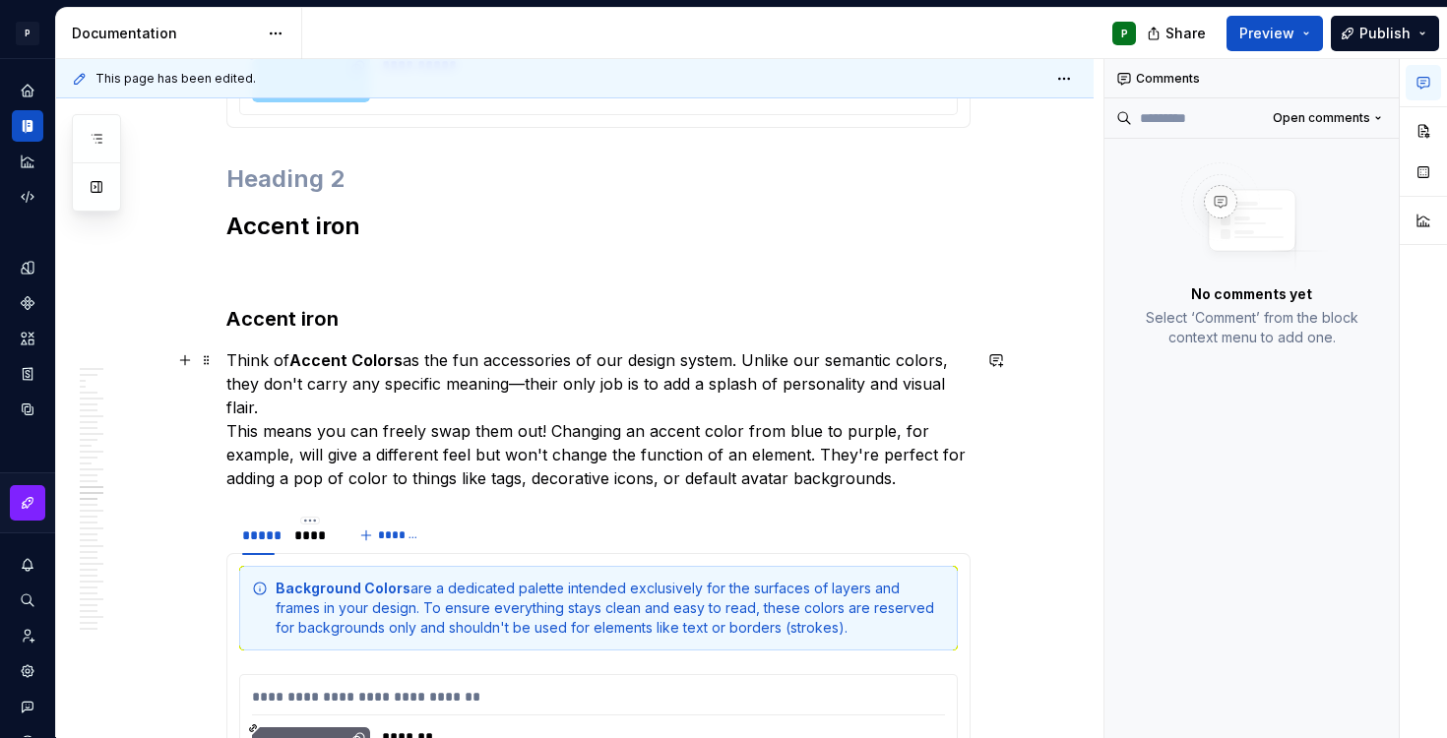
click at [529, 379] on p "Think of Accent Colors as the fun accessories of our design system. Unlike our …" at bounding box center [598, 420] width 744 height 142
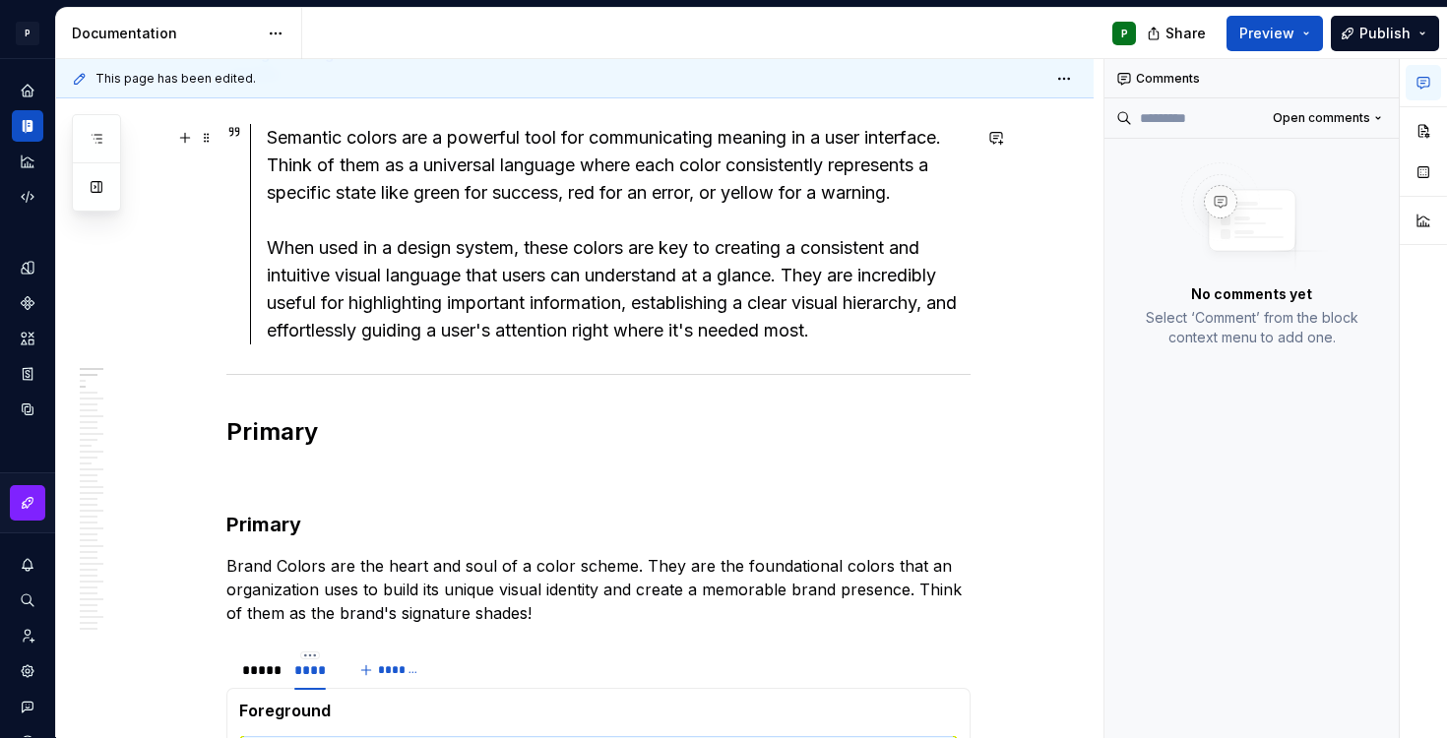
scroll to position [0, 0]
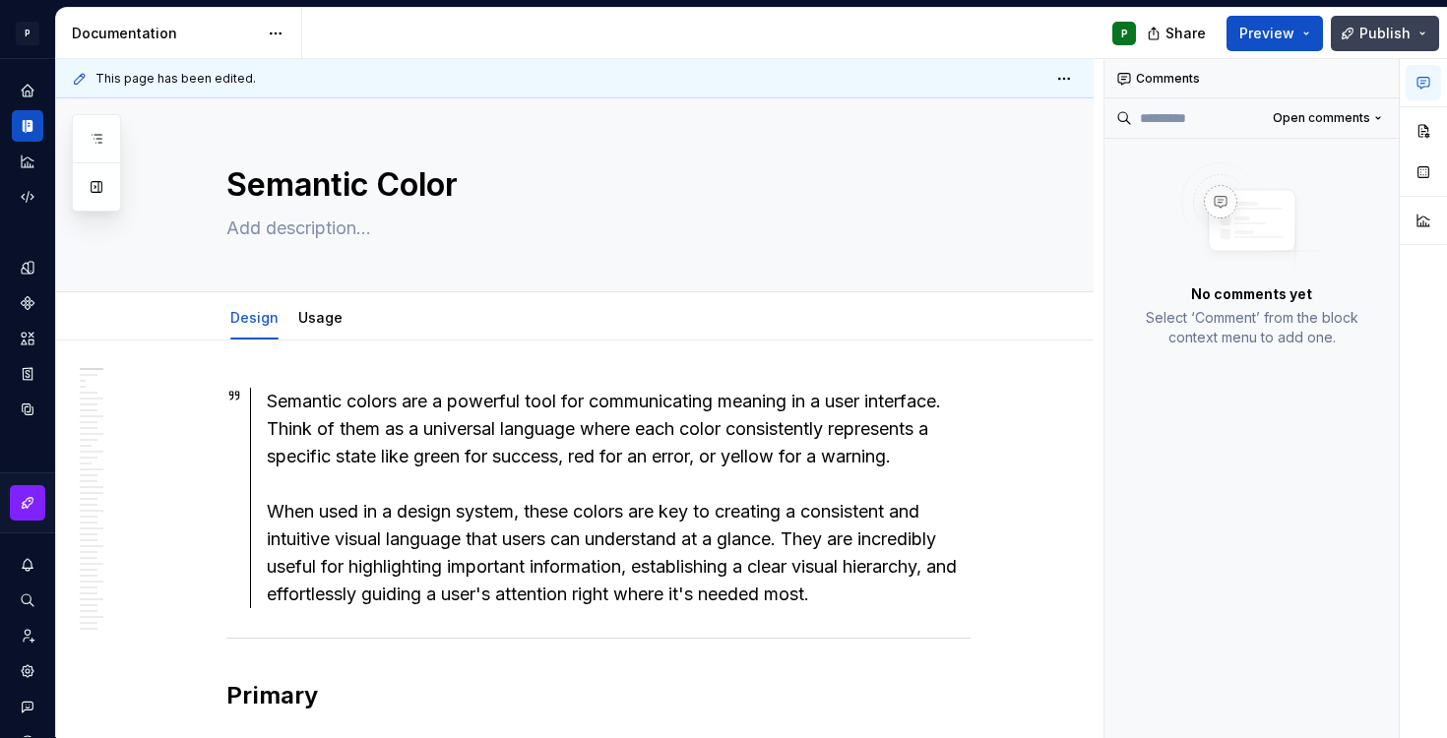
click at [1377, 33] on span "Publish" at bounding box center [1385, 34] width 51 height 20
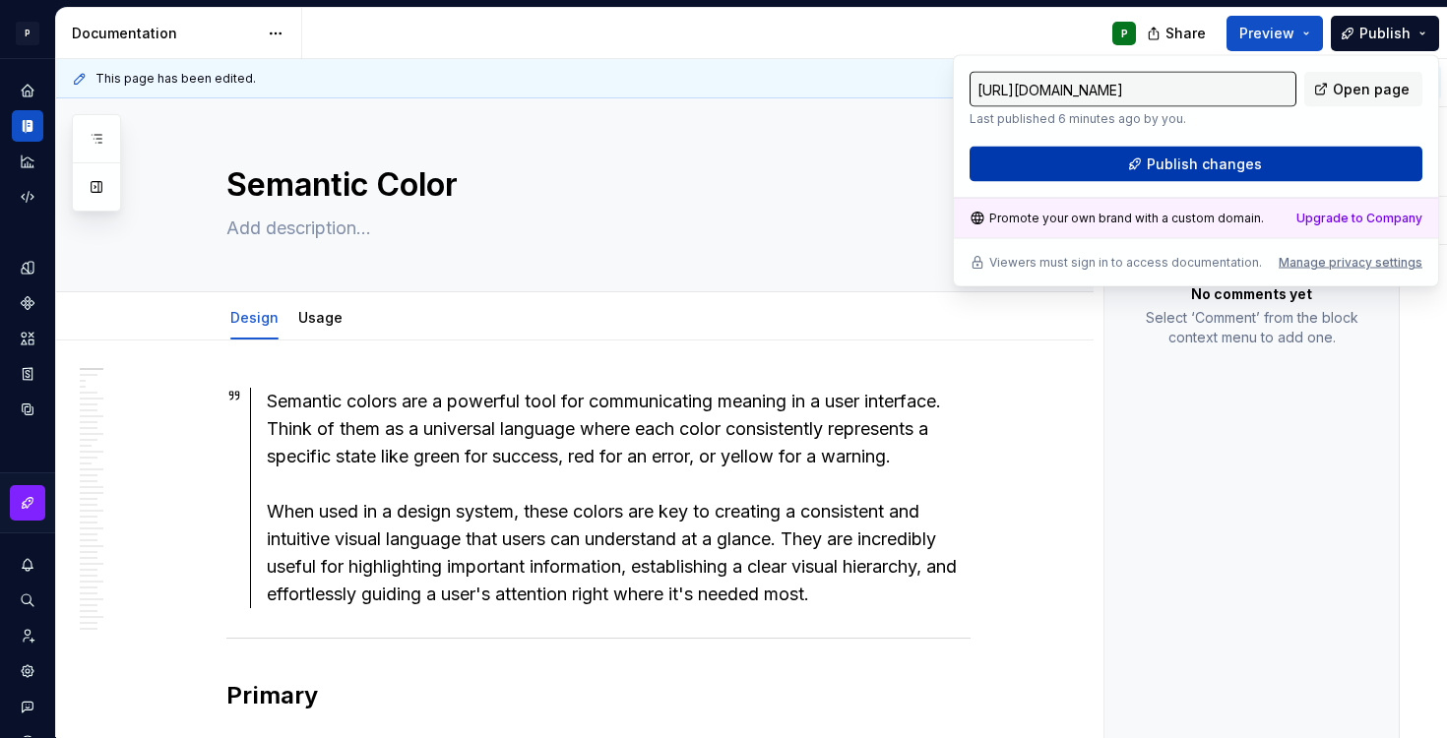
click at [1224, 161] on span "Publish changes" at bounding box center [1204, 165] width 115 height 20
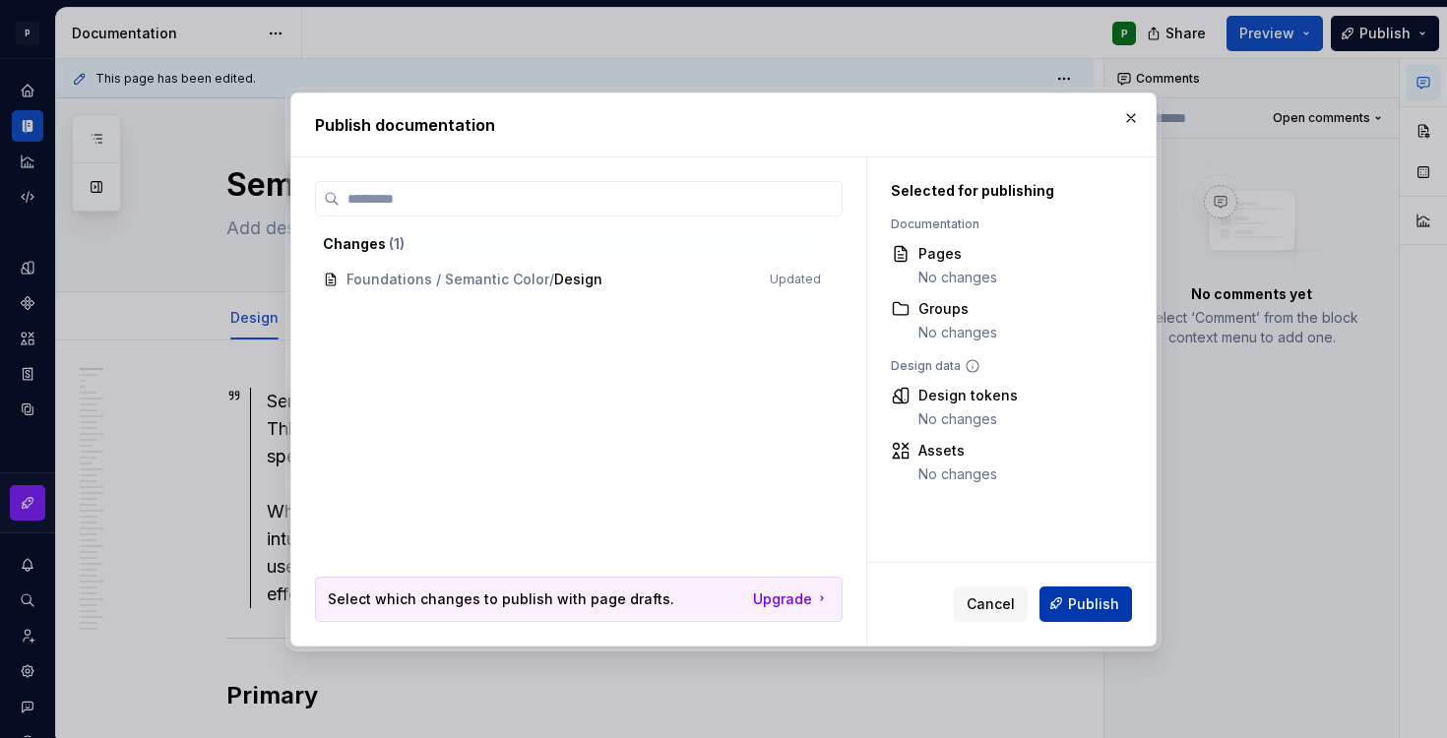
click at [1066, 603] on button "Publish" at bounding box center [1086, 603] width 93 height 35
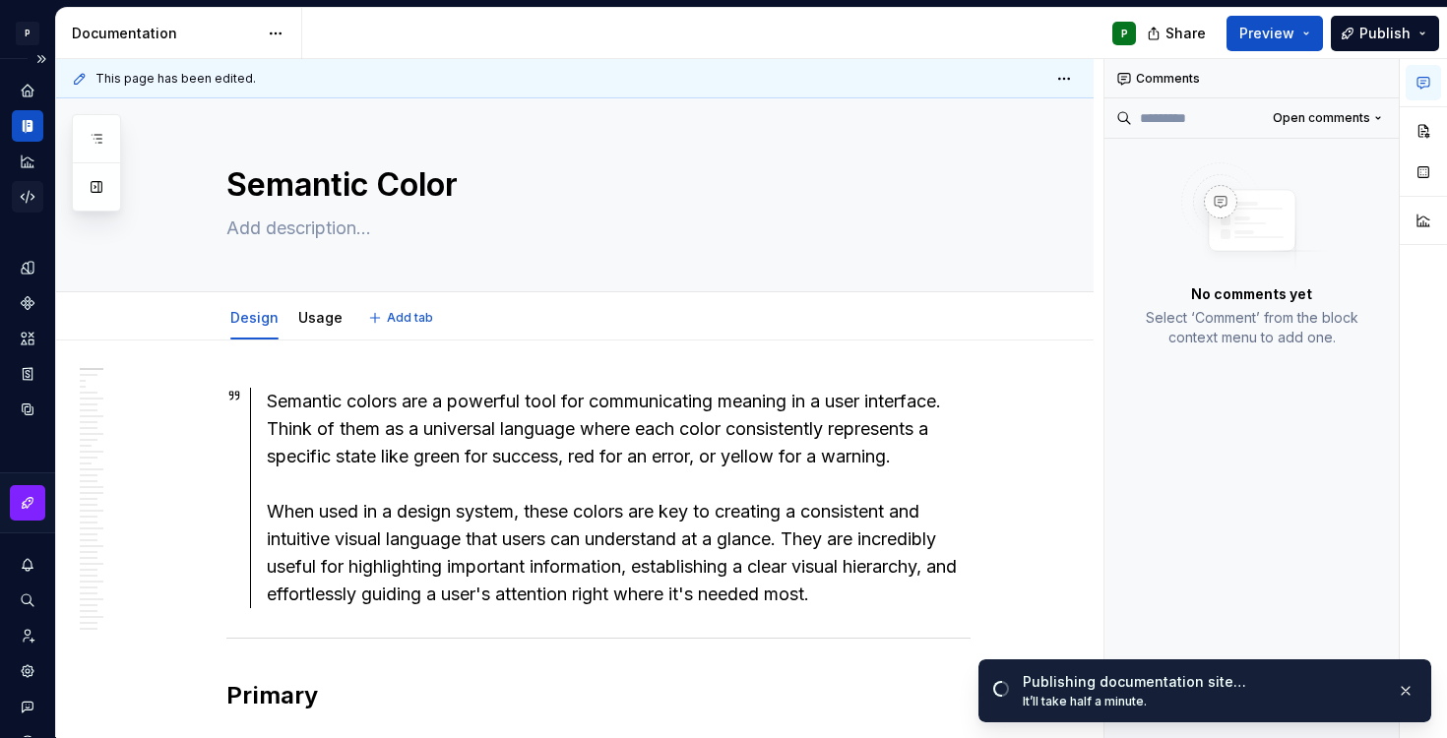
type textarea "*"
click at [27, 262] on icon "Design tokens" at bounding box center [28, 268] width 18 height 18
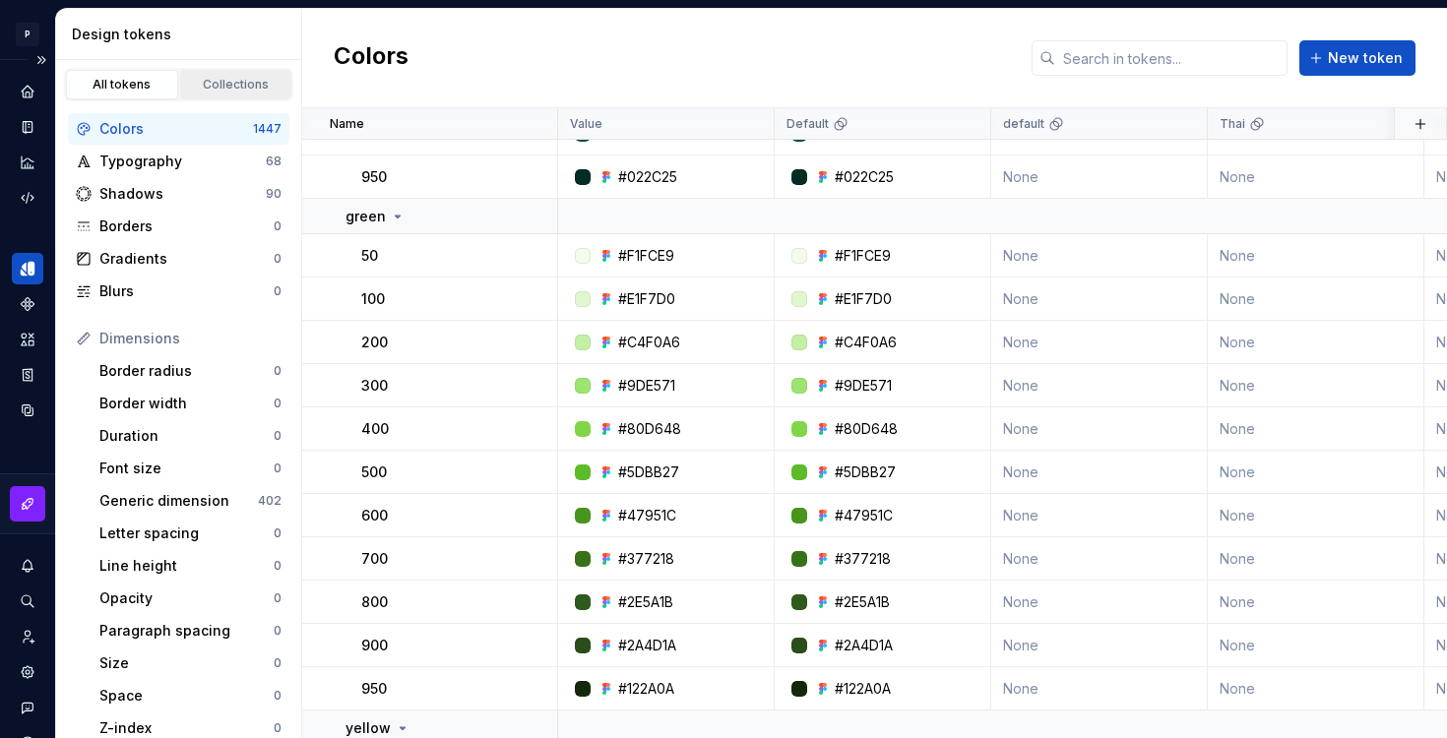
click at [220, 82] on div "Collections" at bounding box center [236, 85] width 98 height 16
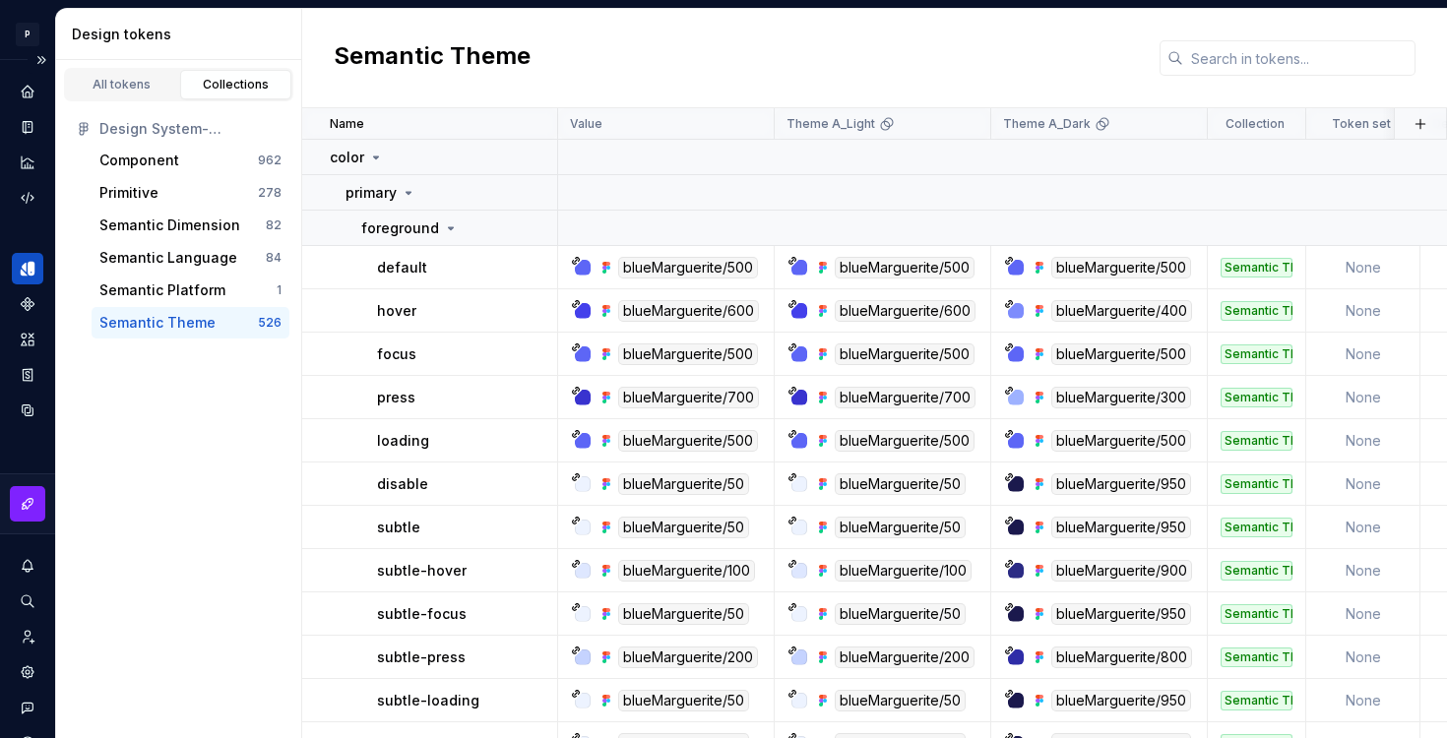
click at [184, 320] on div "Semantic Theme" at bounding box center [157, 323] width 116 height 20
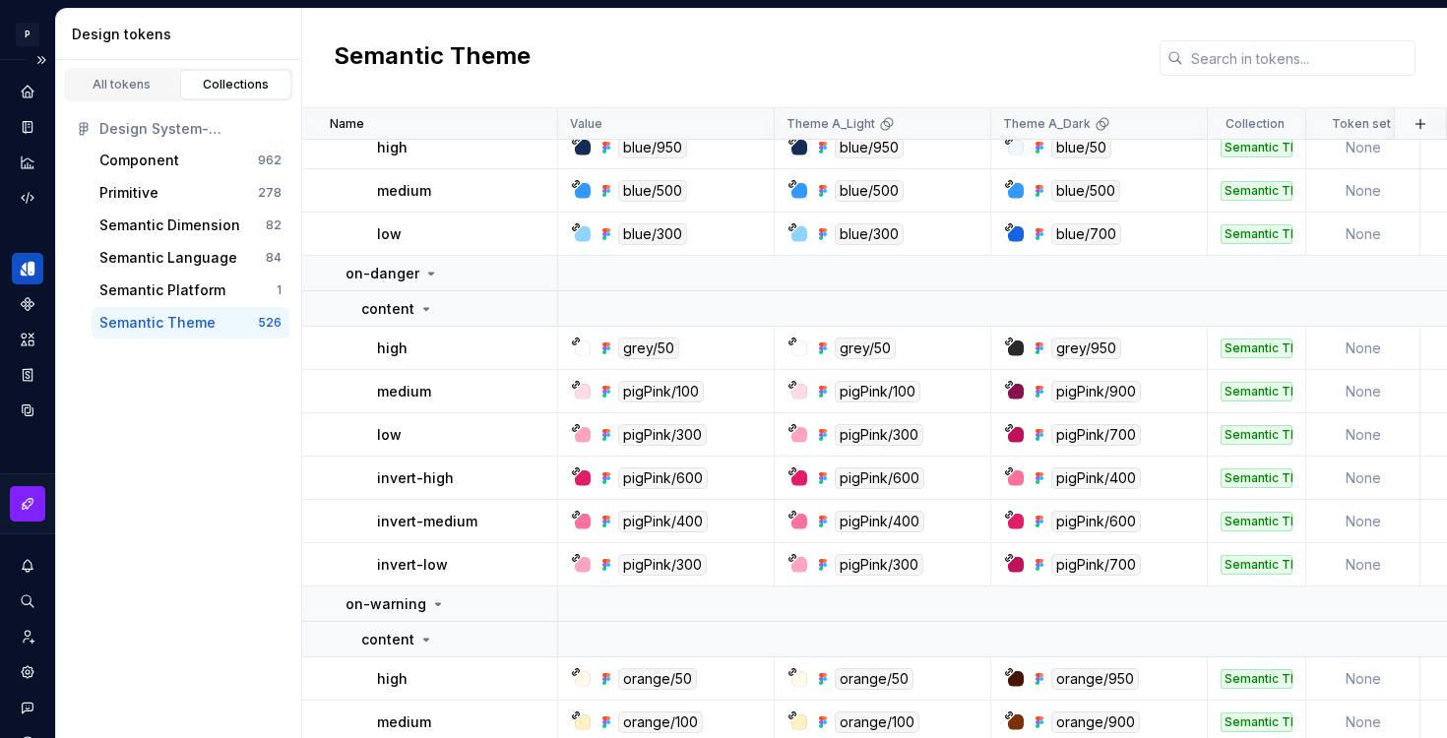
scroll to position [8799, 0]
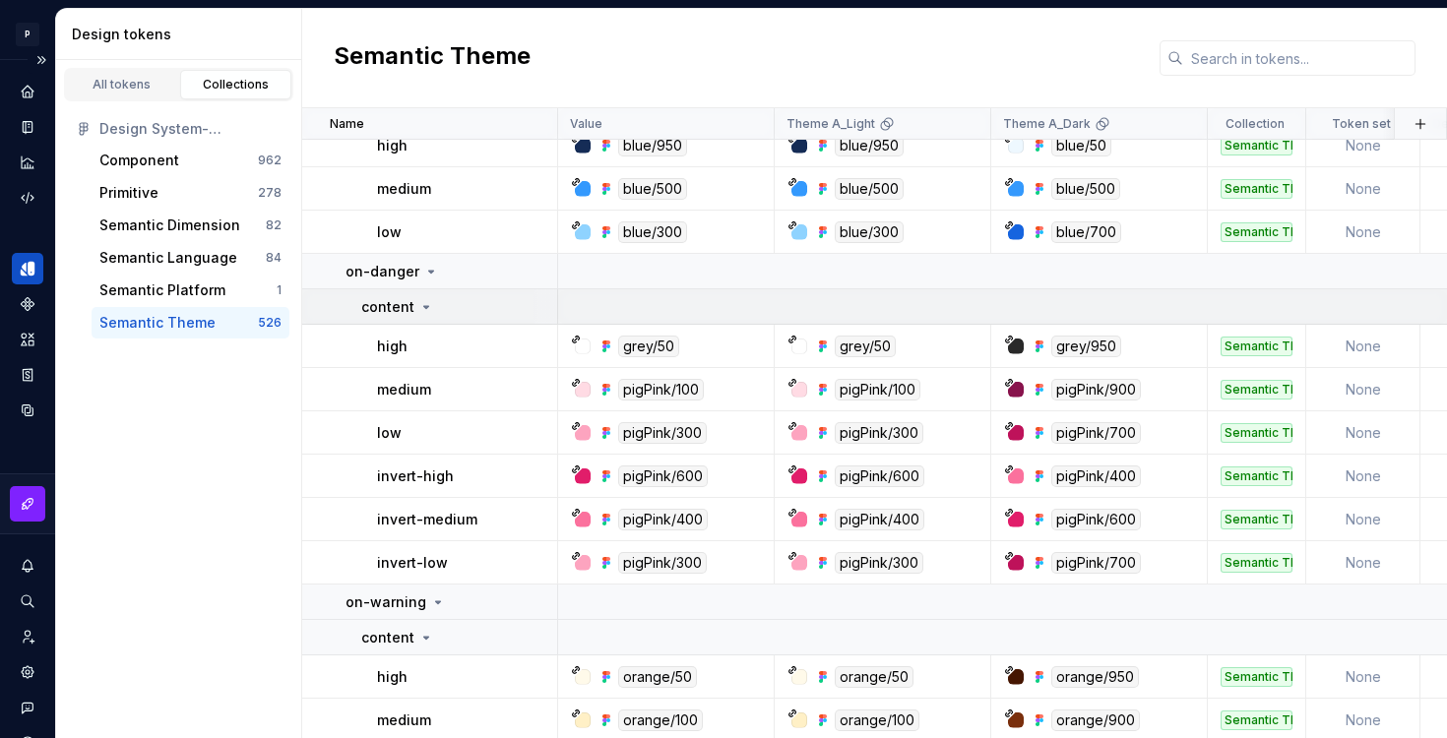
click at [422, 304] on icon at bounding box center [426, 307] width 16 height 16
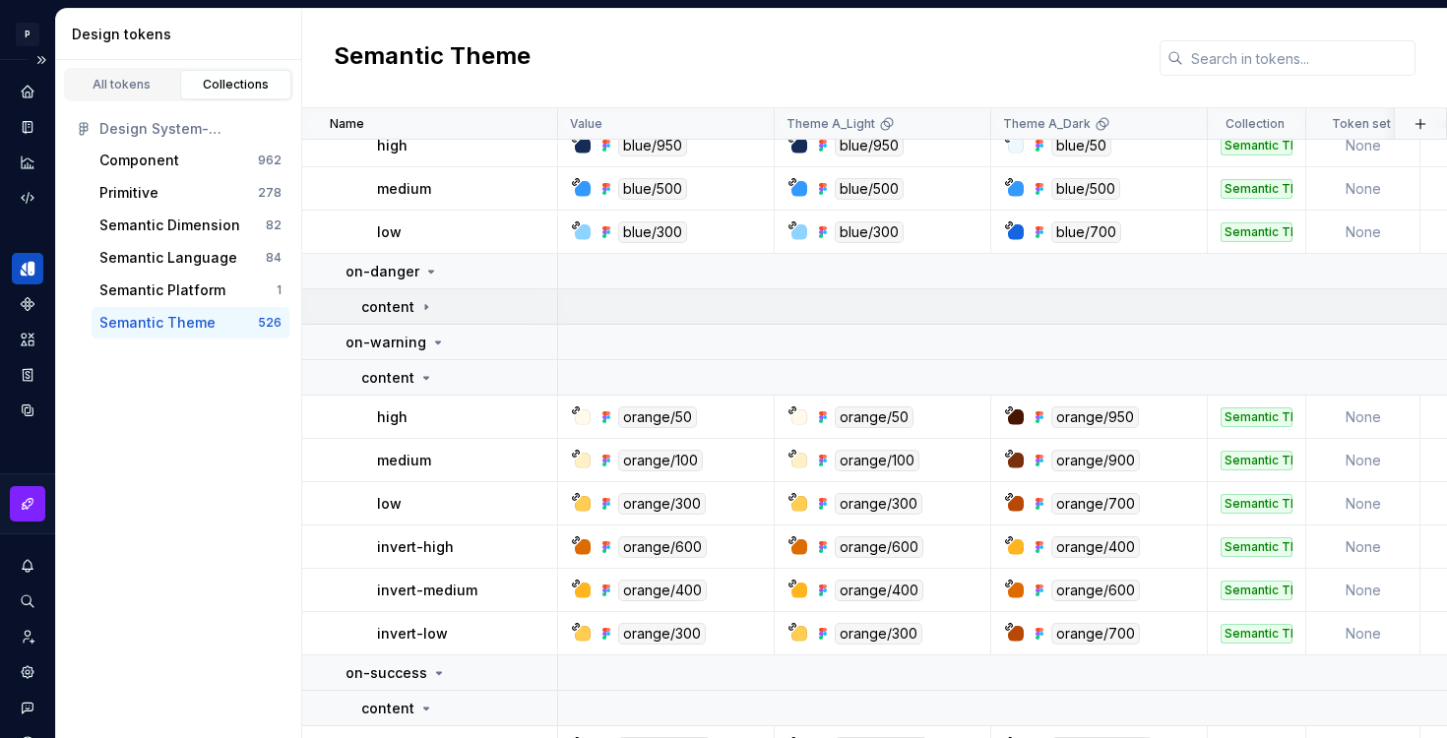
click at [425, 307] on icon at bounding box center [426, 306] width 2 height 5
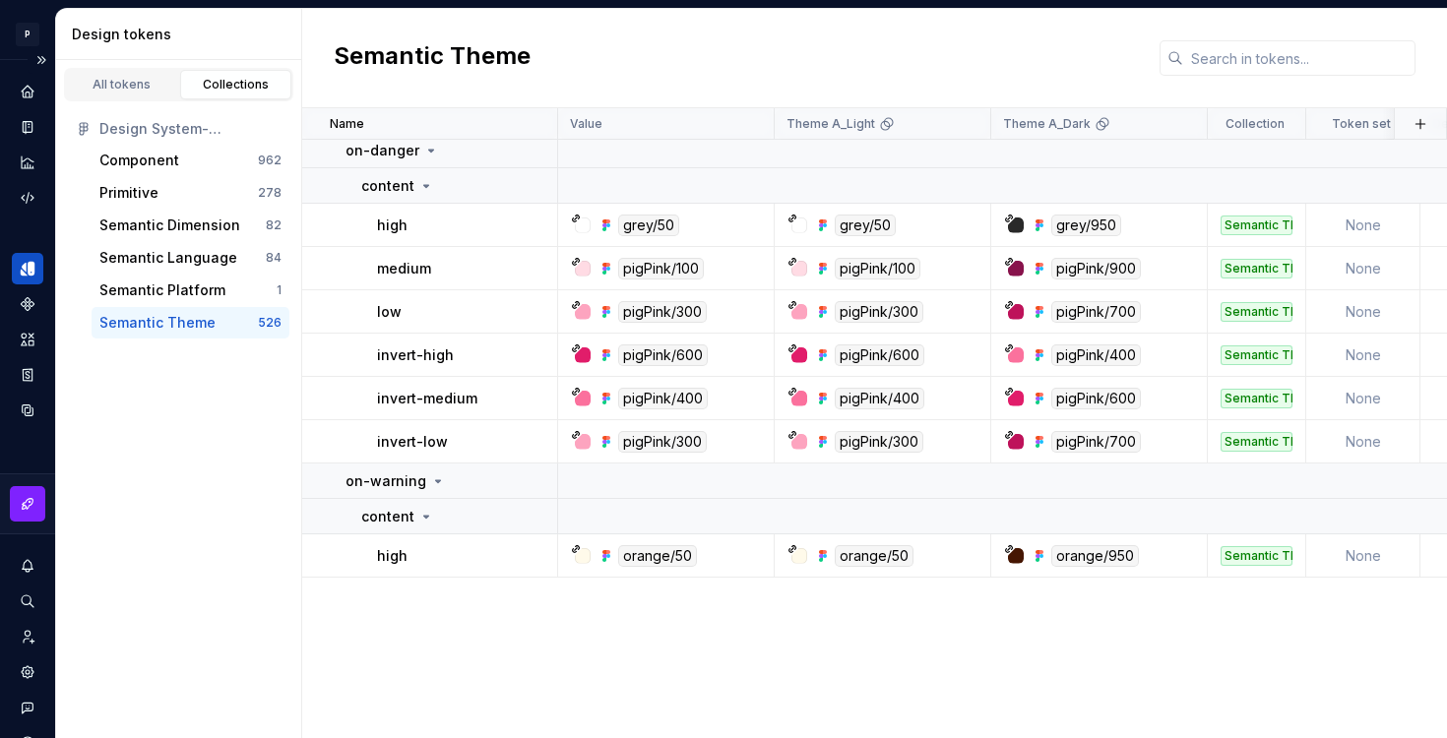
scroll to position [8033, 0]
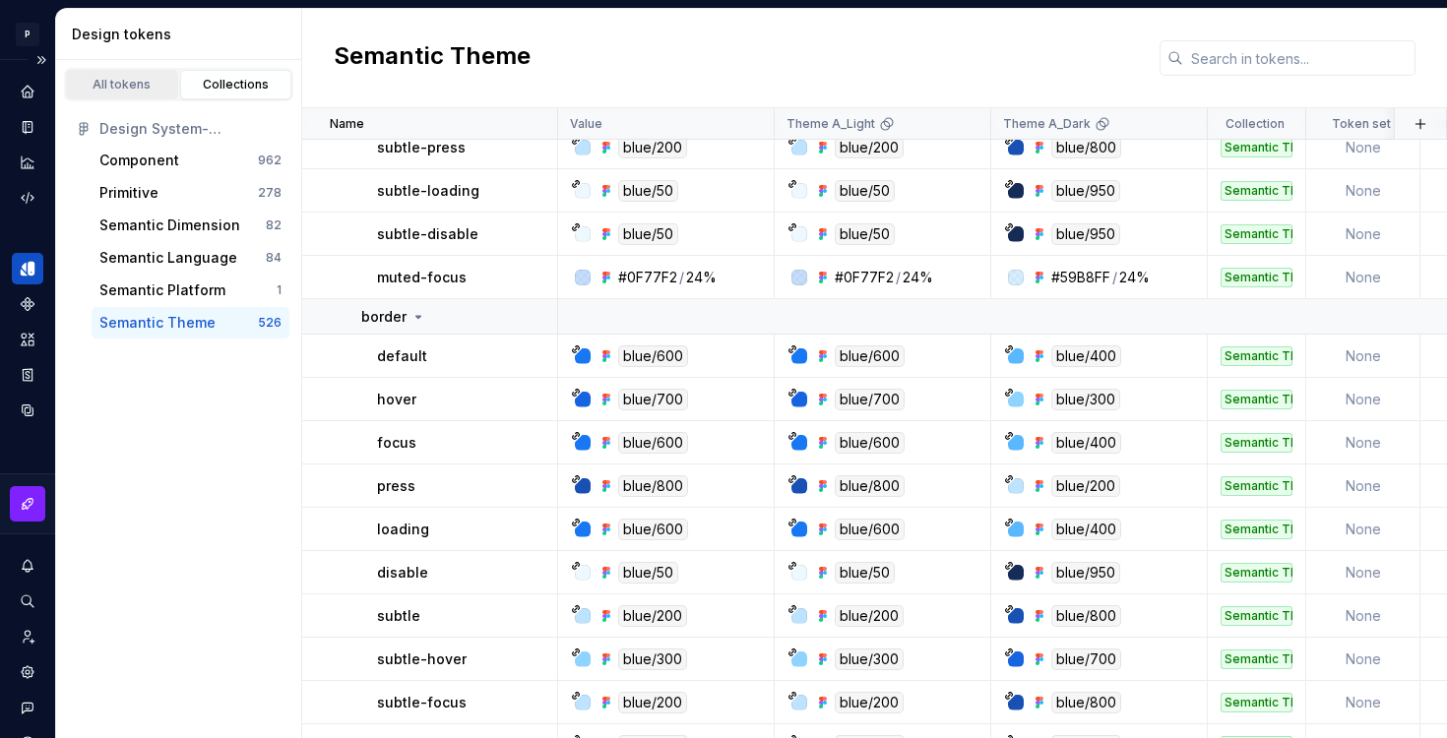
click at [144, 89] on div "All tokens" at bounding box center [122, 85] width 98 height 16
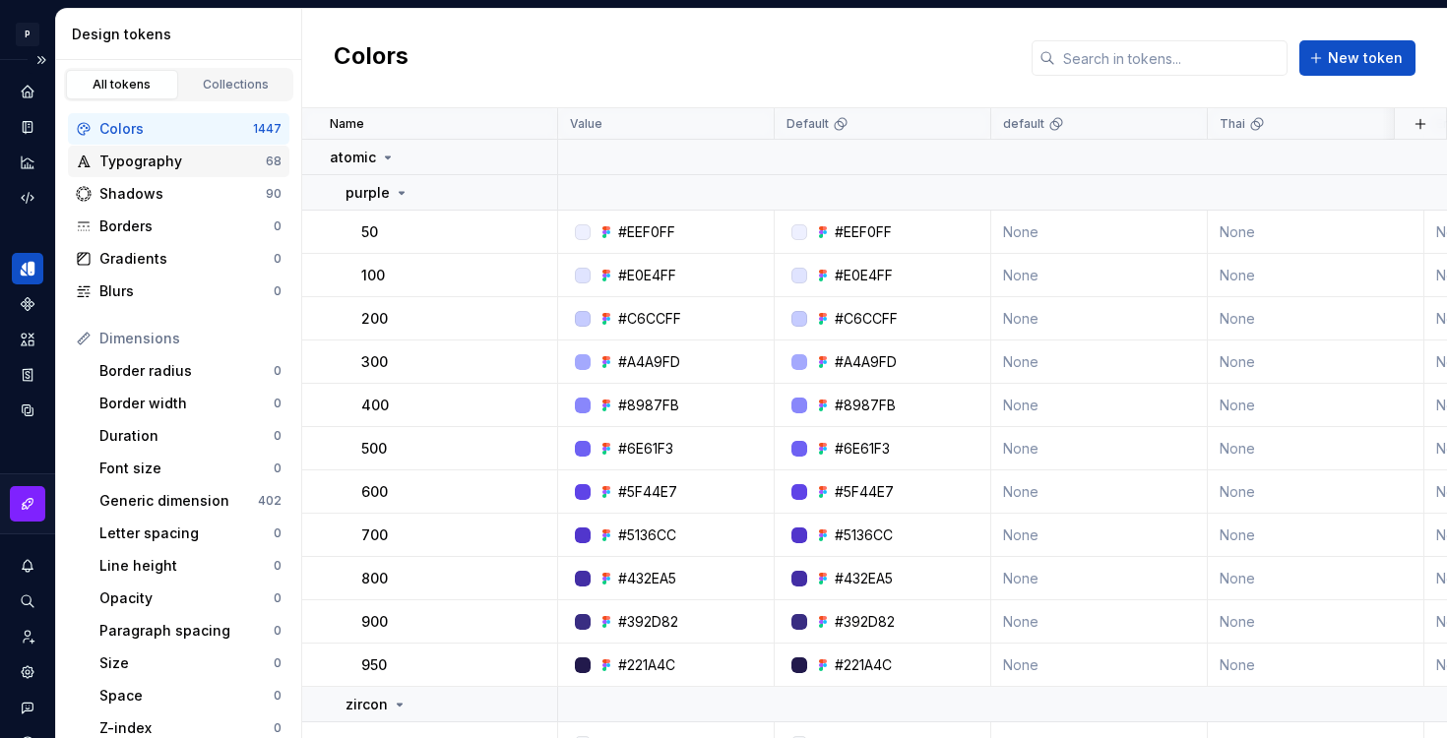
click at [204, 166] on div "Typography" at bounding box center [182, 162] width 166 height 20
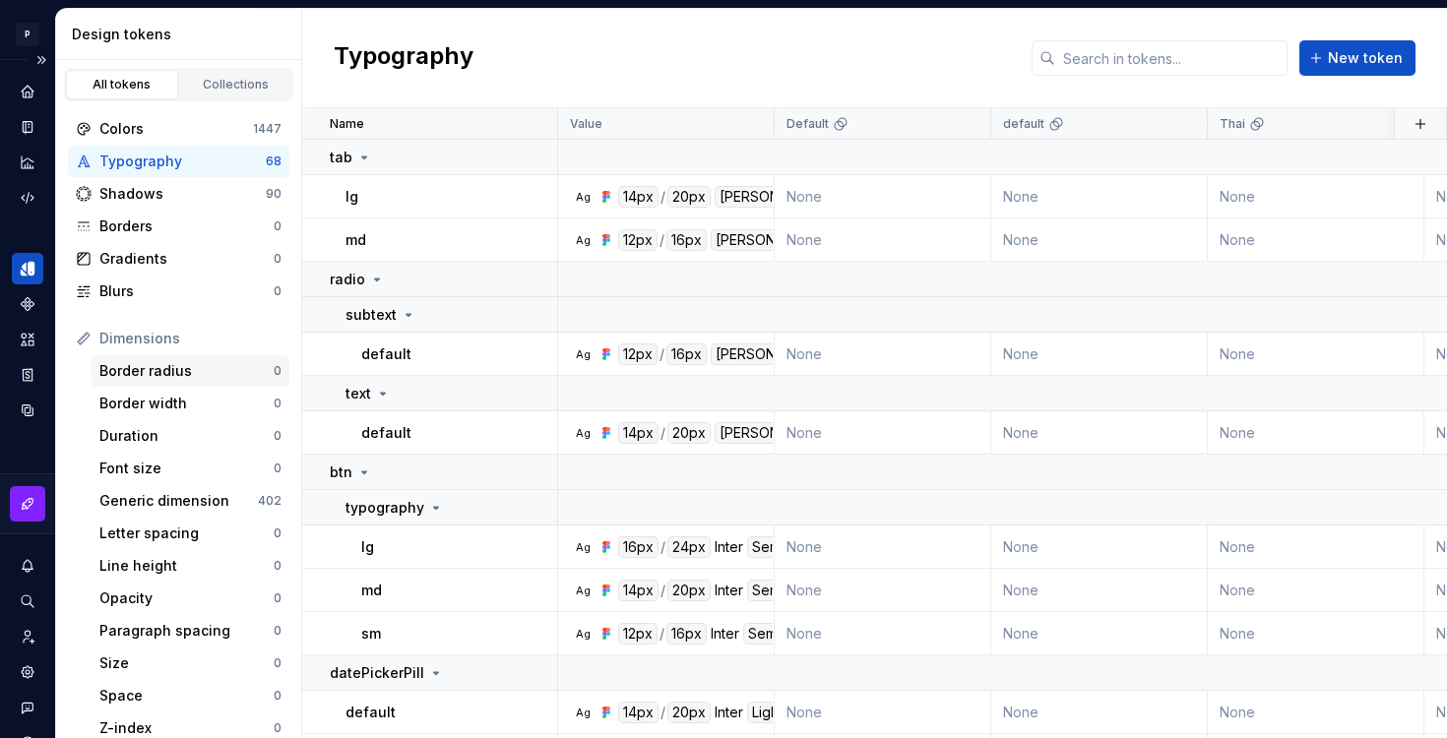
scroll to position [8, 0]
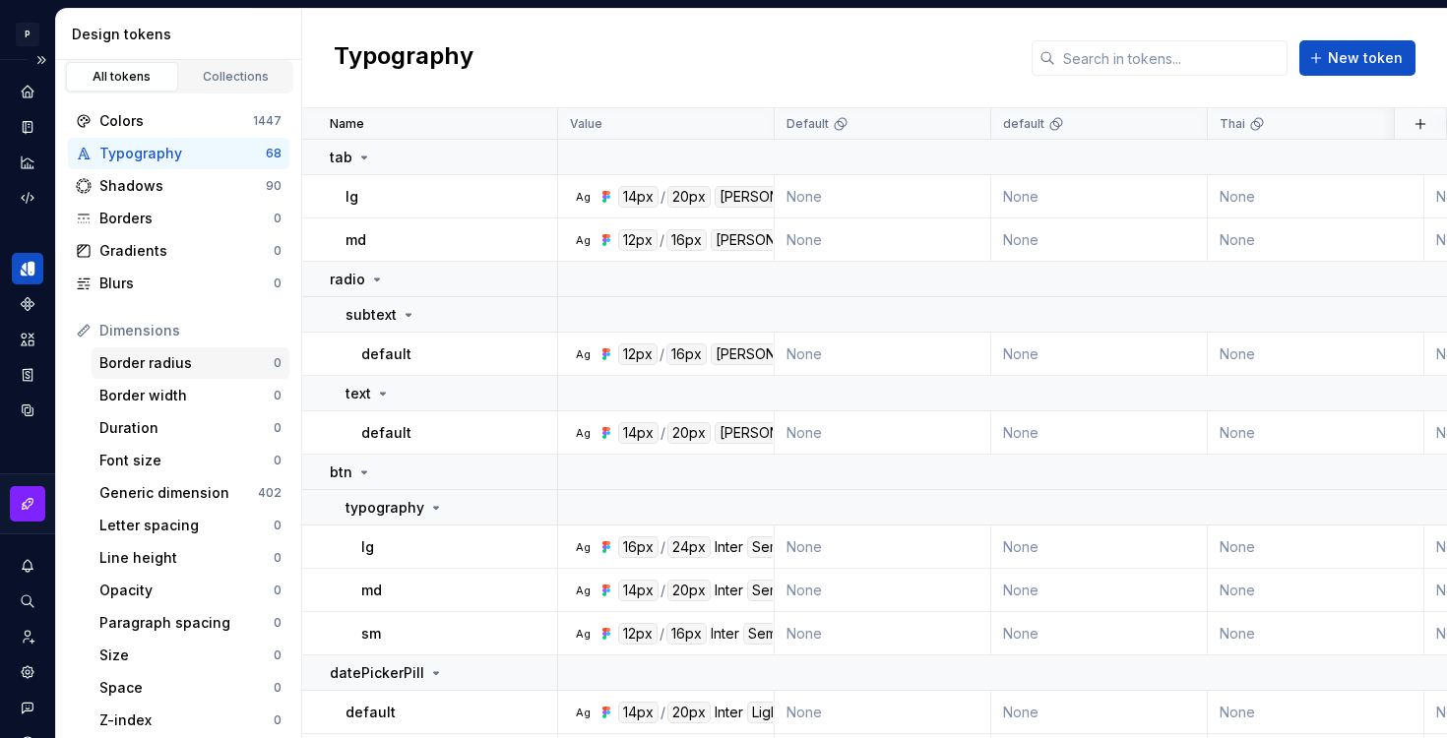
click at [161, 361] on div "Border radius" at bounding box center [186, 363] width 174 height 20
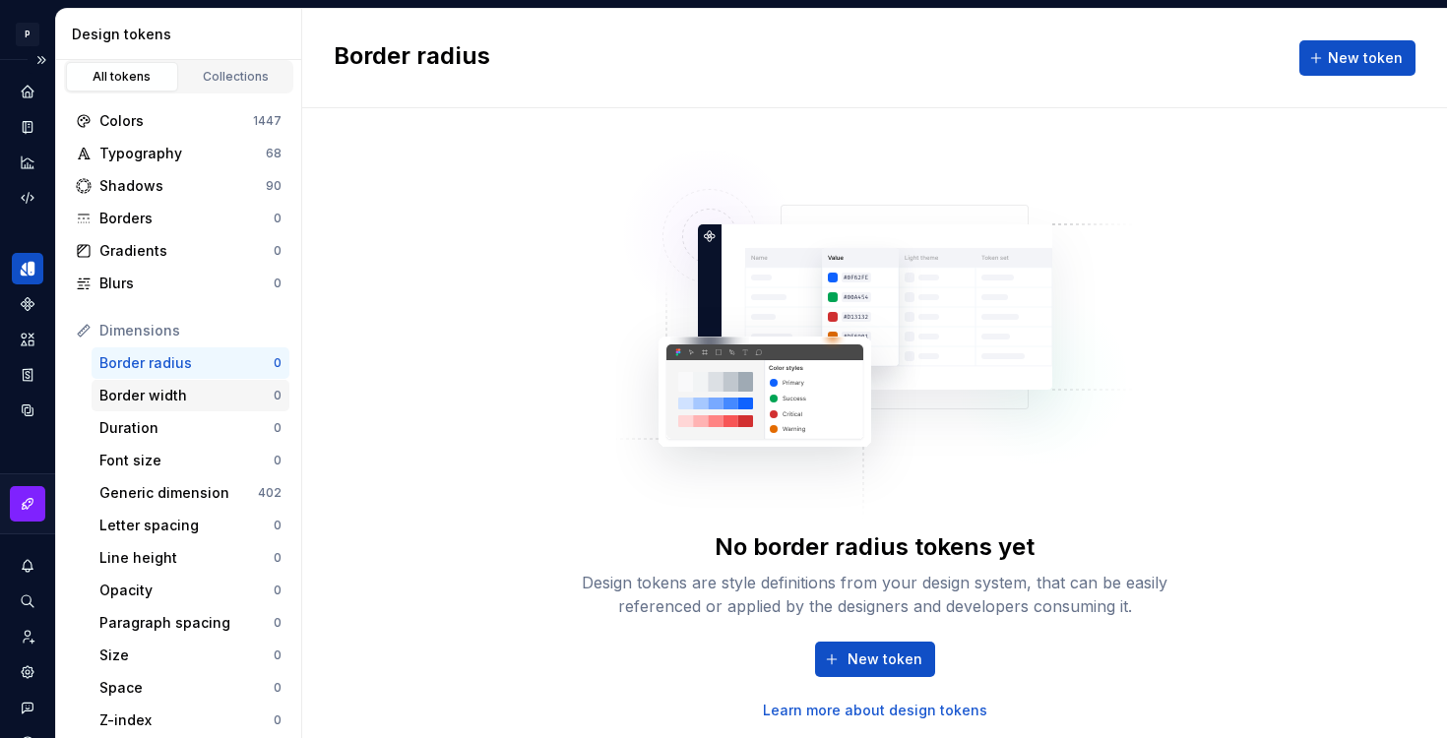
click at [208, 393] on div "Border width" at bounding box center [186, 396] width 174 height 20
click at [207, 369] on div "Border radius" at bounding box center [186, 363] width 174 height 20
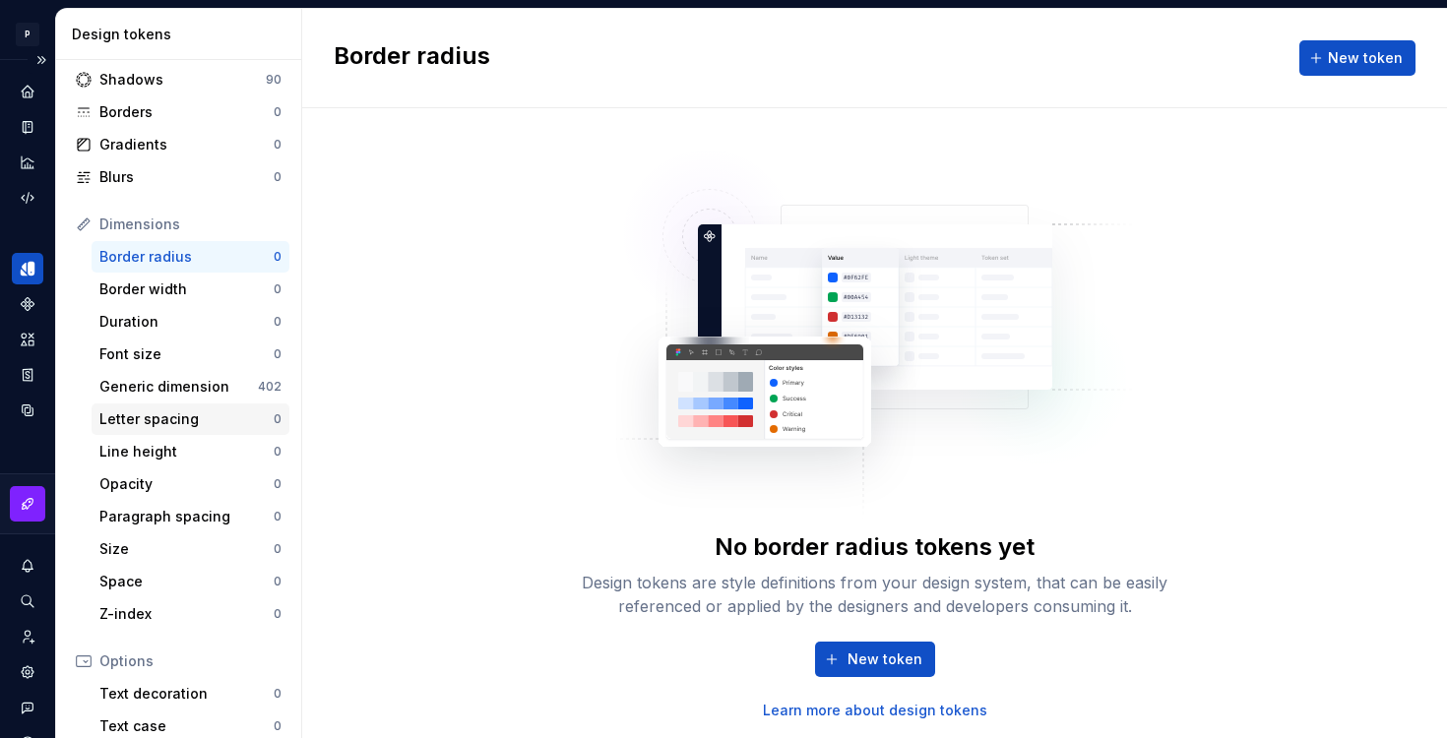
scroll to position [116, 0]
click at [215, 294] on div "Border width" at bounding box center [186, 288] width 174 height 20
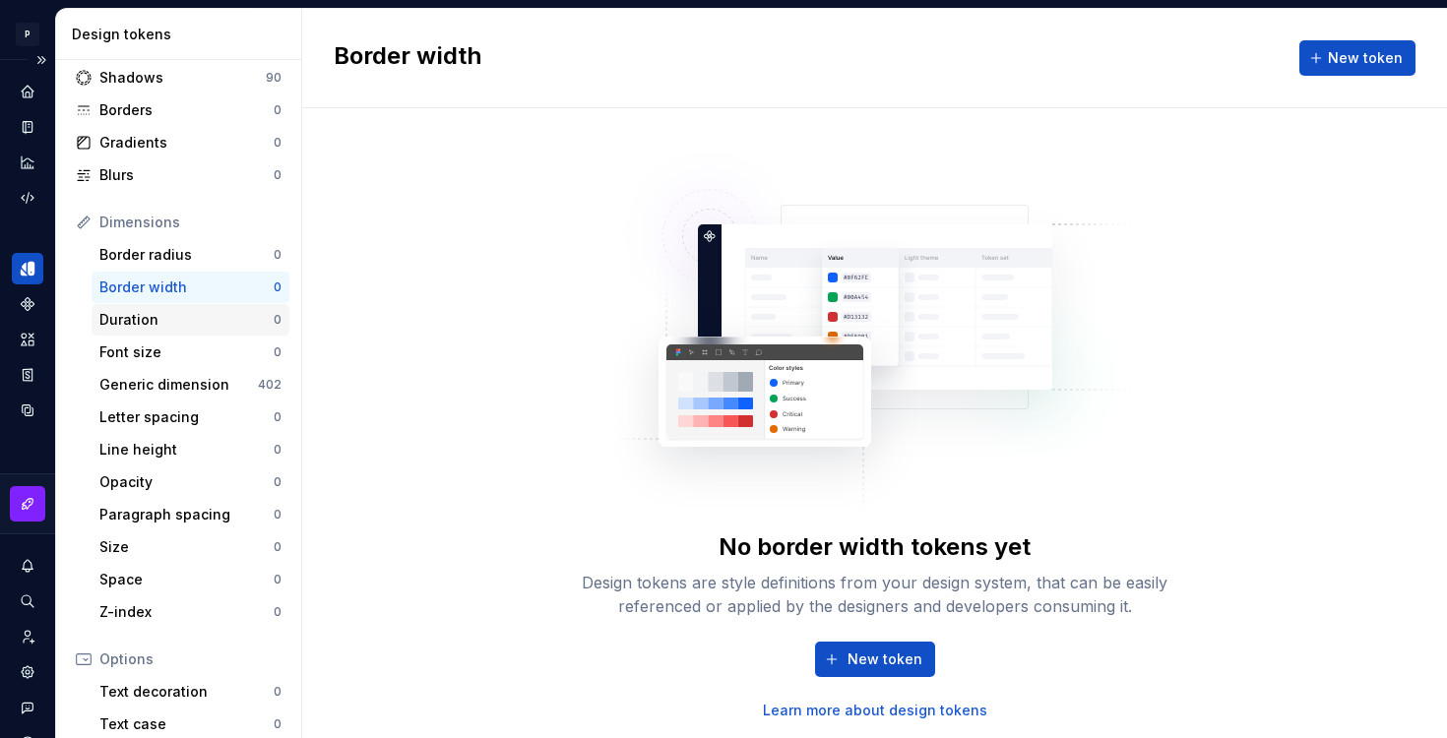
click at [208, 321] on div "Duration" at bounding box center [186, 320] width 174 height 20
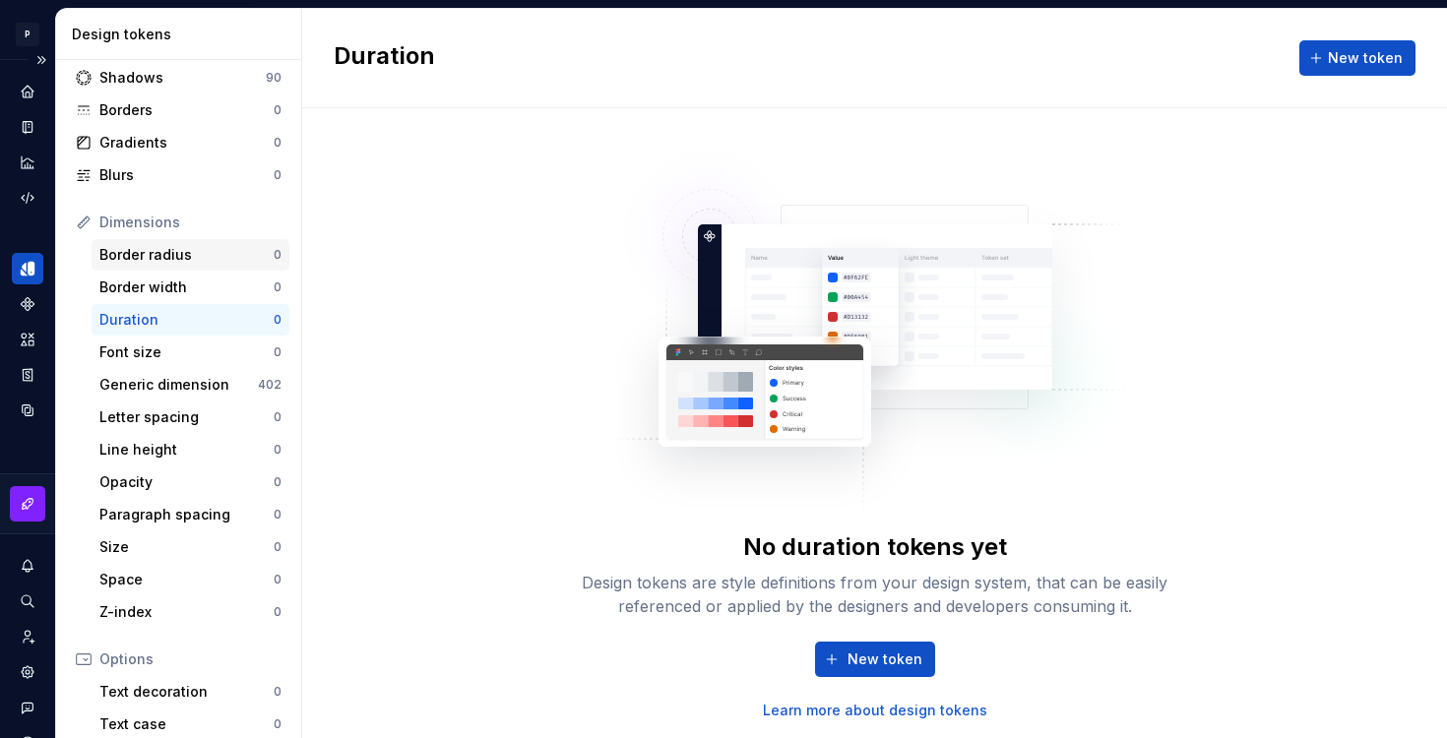
click at [213, 260] on div "Border radius" at bounding box center [186, 255] width 174 height 20
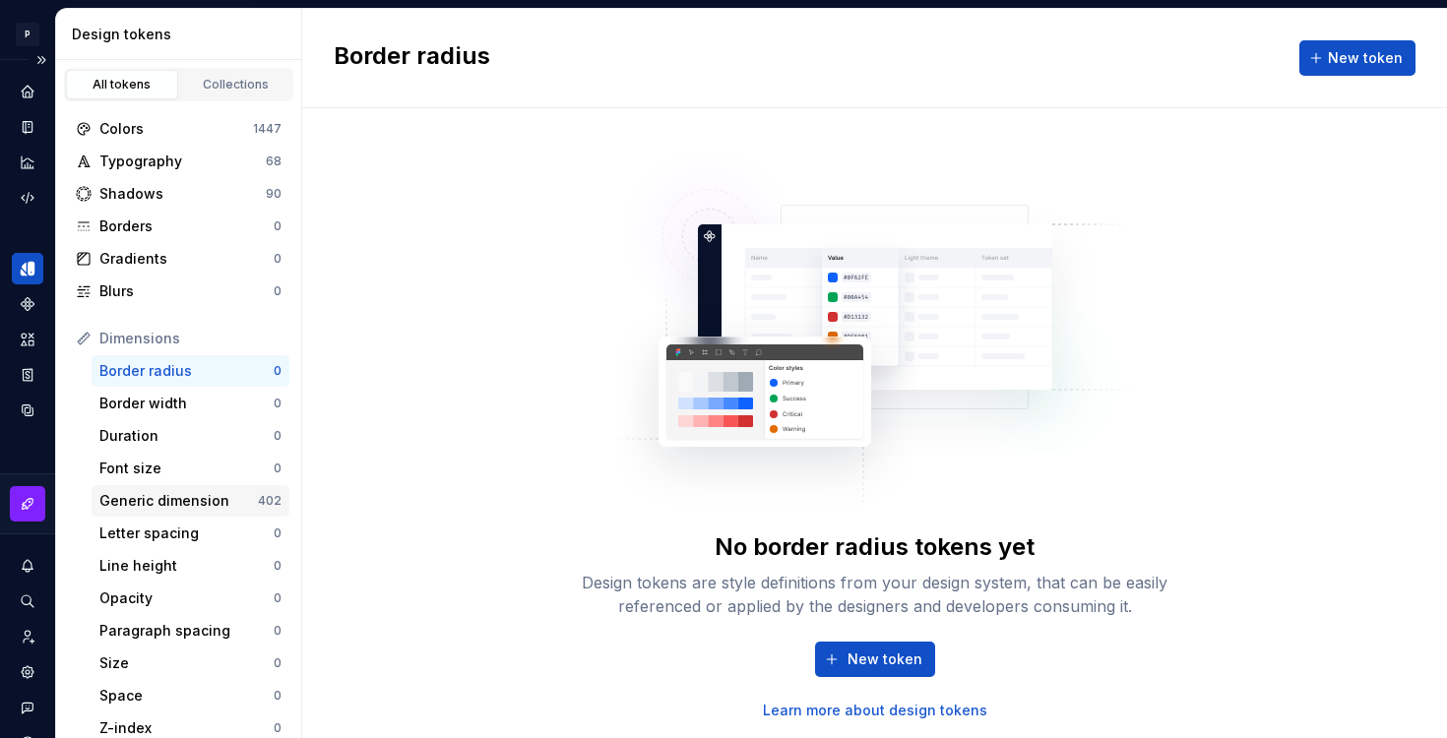
click at [170, 497] on div "Generic dimension" at bounding box center [178, 501] width 159 height 20
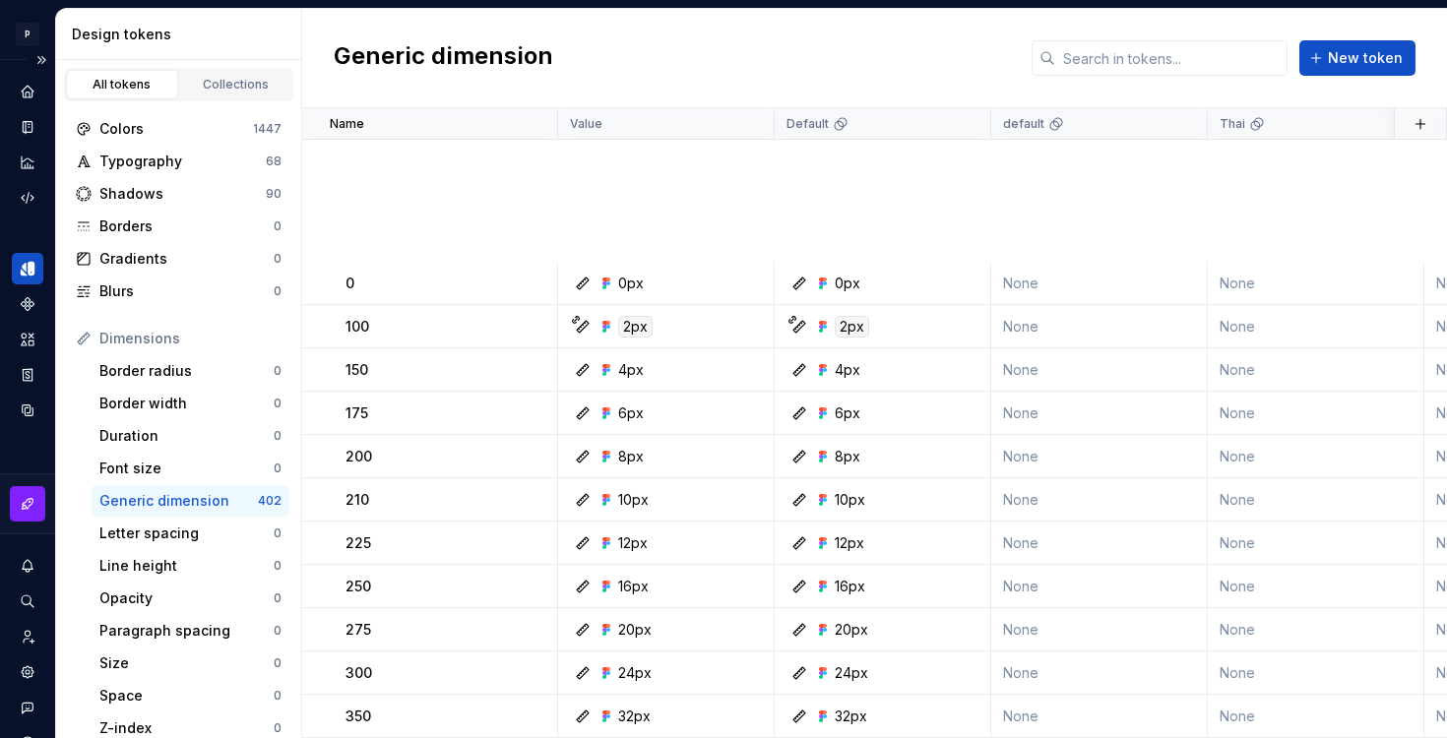
scroll to position [672, 0]
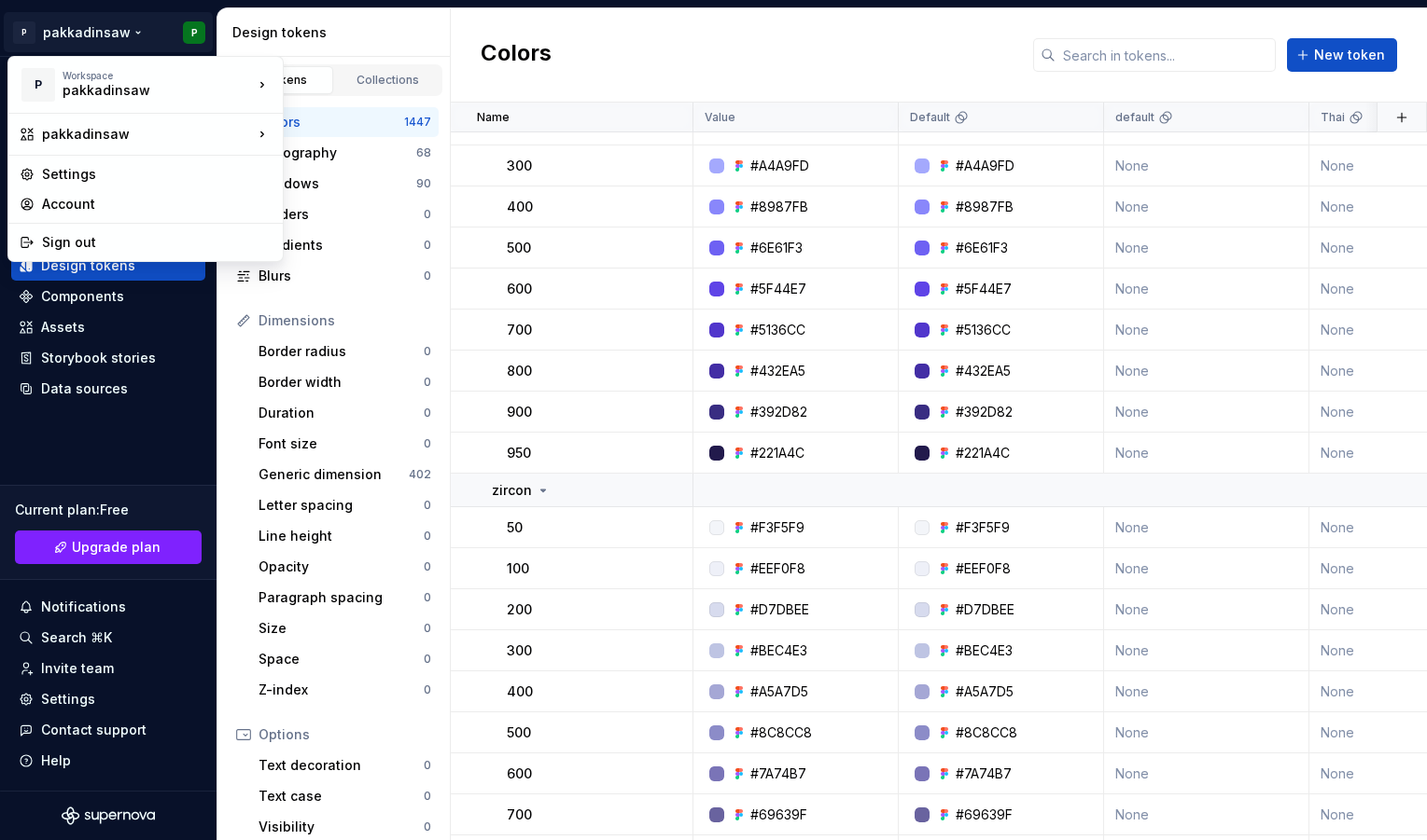
click at [152, 44] on html "P pakkadinsaw P Home Documentation Analytics Code automation Design system data…" at bounding box center [714, 420] width 1427 height 840
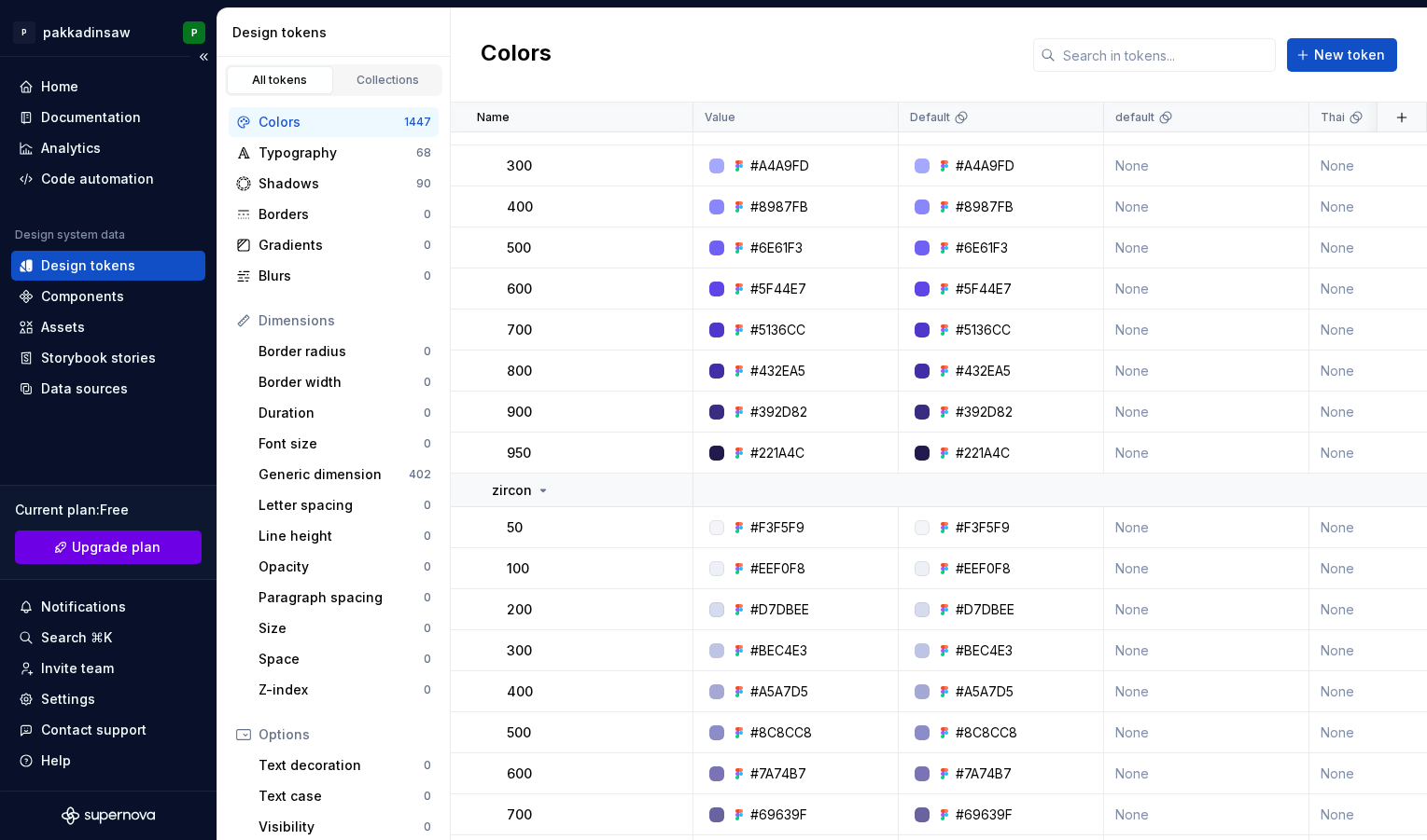
click at [78, 544] on span "Upgrade plan" at bounding box center [117, 547] width 89 height 19
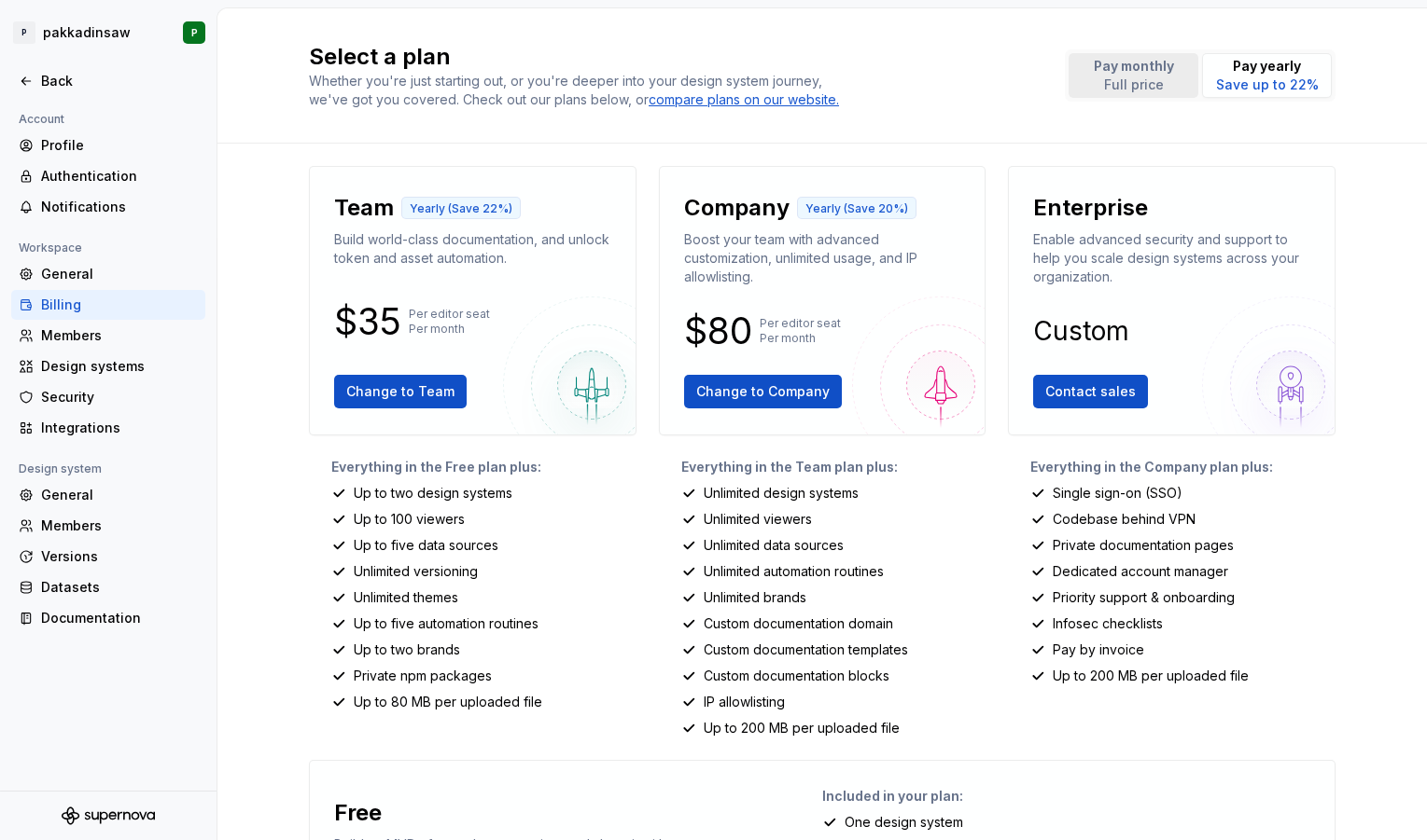
click at [1122, 58] on p "Pay monthly" at bounding box center [1133, 66] width 81 height 19
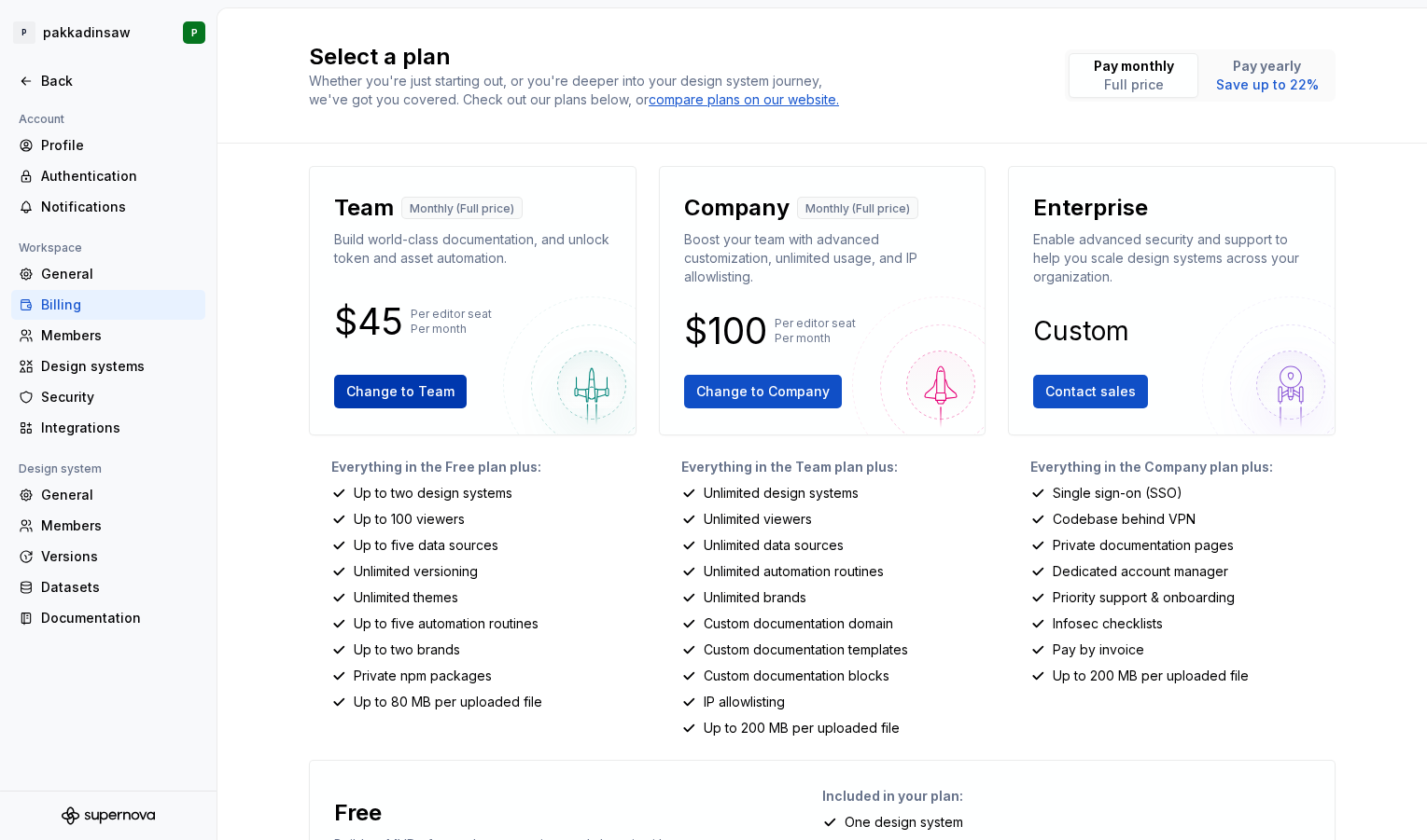
click at [432, 390] on span "Change to Team" at bounding box center [400, 392] width 108 height 19
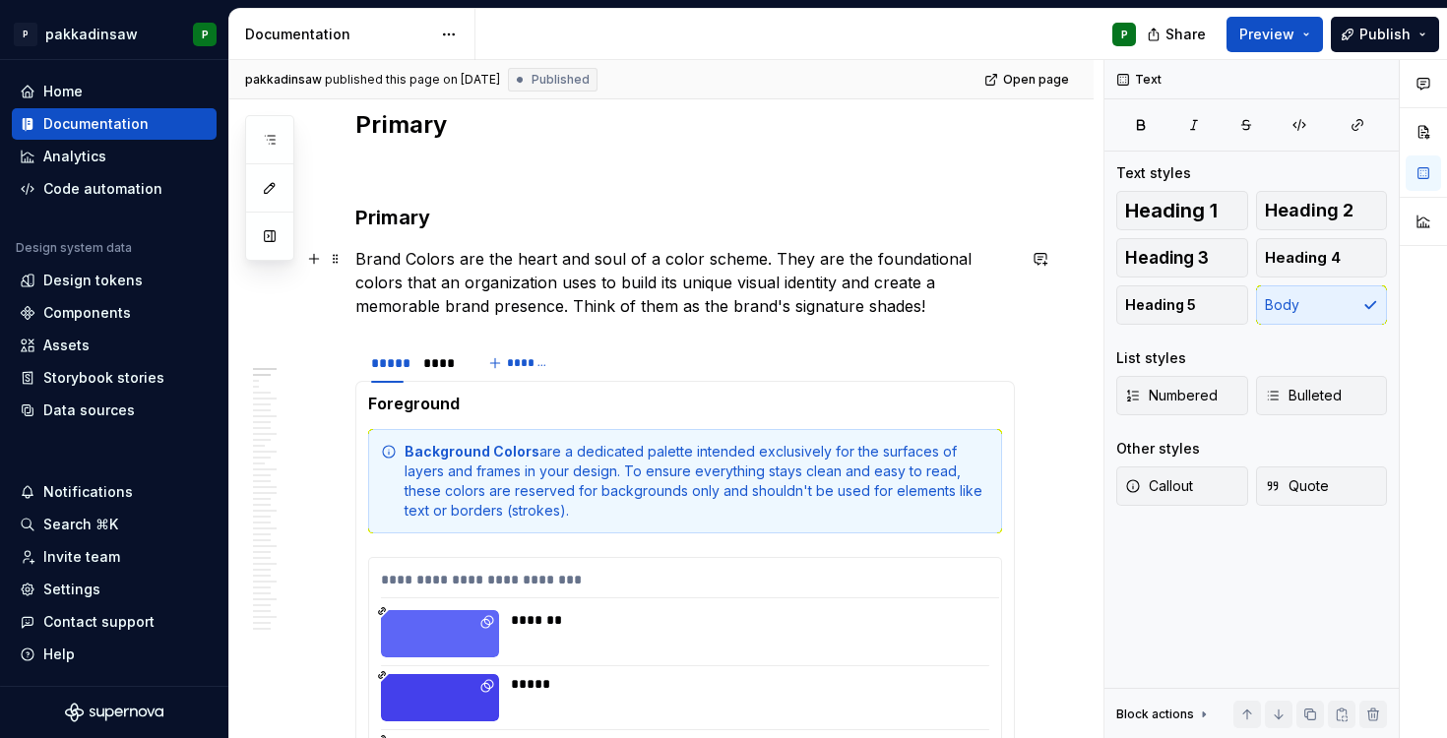
click at [798, 308] on p "Brand Colors are the heart and soul of a color scheme. They are the foundationa…" at bounding box center [685, 282] width 660 height 71
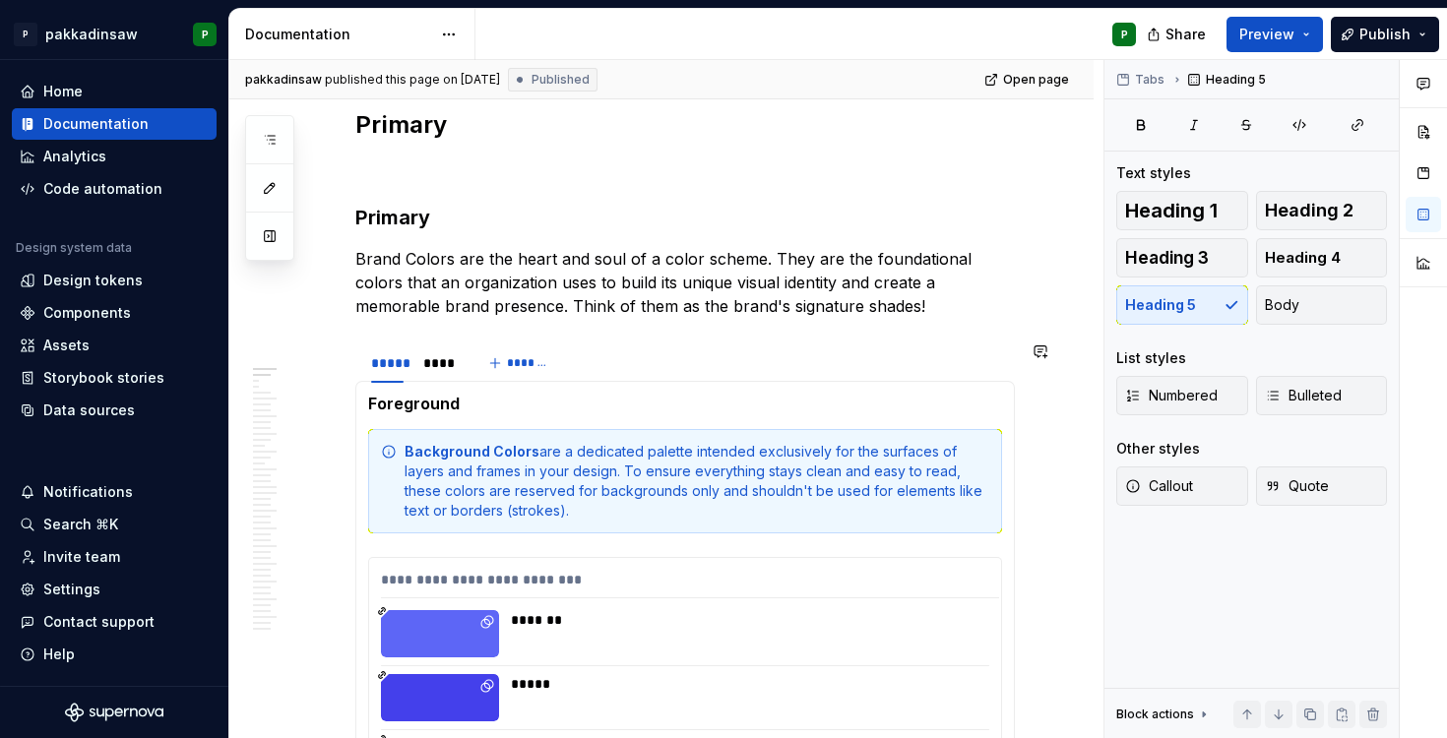
click at [333, 410] on span at bounding box center [336, 404] width 16 height 28
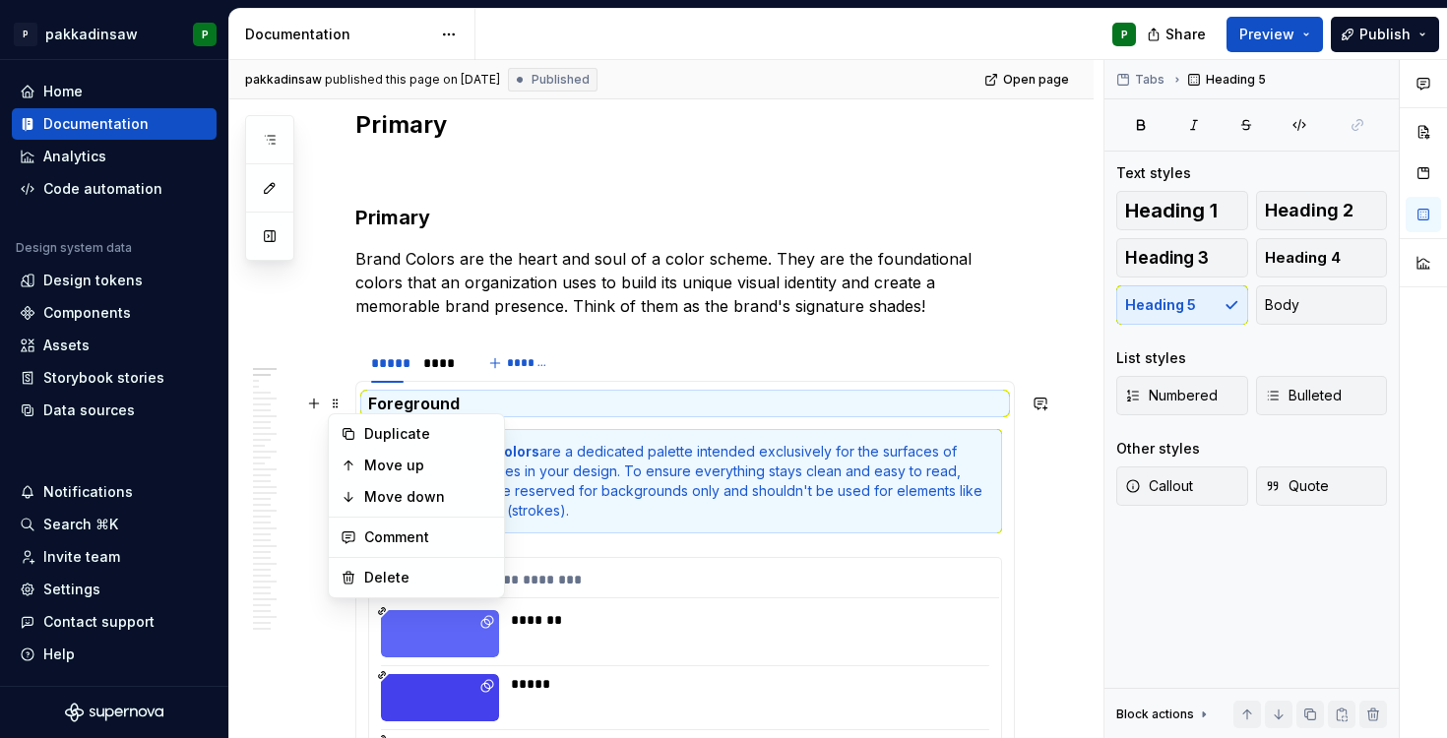
click at [644, 356] on div "***** **** *******" at bounding box center [685, 363] width 660 height 39
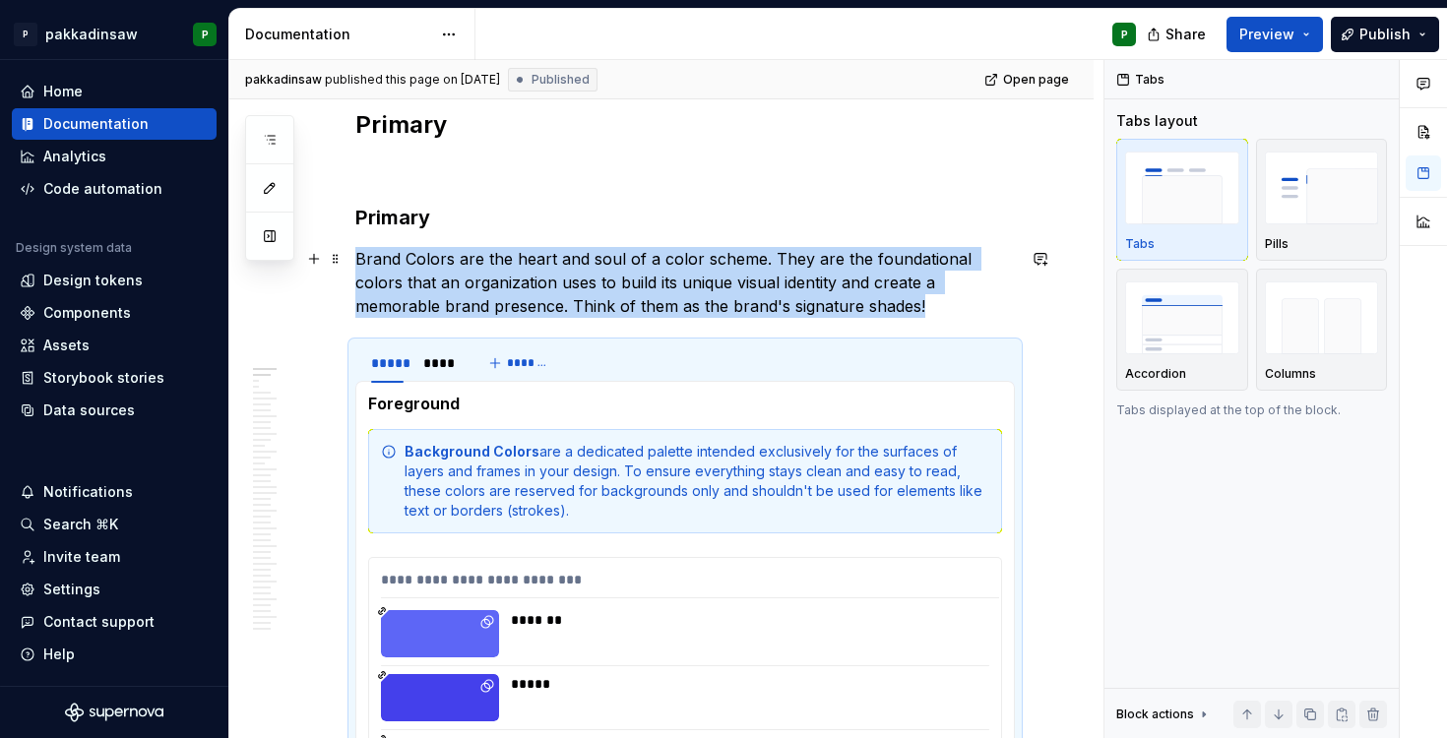
click at [795, 315] on p "Brand Colors are the heart and soul of a color scheme. They are the foundationa…" at bounding box center [685, 282] width 660 height 71
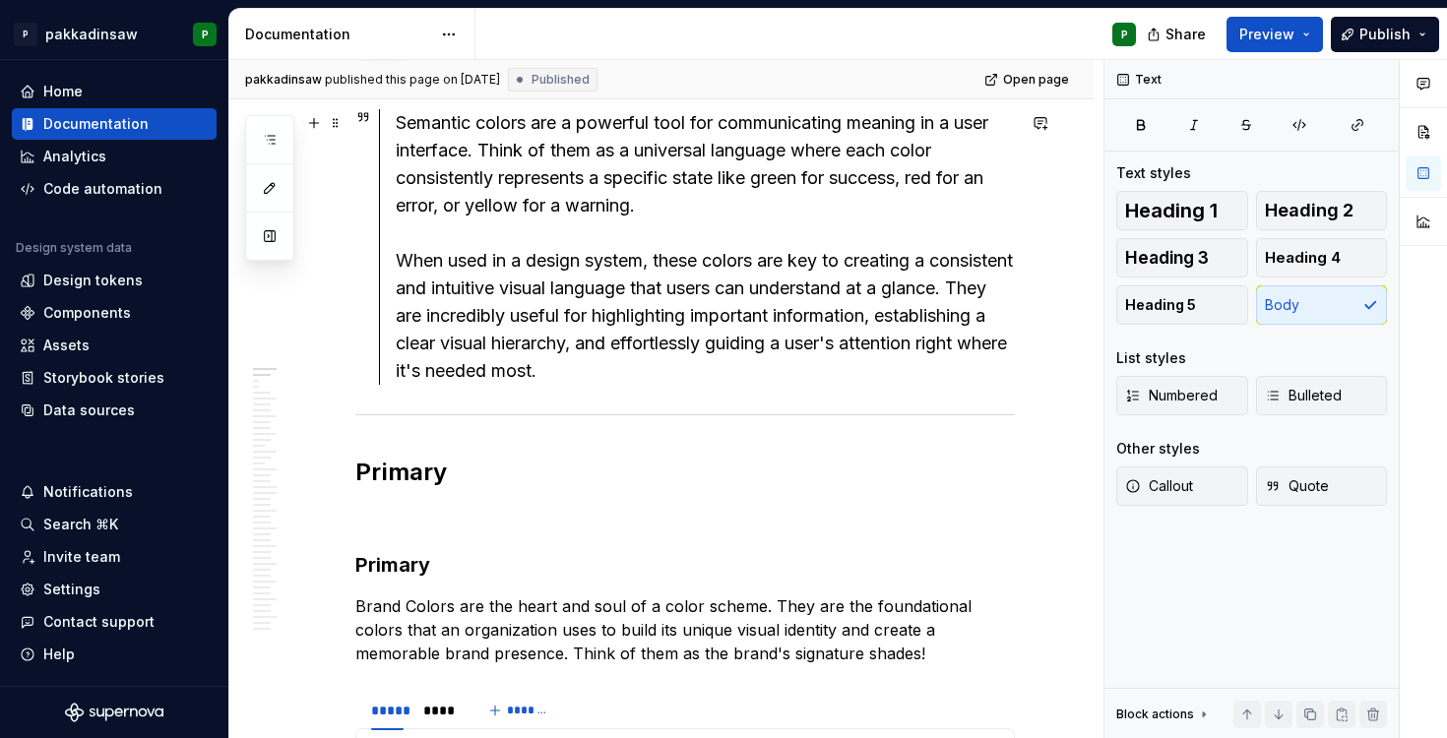
scroll to position [296, 0]
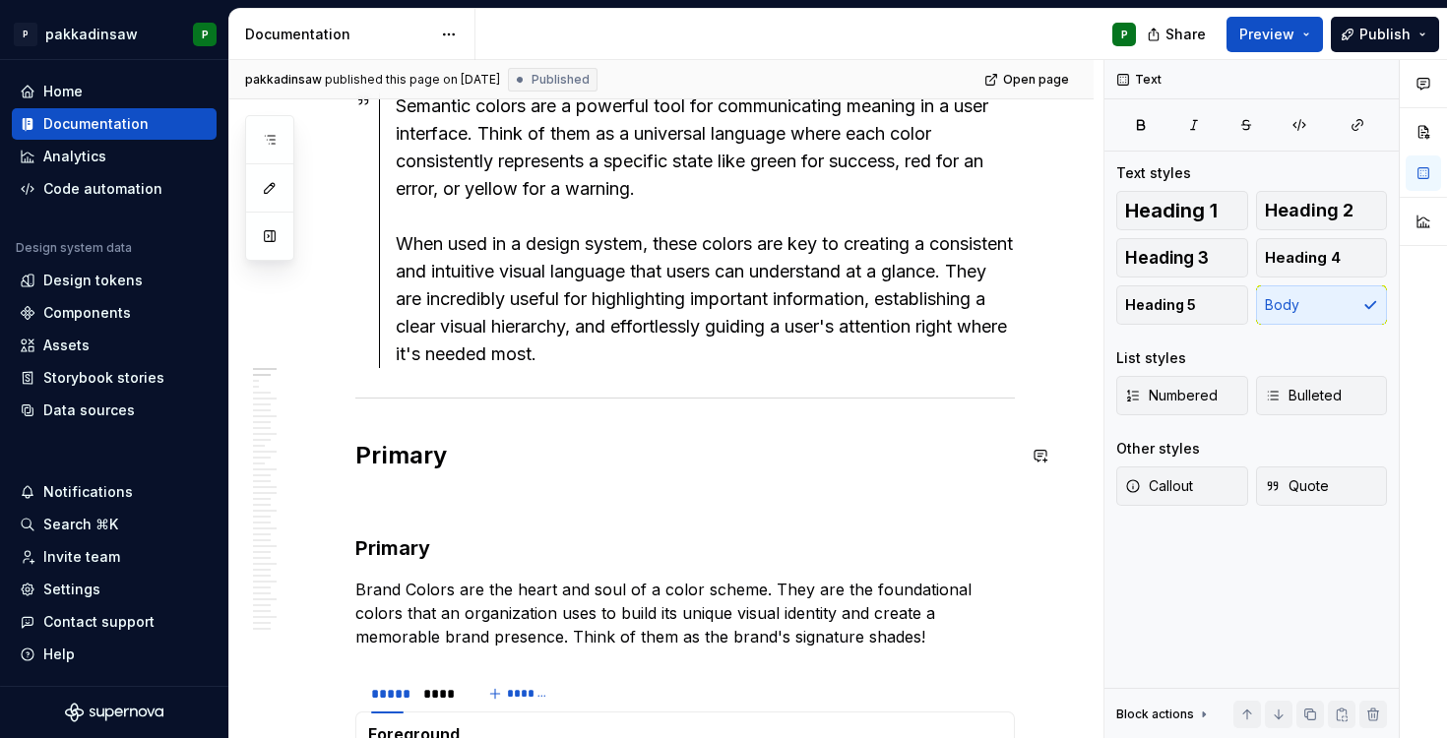
click at [1295, 129] on icon "button" at bounding box center [1300, 125] width 16 height 16
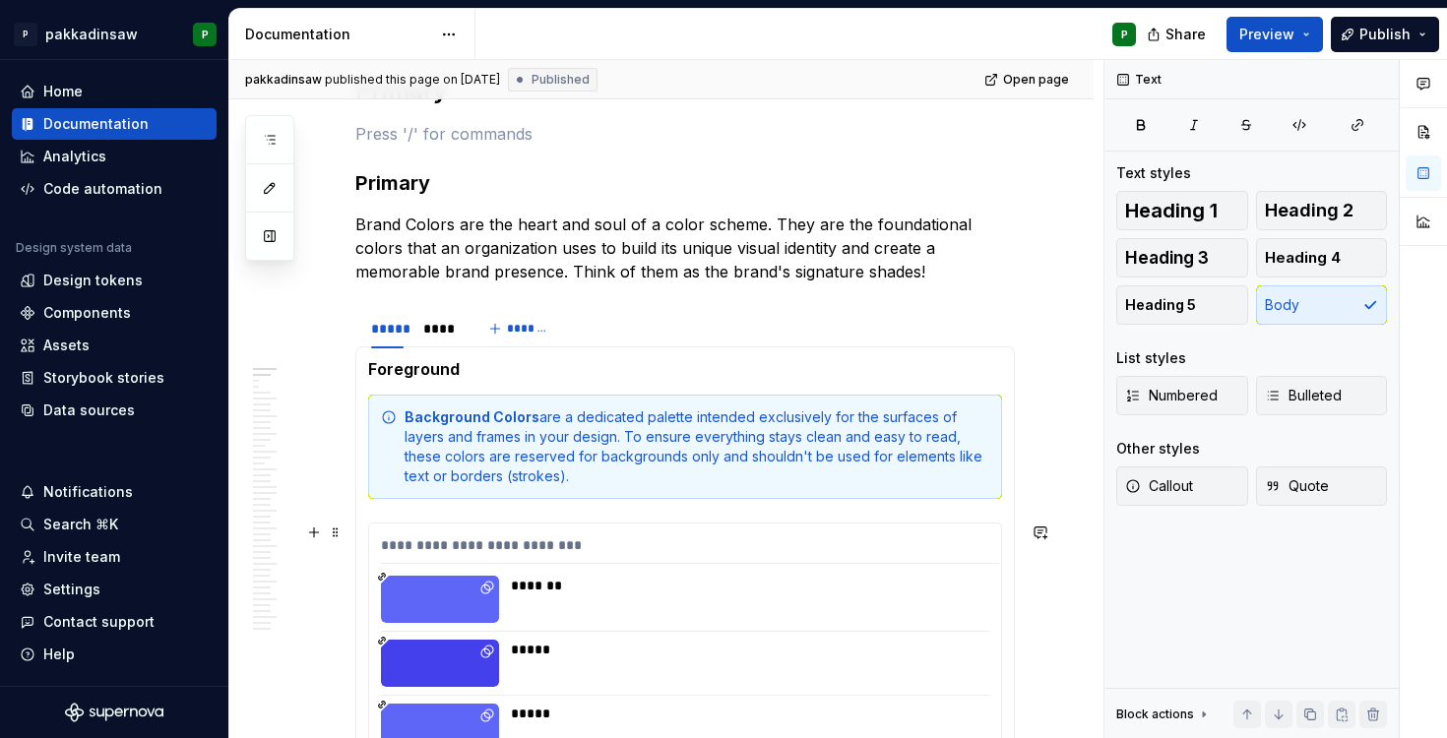
scroll to position [831, 0]
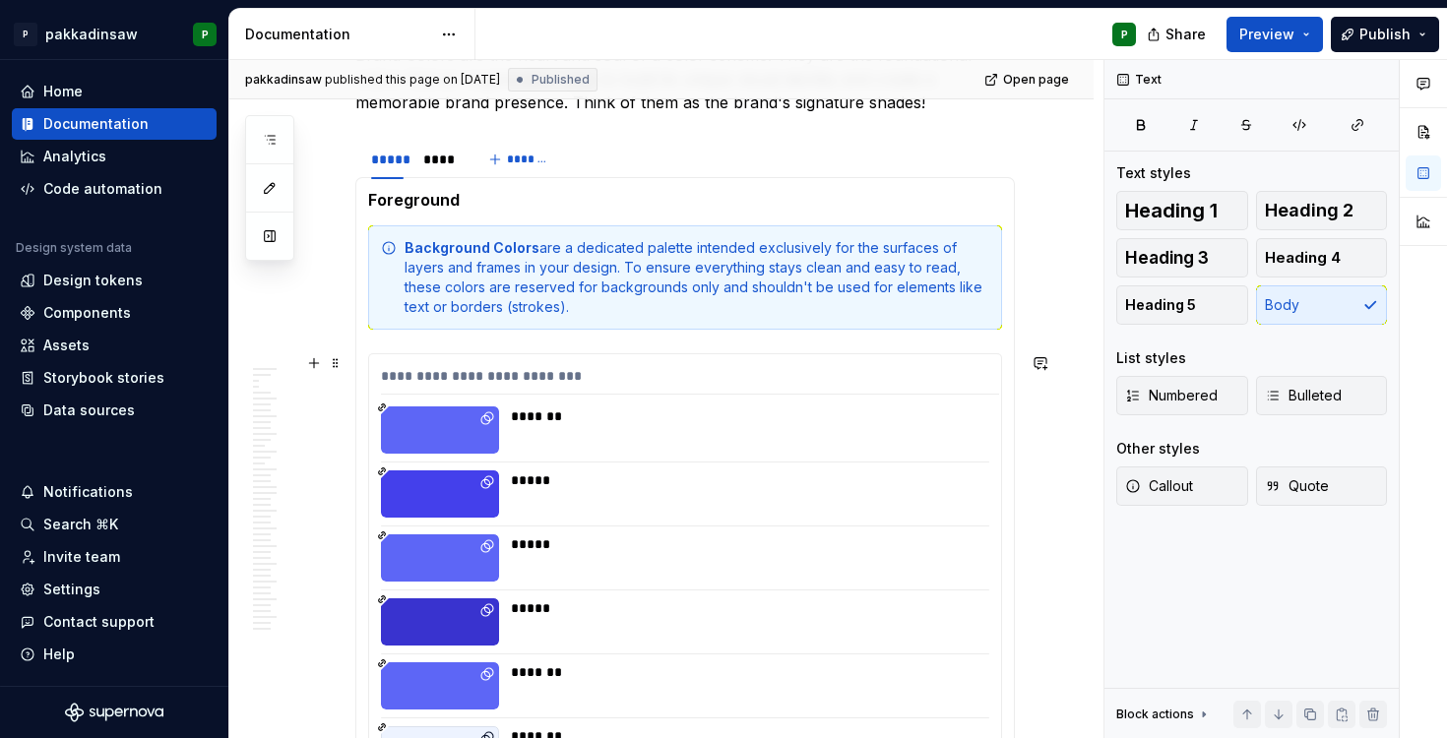
click at [410, 394] on div "**********" at bounding box center [690, 380] width 618 height 29
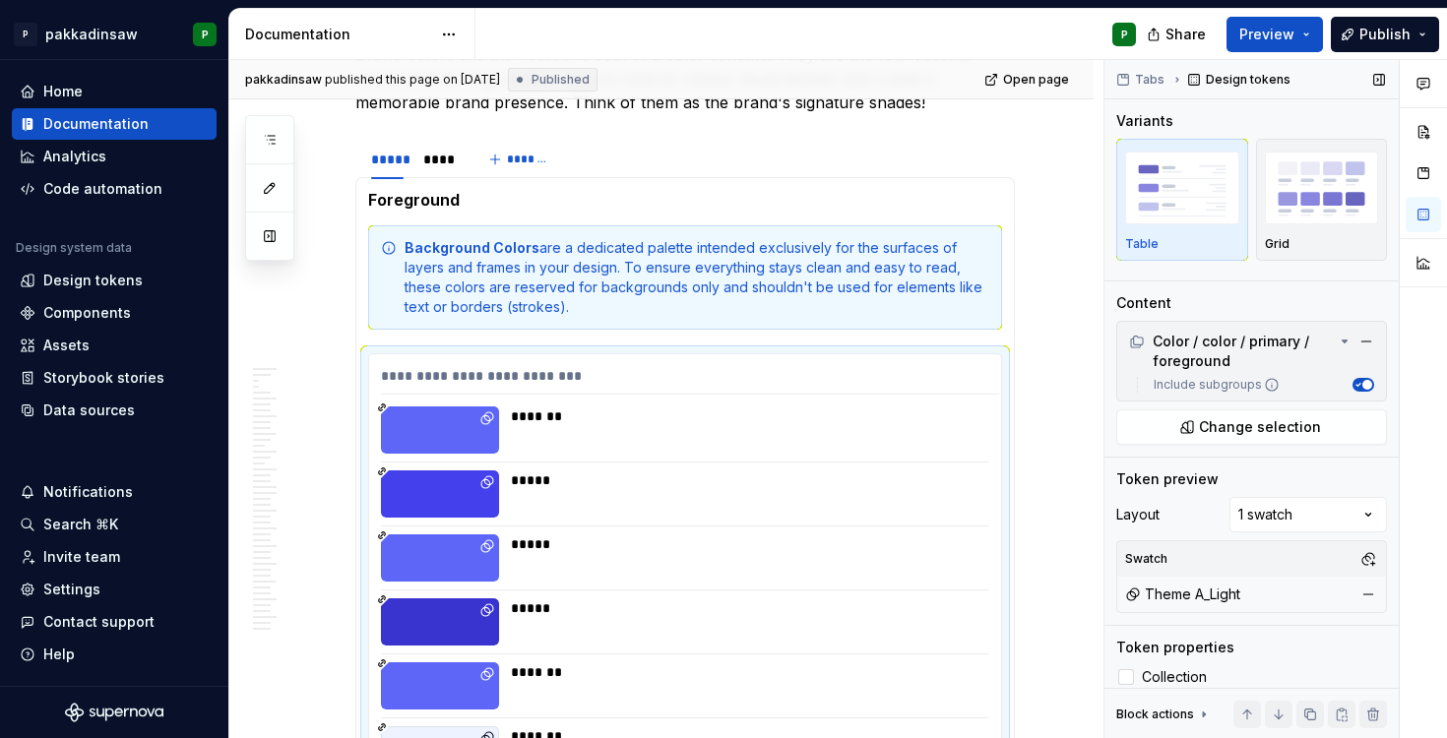
scroll to position [40, 0]
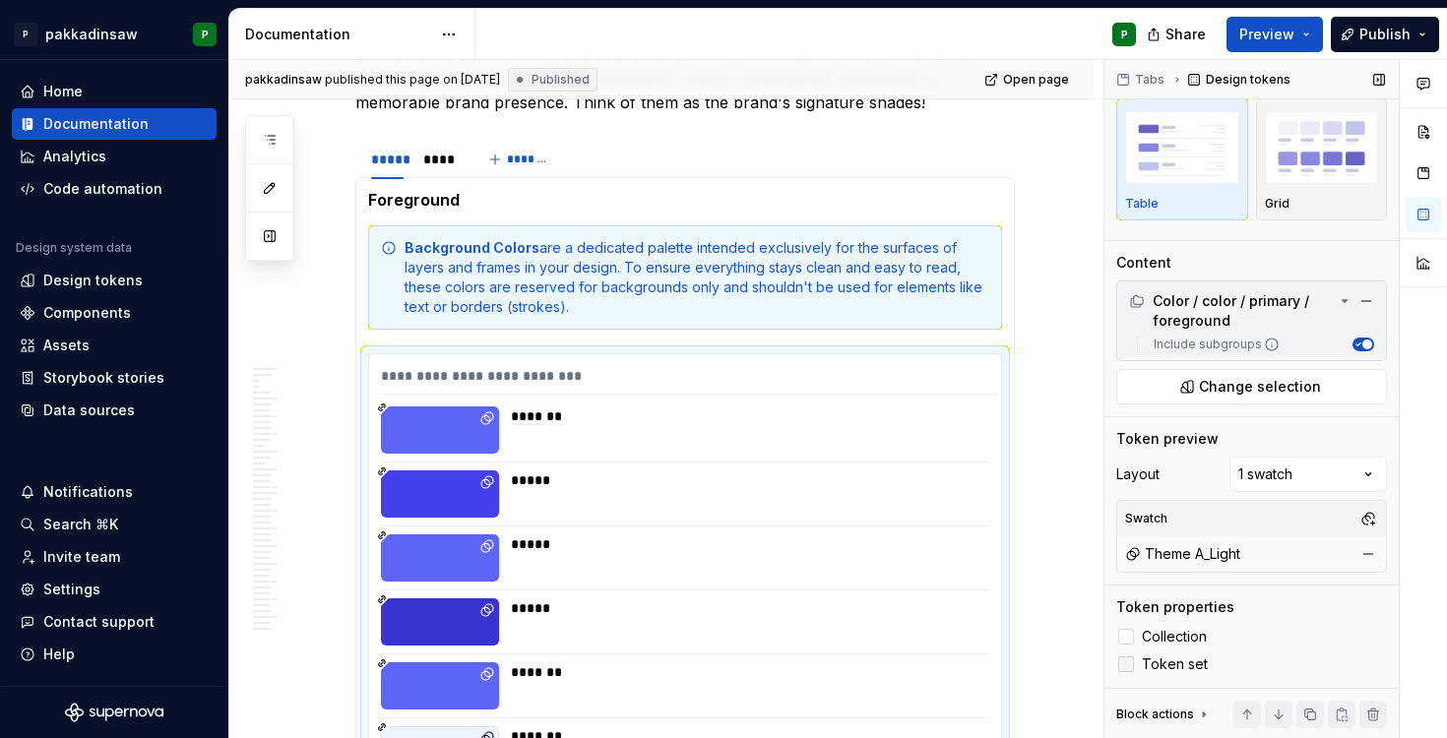
click at [1132, 663] on div at bounding box center [1127, 665] width 16 height 16
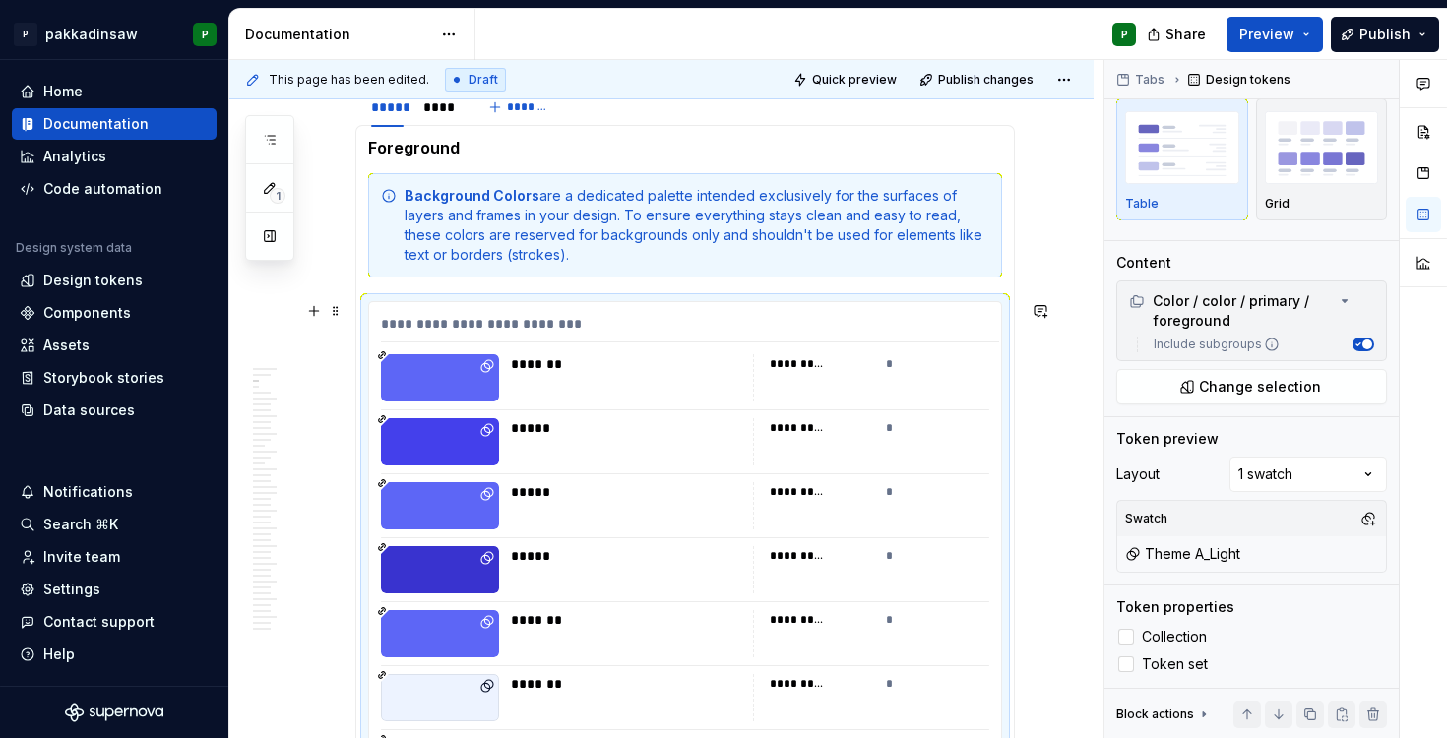
scroll to position [885, 0]
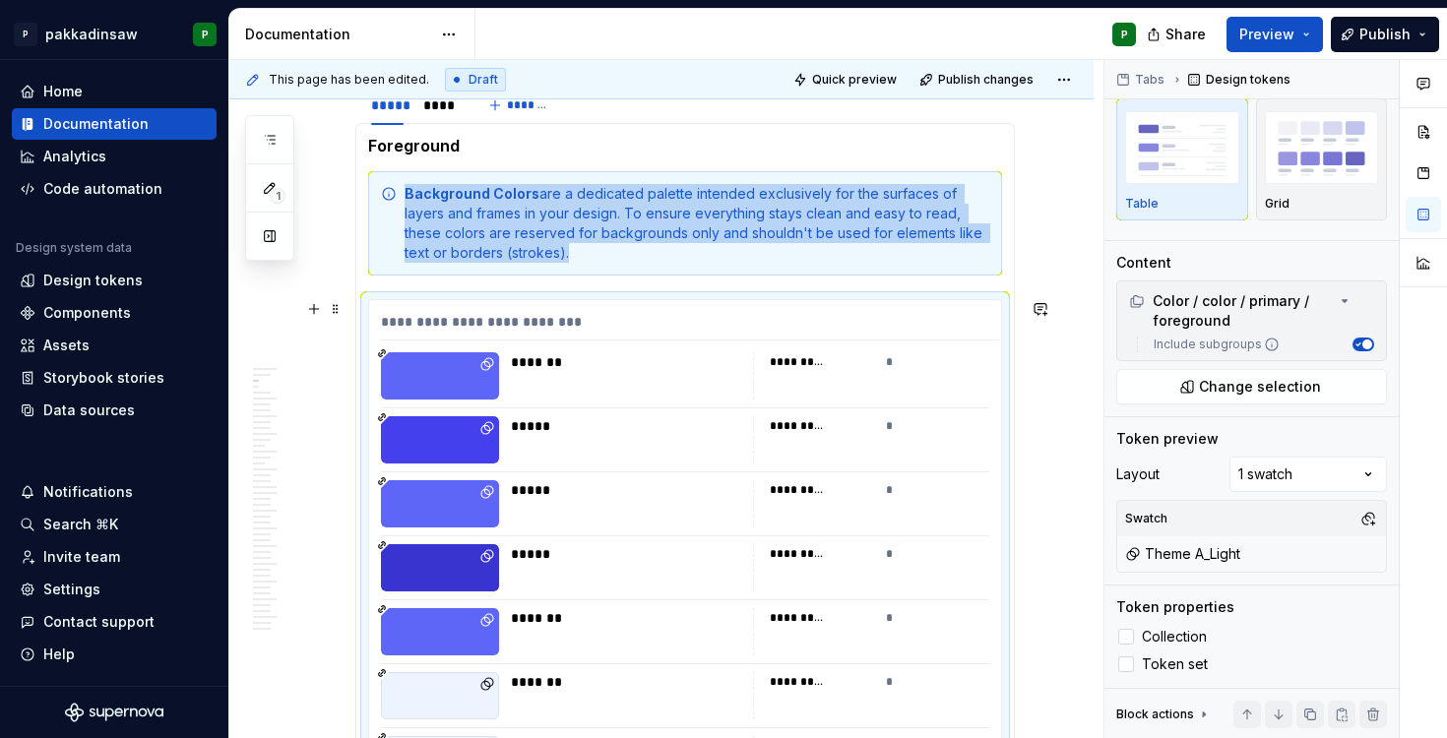
click at [893, 367] on div "********* *" at bounding box center [871, 376] width 236 height 47
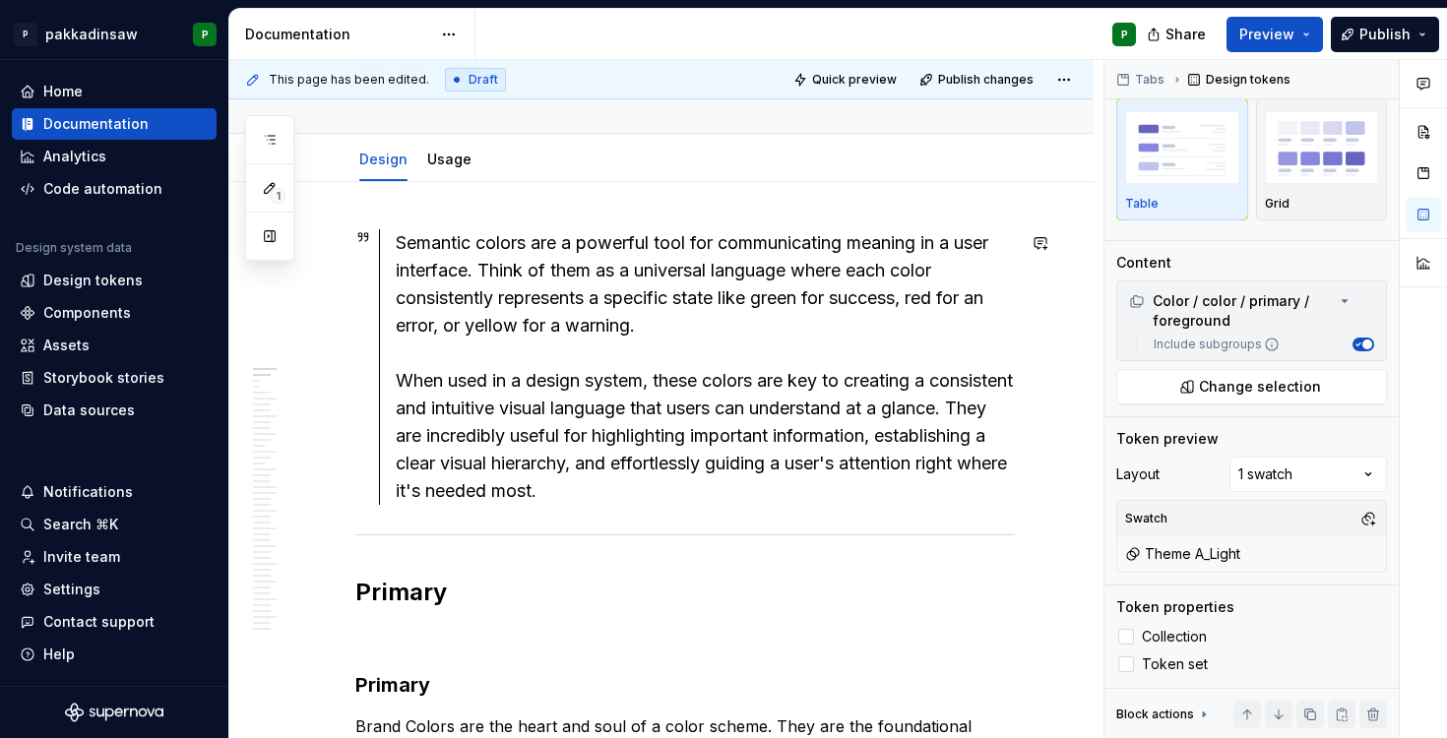
scroll to position [0, 0]
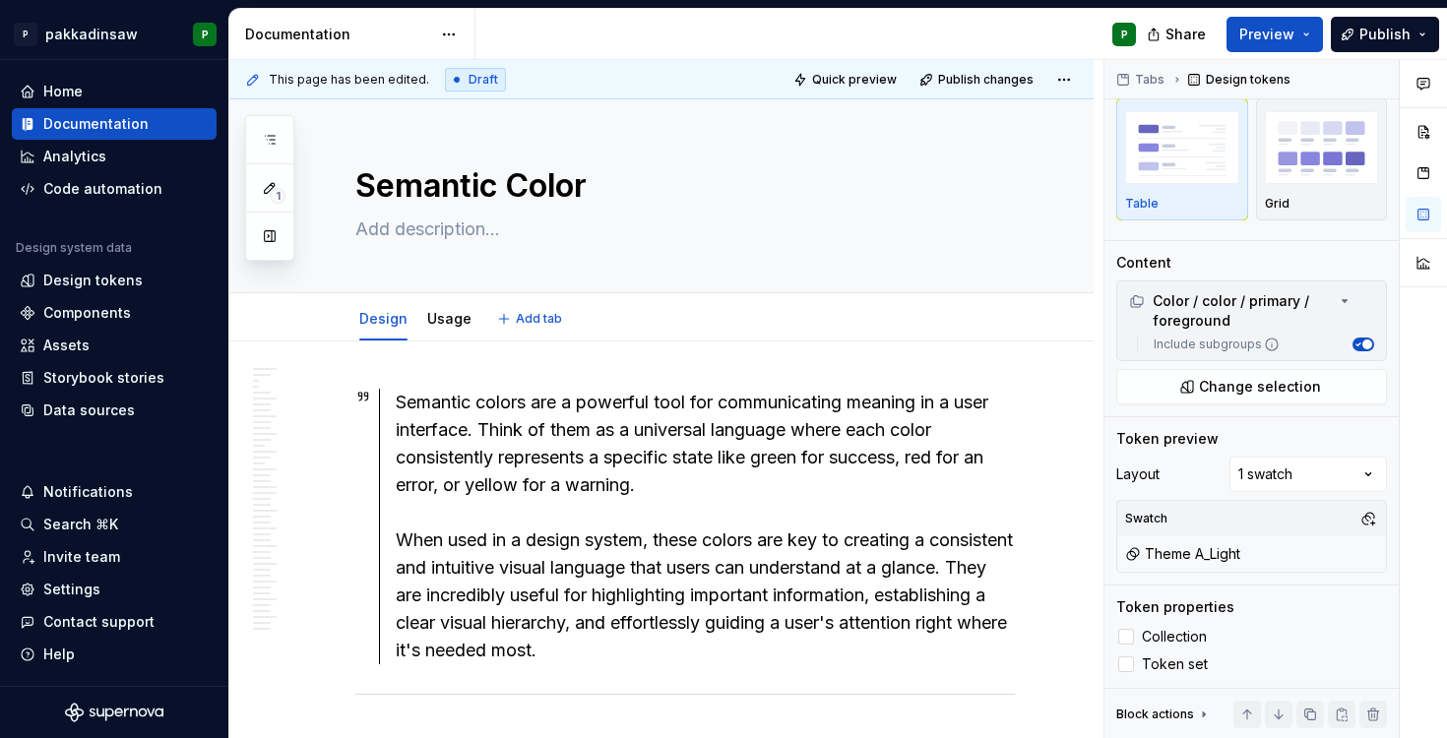
click at [1016, 322] on div "Design Usage Add tab" at bounding box center [685, 318] width 683 height 43
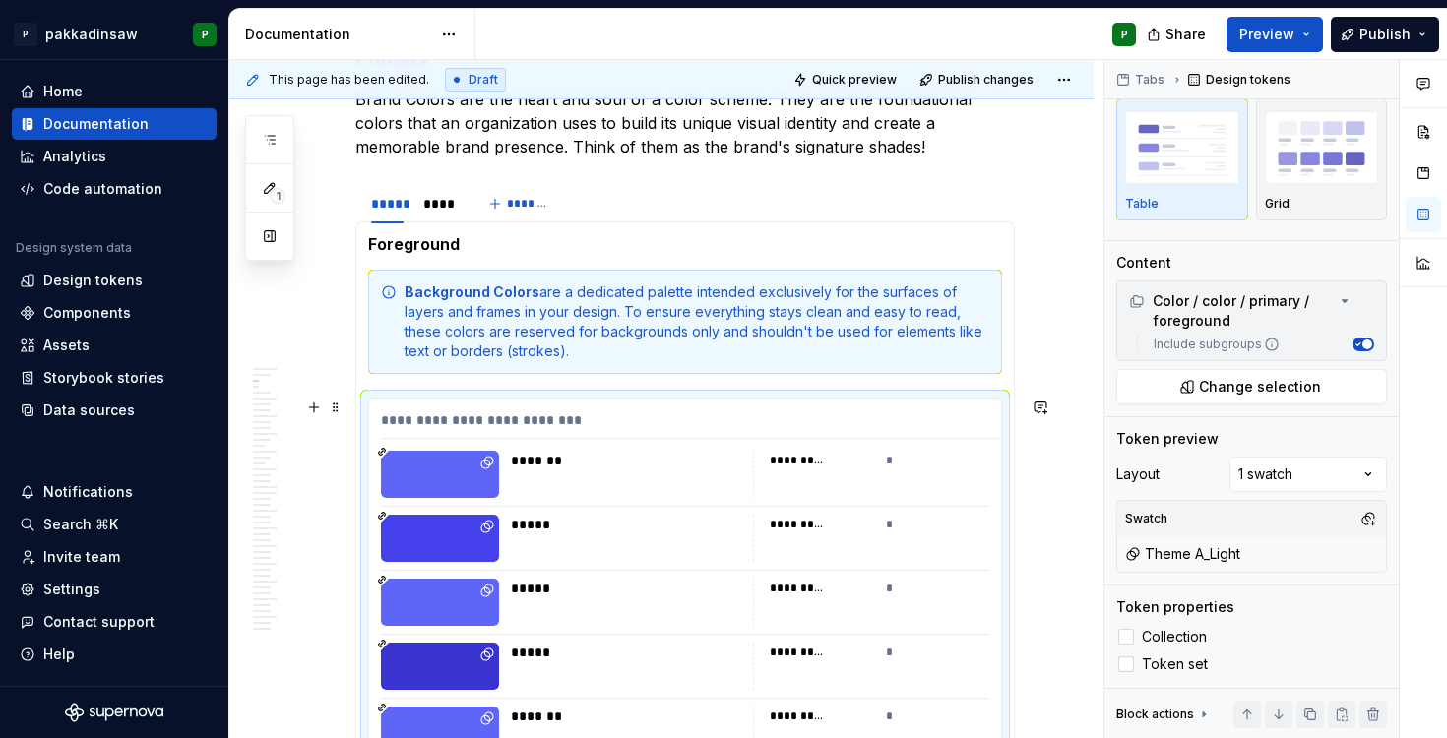
scroll to position [1120, 0]
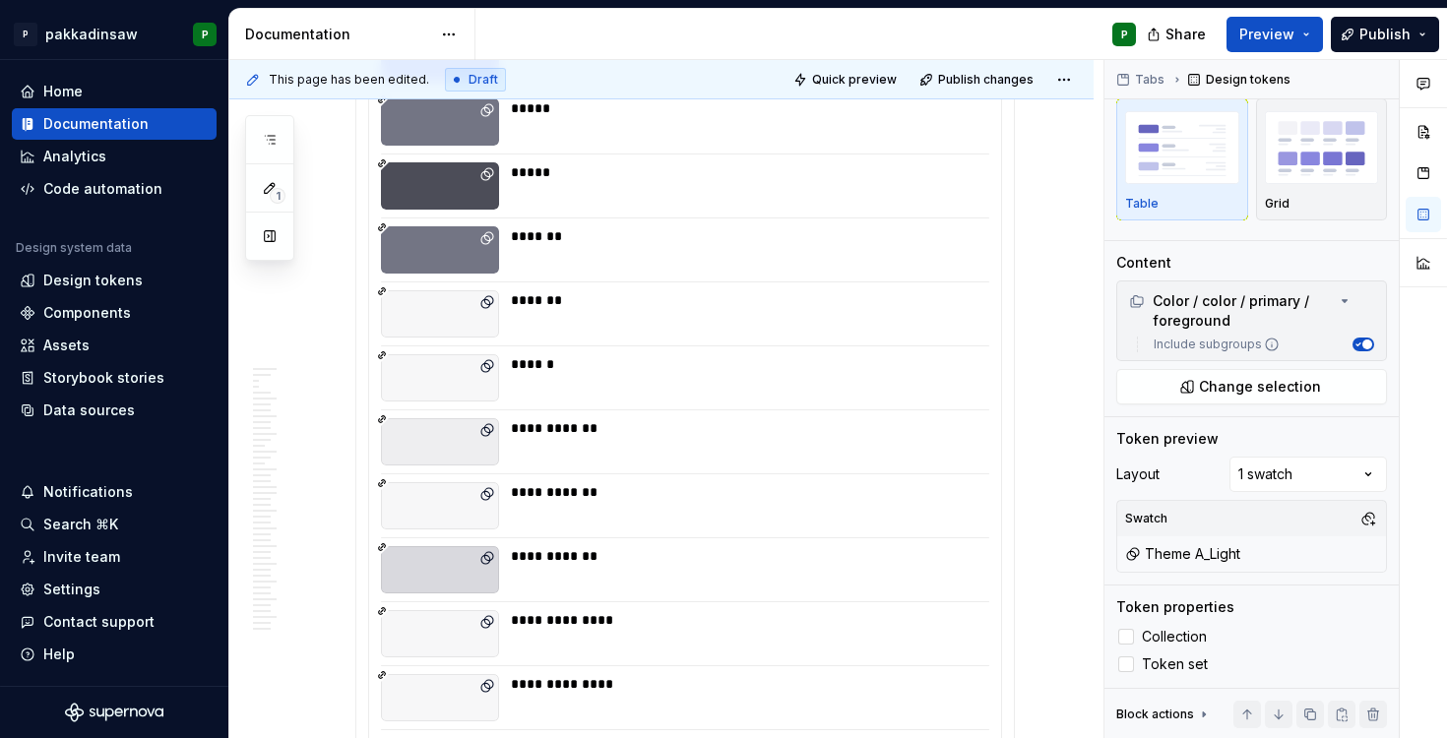
scroll to position [5123, 0]
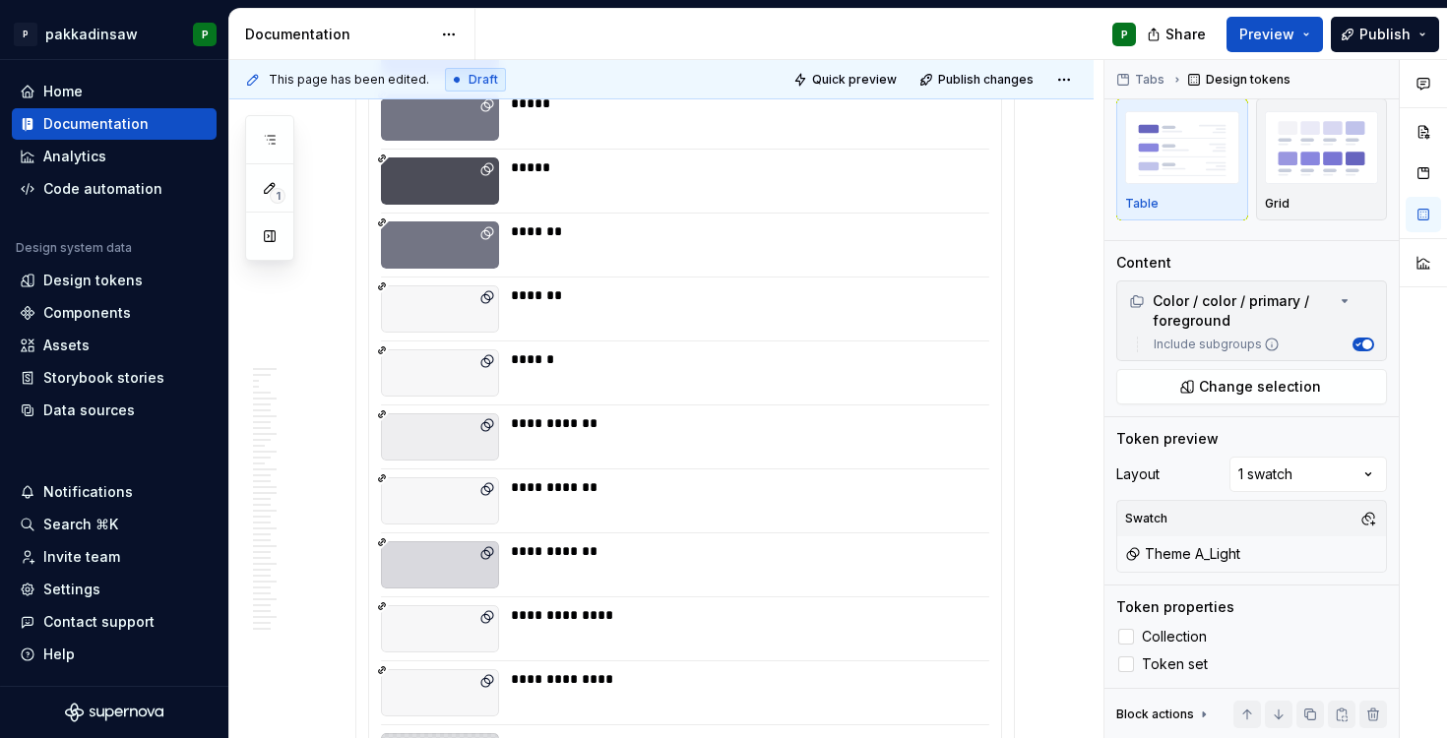
type textarea "*"
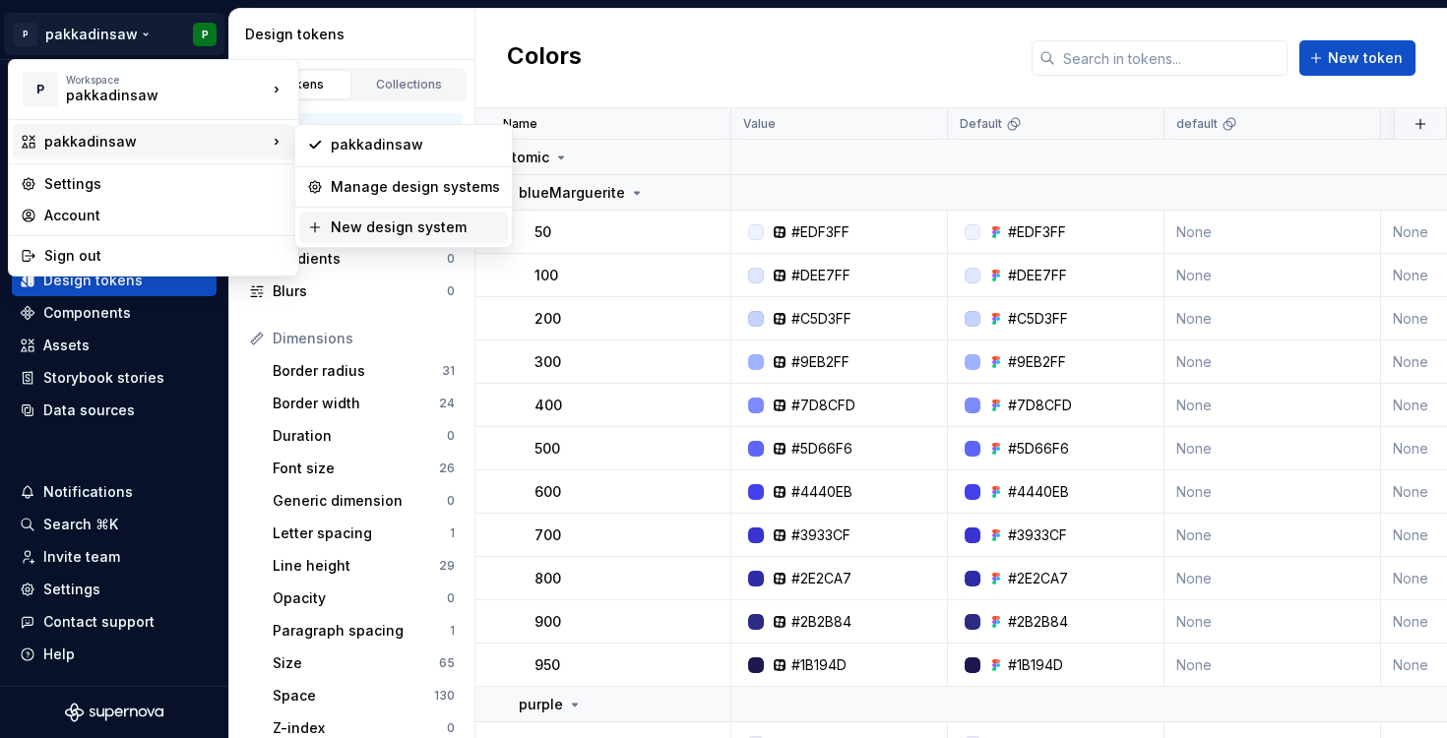
click at [338, 228] on div "New design system" at bounding box center [415, 228] width 169 height 20
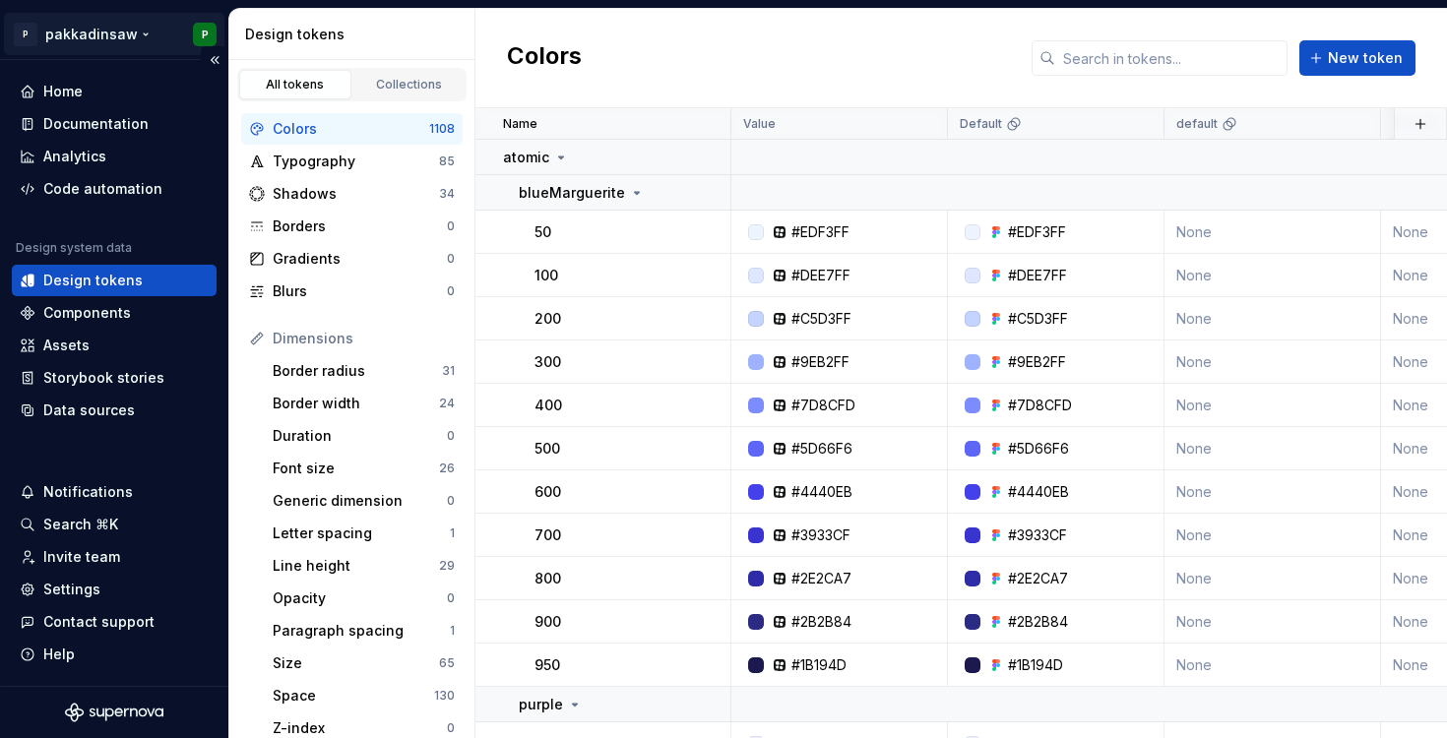
click at [138, 33] on html "P pakkadinsaw P Home Documentation Analytics Code automation Design system data…" at bounding box center [723, 369] width 1447 height 738
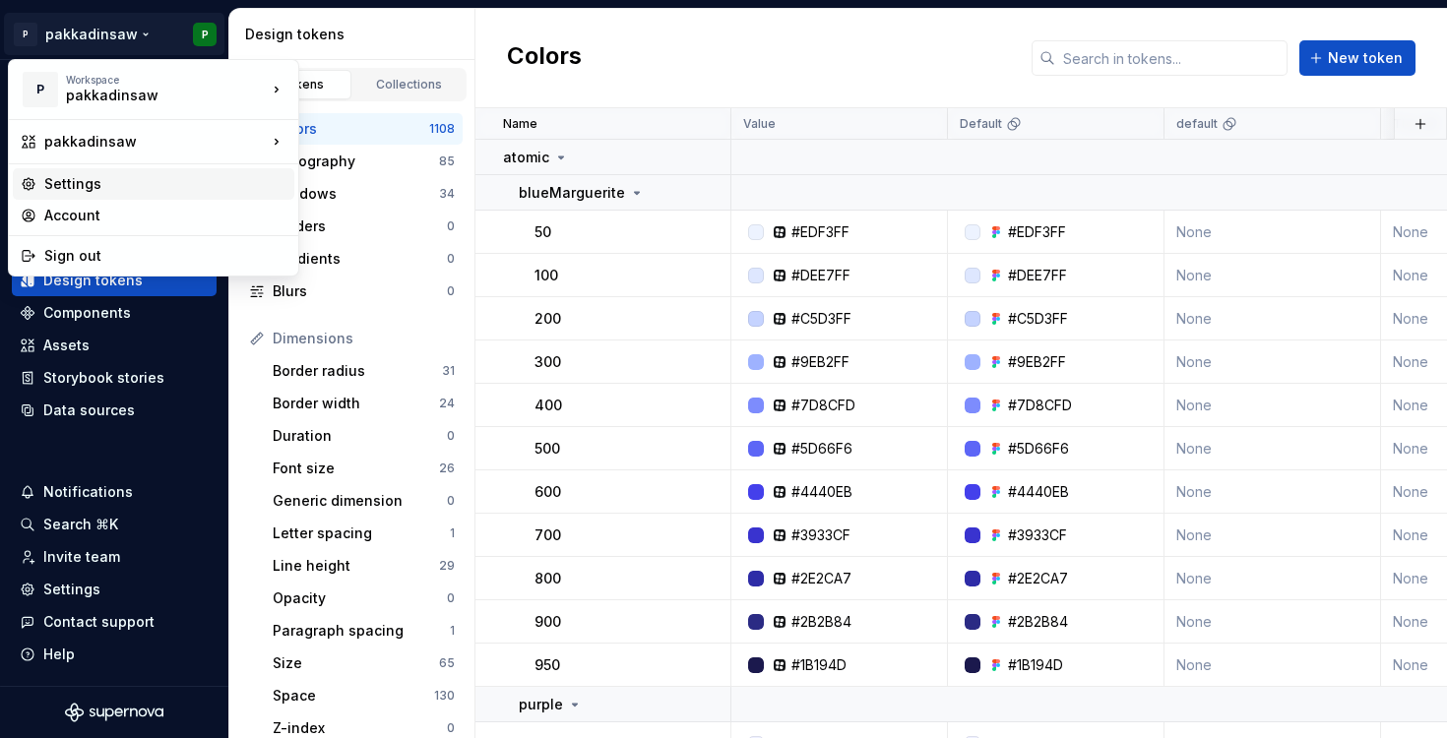
click at [175, 186] on div "Settings" at bounding box center [165, 184] width 242 height 20
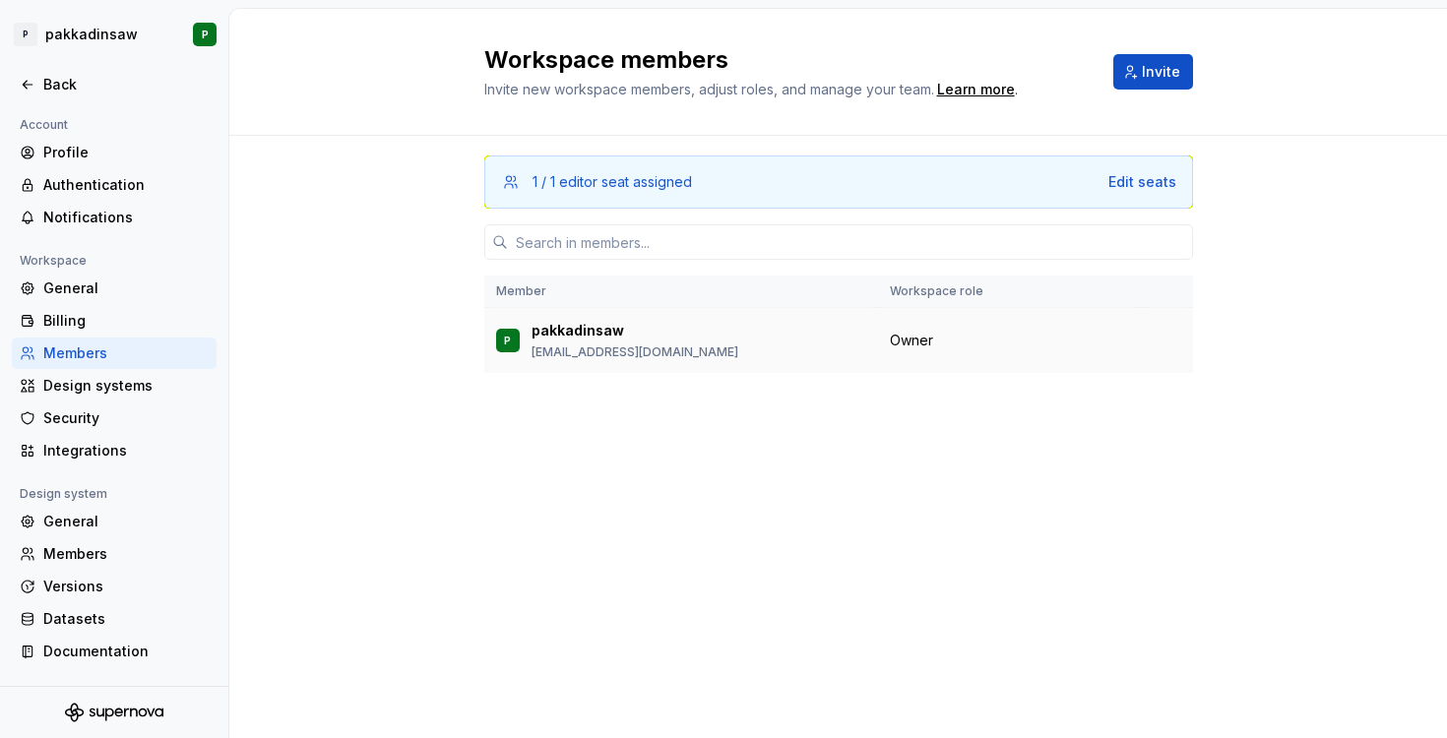
click at [606, 326] on p "pakkadinsaw" at bounding box center [578, 331] width 93 height 20
click at [546, 334] on p "pakkadinsaw" at bounding box center [578, 331] width 93 height 20
click at [44, 84] on div "Back" at bounding box center [125, 85] width 165 height 20
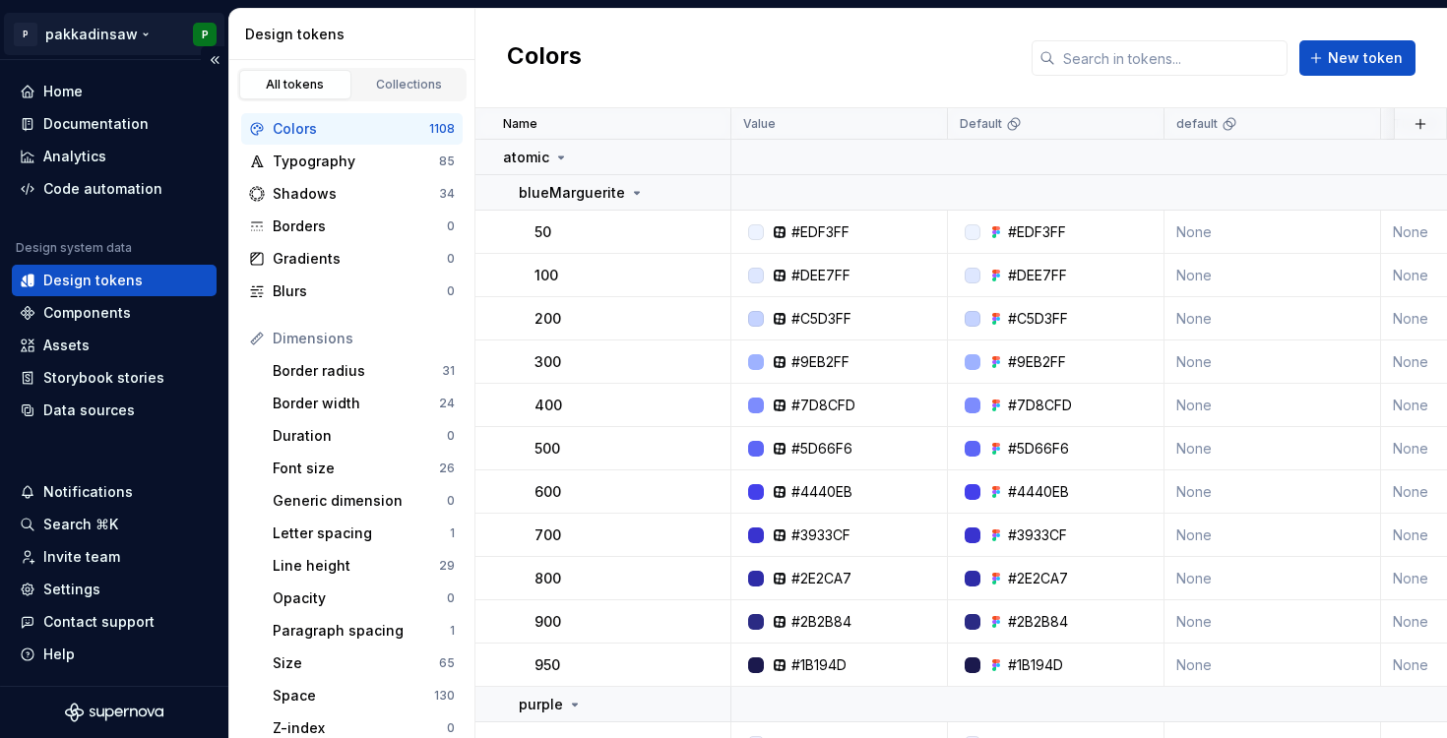
click at [136, 35] on html "P pakkadinsaw P Home Documentation Analytics Code automation Design system data…" at bounding box center [723, 369] width 1447 height 738
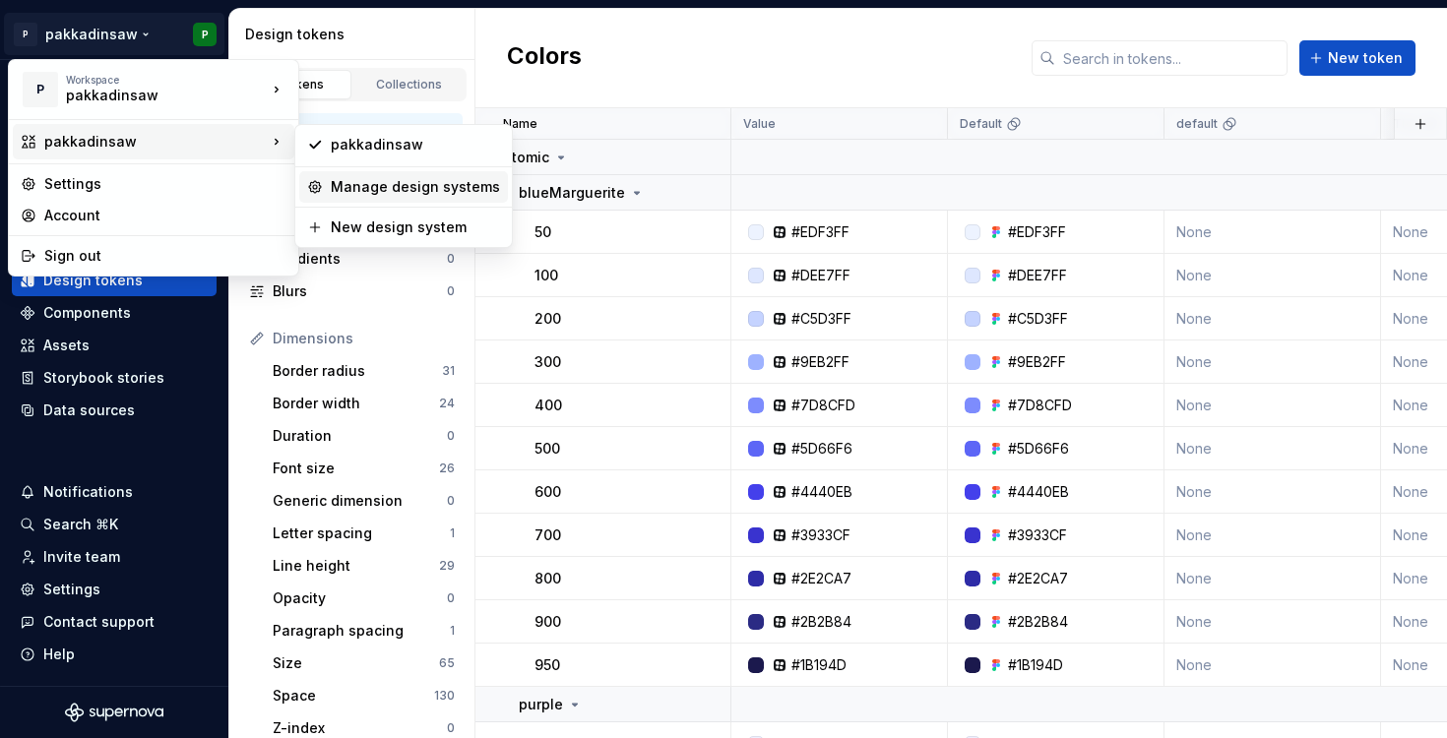
click at [329, 189] on div "Manage design systems" at bounding box center [403, 187] width 209 height 32
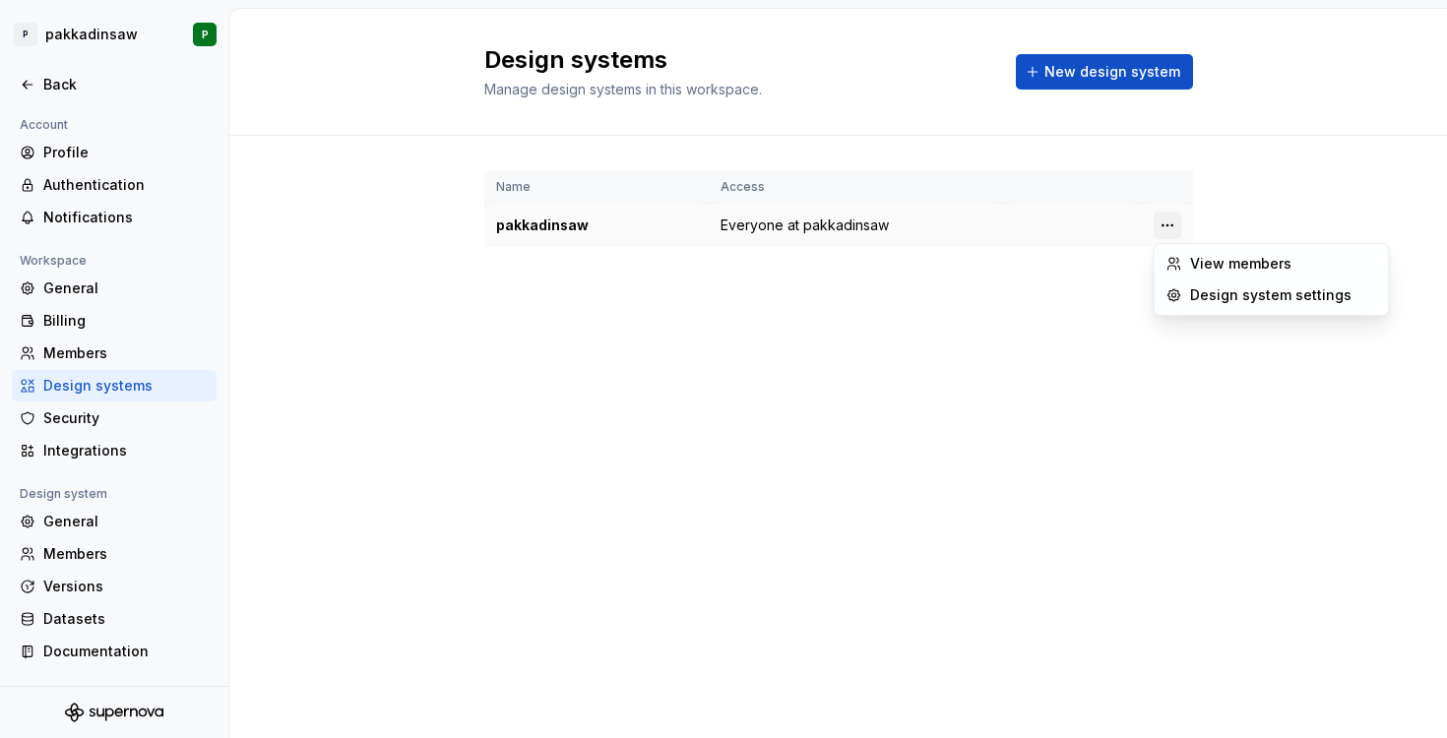
click at [1166, 225] on html "P pakkadinsaw P Back Account Profile Authentication Notifications Workspace Gen…" at bounding box center [723, 369] width 1447 height 738
click at [1181, 288] on icon at bounding box center [1175, 296] width 16 height 16
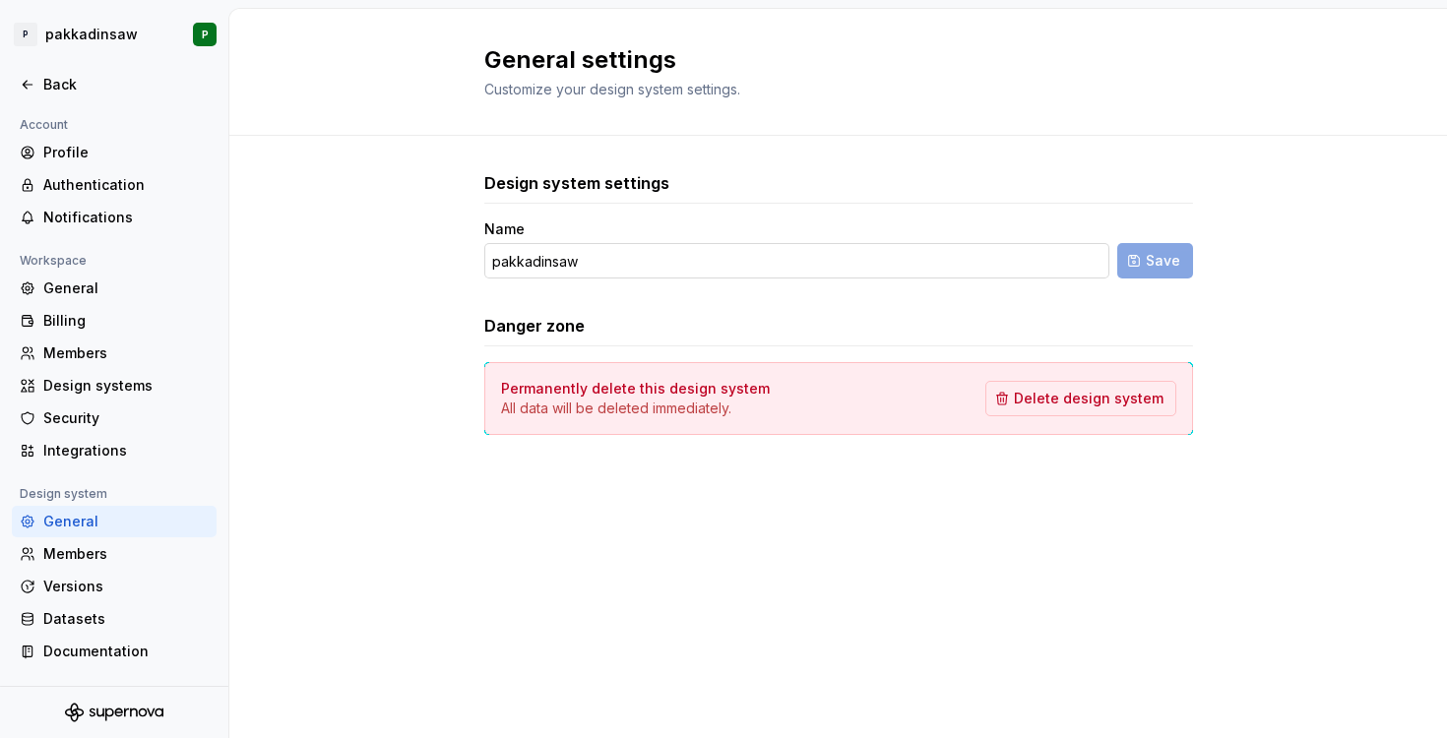
click at [593, 260] on input "pakkadinsaw" at bounding box center [796, 260] width 625 height 35
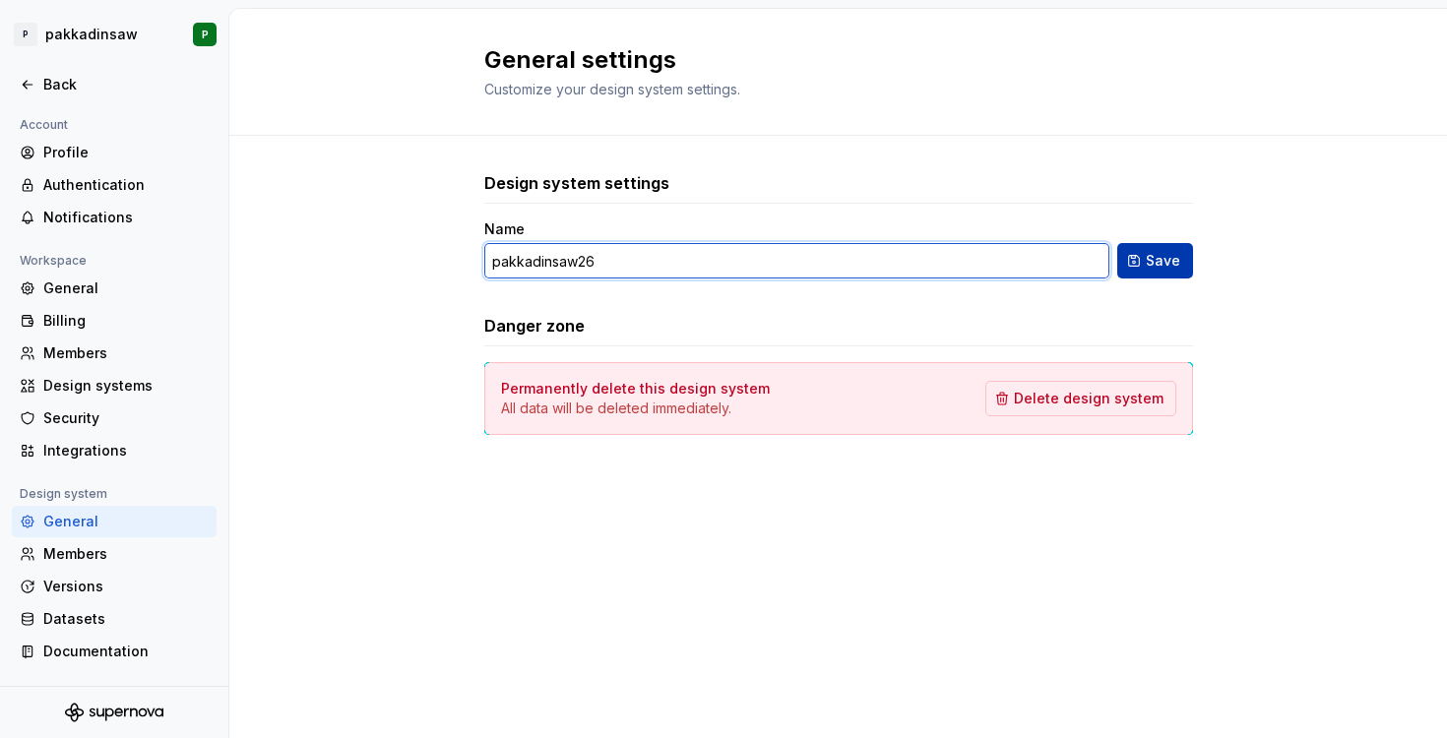
type input "pakkadinsaw26"
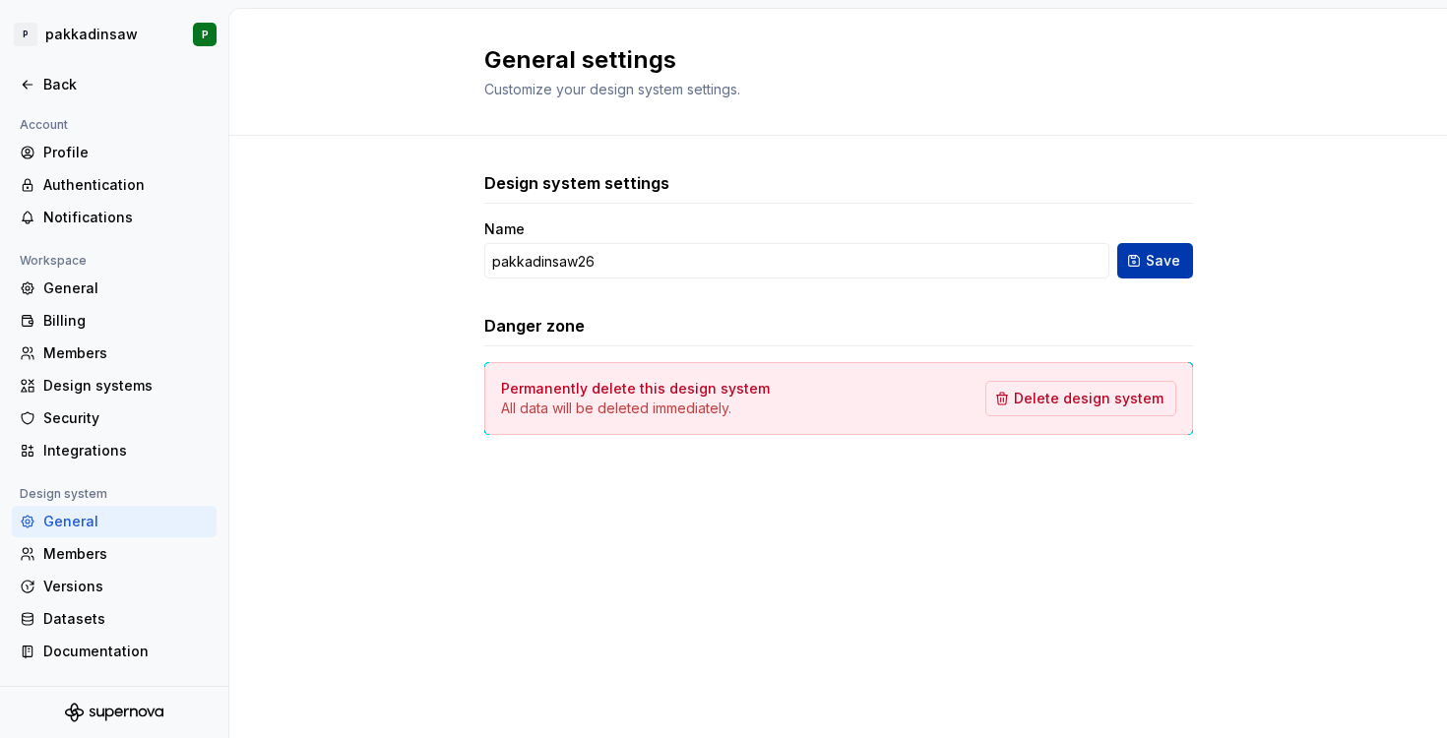
click at [1146, 261] on button "Save" at bounding box center [1156, 260] width 76 height 35
click at [399, 399] on div "Design system settings Name pakkadinsaw26 Save Danger zone Permanently delete t…" at bounding box center [838, 323] width 1218 height 374
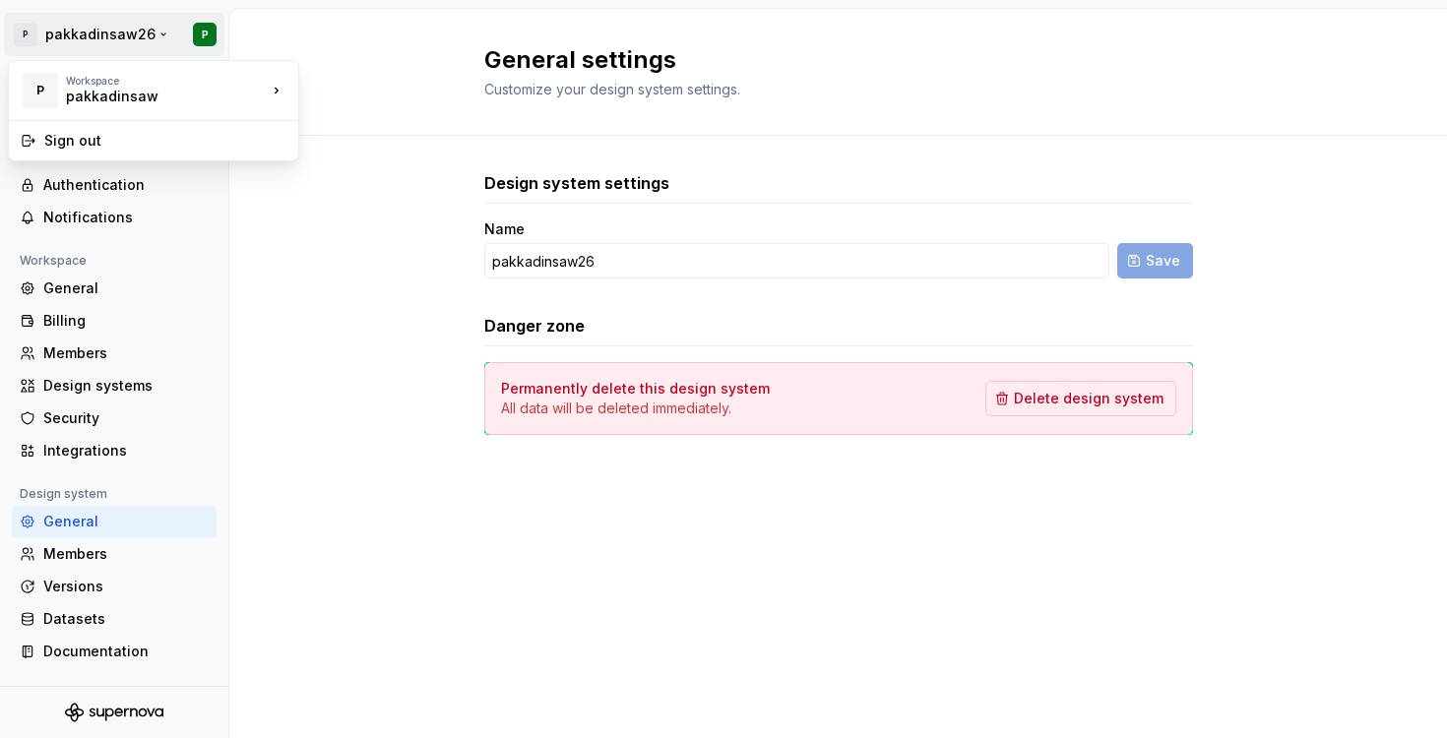
click at [153, 35] on html "P pakkadinsaw26 P Back Account Profile Authentication Notifications Workspace G…" at bounding box center [723, 369] width 1447 height 738
click at [331, 131] on div "New workspace" at bounding box center [395, 130] width 128 height 20
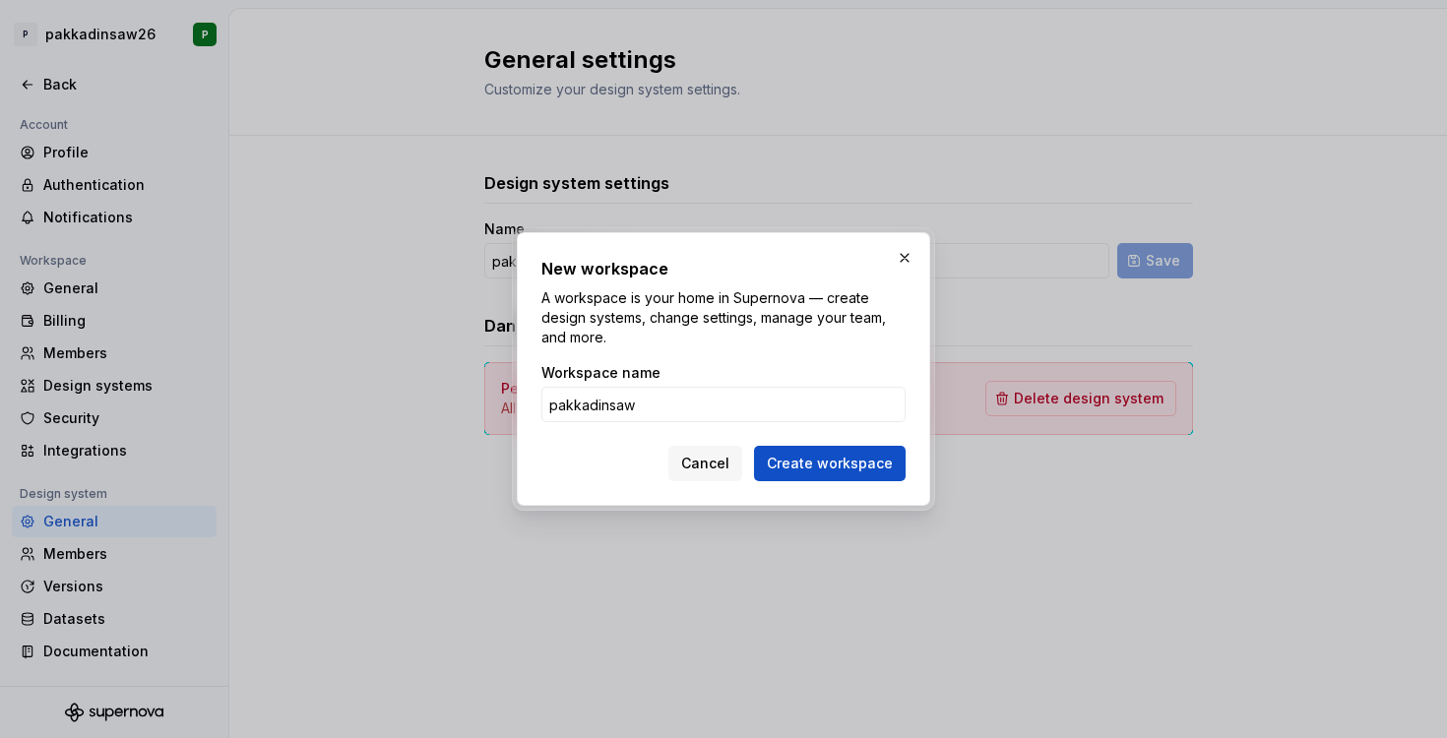
drag, startPoint x: 653, startPoint y: 406, endPoint x: 477, endPoint y: 406, distance: 176.3
click at [477, 406] on div "New workspace A workspace is your home in Supernova — create design systems, ch…" at bounding box center [723, 369] width 1447 height 738
click at [812, 416] on input "pakkadinsaw" at bounding box center [724, 404] width 364 height 35
type input "pakkadinsaw"
click at [712, 494] on div "New workspace A workspace is your home in Supernova — create design systems, ch…" at bounding box center [724, 369] width 414 height 274
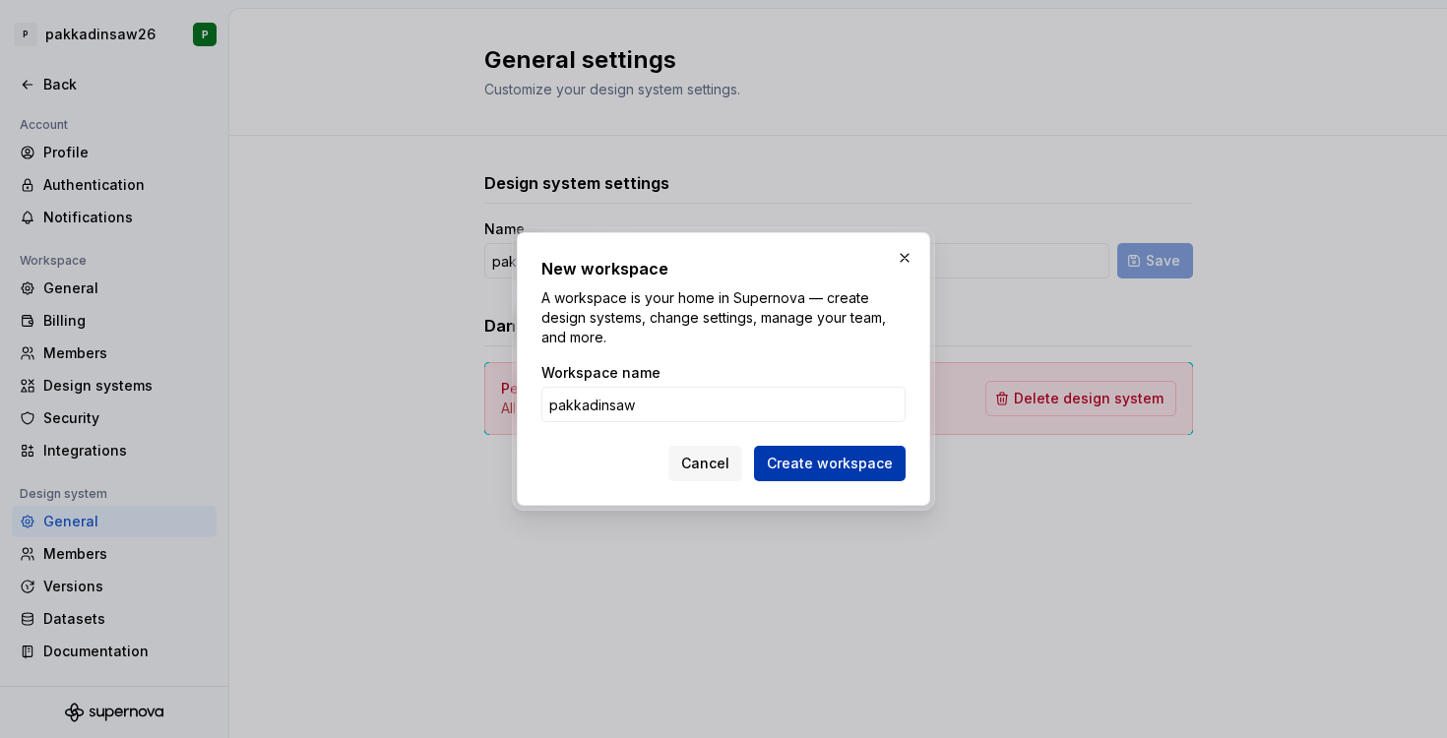
click at [820, 461] on span "Create workspace" at bounding box center [830, 464] width 126 height 20
